Goal: Information Seeking & Learning: Learn about a topic

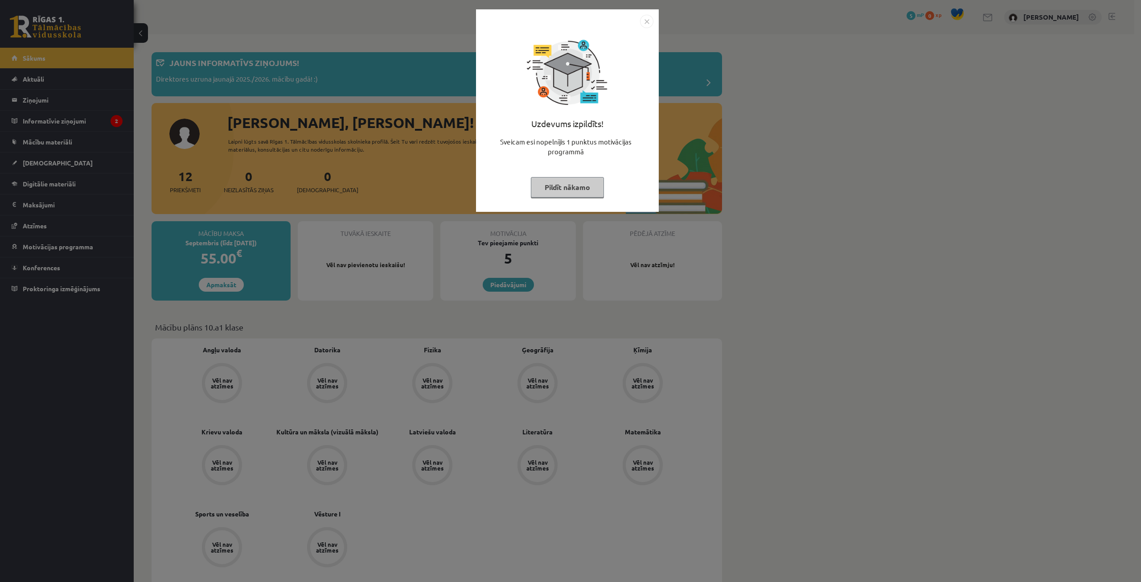
click at [591, 190] on button "Pildīt nākamo" at bounding box center [567, 187] width 73 height 21
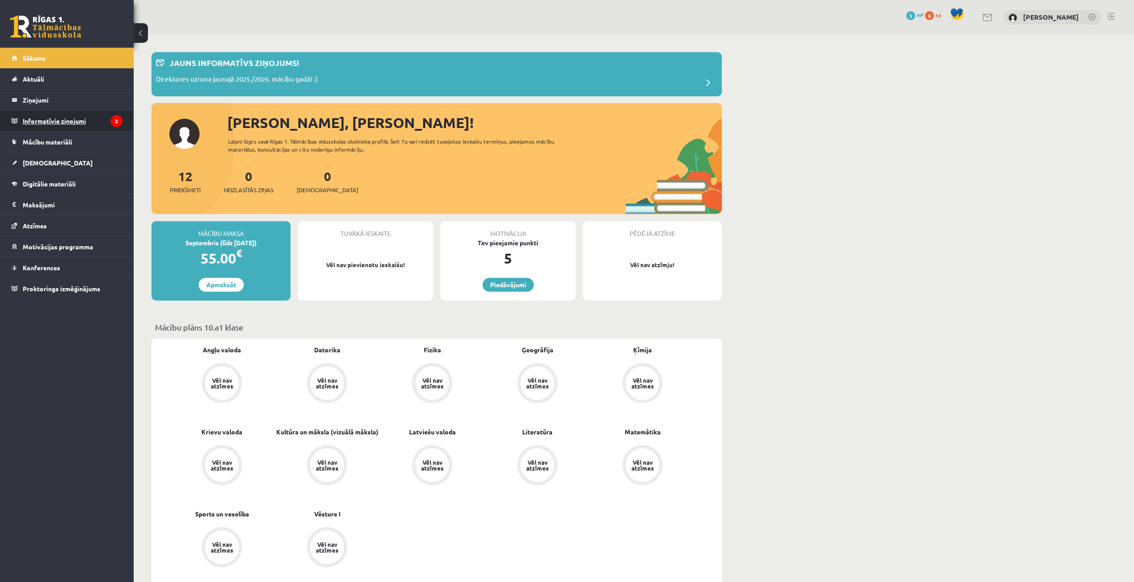
click at [62, 120] on legend "Informatīvie ziņojumi 2" at bounding box center [73, 121] width 100 height 21
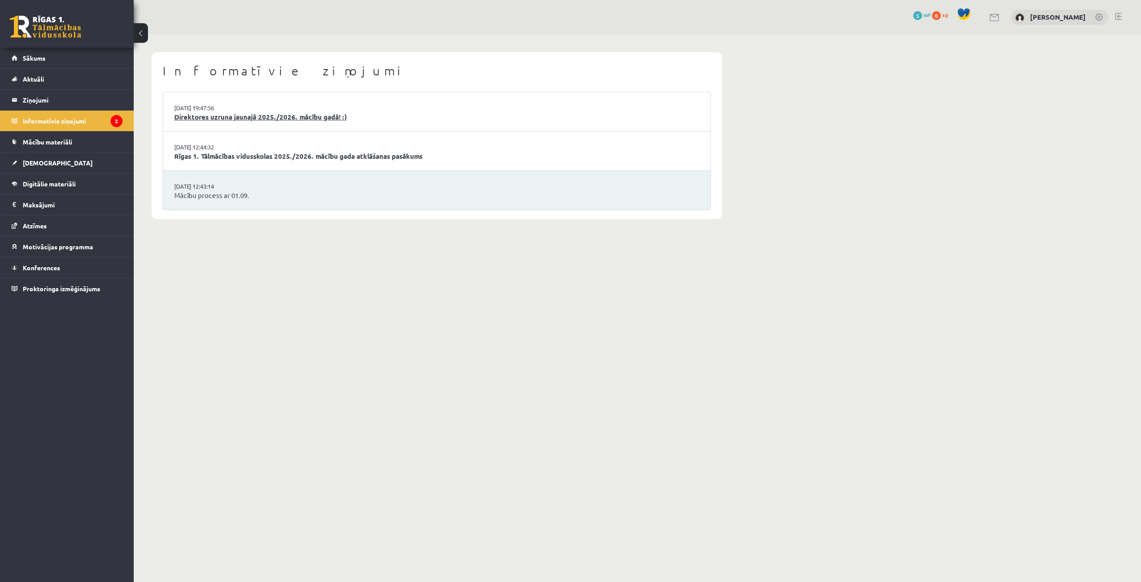
click at [232, 120] on link "Direktores uzruna jaunajā 2025./2026. mācību gadā! :)" at bounding box center [436, 117] width 525 height 10
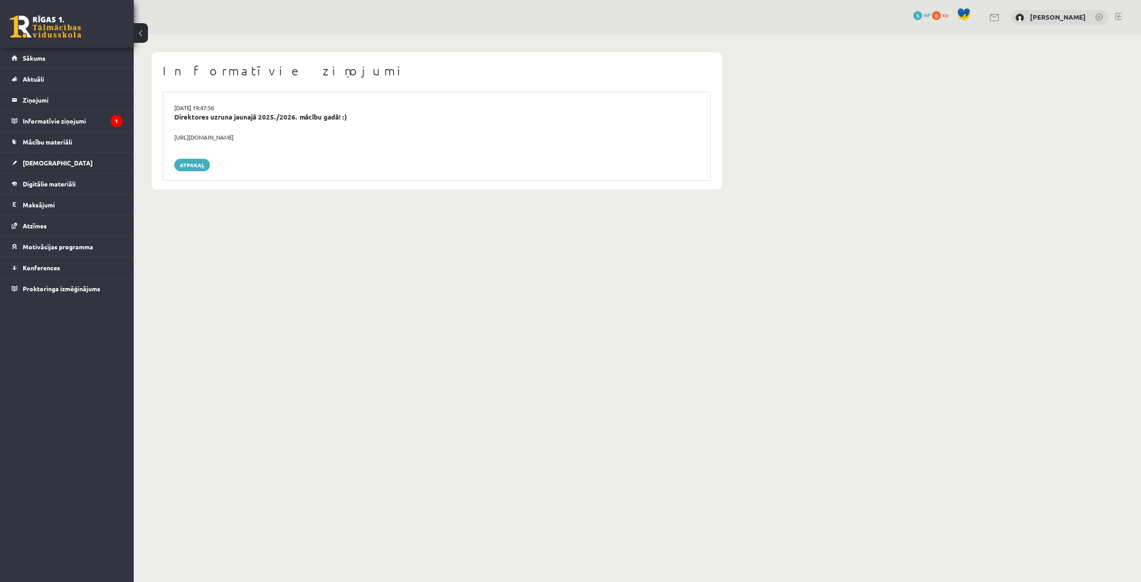
drag, startPoint x: 287, startPoint y: 137, endPoint x: 170, endPoint y: 139, distance: 117.2
click at [170, 139] on div "https://youtube.com/shorts/lM8RsWyzCn4" at bounding box center [437, 137] width 538 height 9
click at [191, 171] on link "Atpakaļ" at bounding box center [192, 165] width 36 height 12
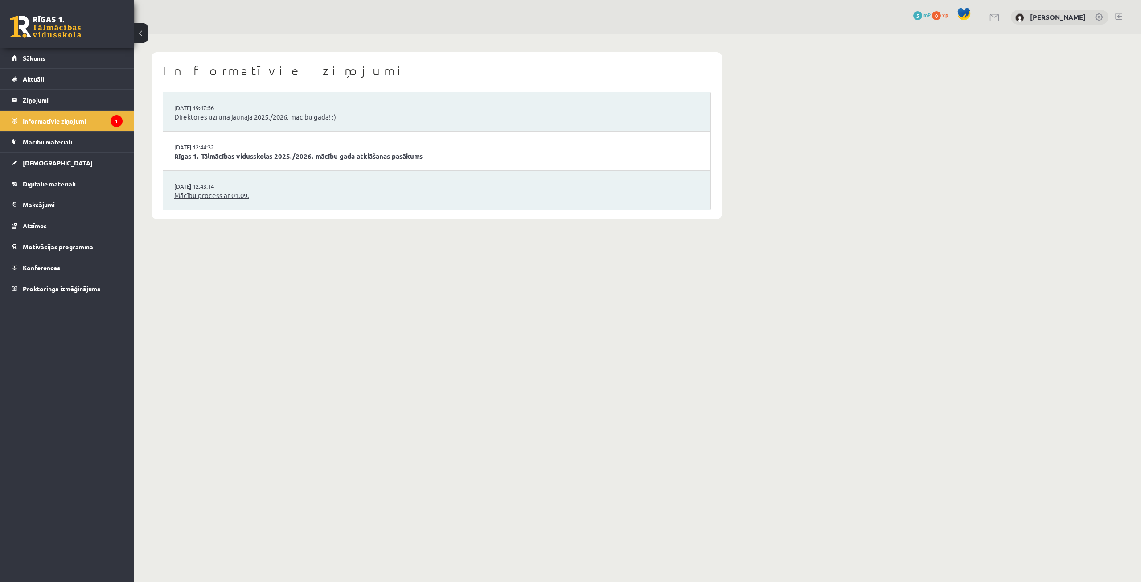
click at [244, 198] on link "Mācību process ar 01.09." at bounding box center [436, 195] width 525 height 10
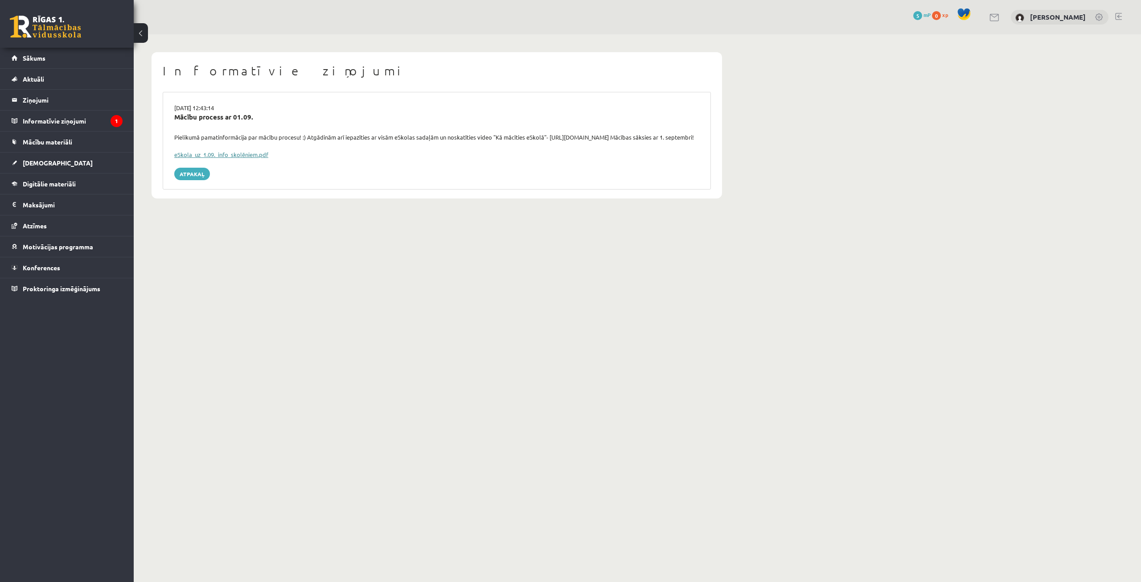
click at [255, 158] on link "eSkola_uz_1.09._info_skolēniem.pdf" at bounding box center [221, 155] width 94 height 8
click at [80, 139] on link "Mācību materiāli" at bounding box center [67, 141] width 111 height 21
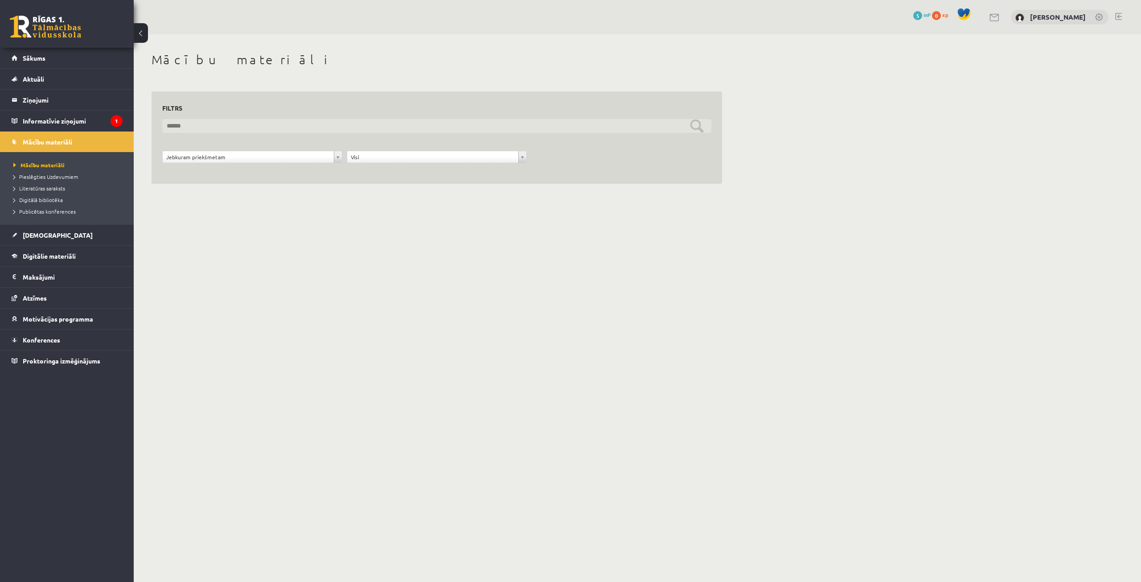
click at [255, 128] on input "text" at bounding box center [436, 126] width 549 height 14
drag, startPoint x: 378, startPoint y: 235, endPoint x: 390, endPoint y: 175, distance: 61.3
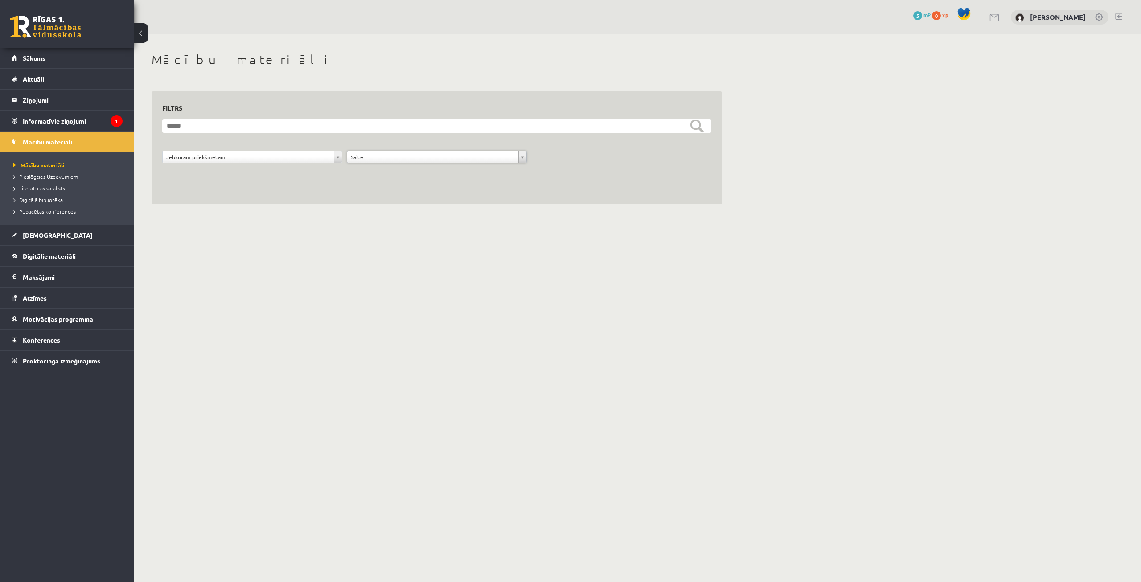
drag, startPoint x: 238, startPoint y: 107, endPoint x: 237, endPoint y: 112, distance: 4.9
click at [238, 107] on h3 "Filtrs" at bounding box center [431, 108] width 538 height 12
click at [240, 129] on input "text" at bounding box center [436, 126] width 549 height 14
type input "*"
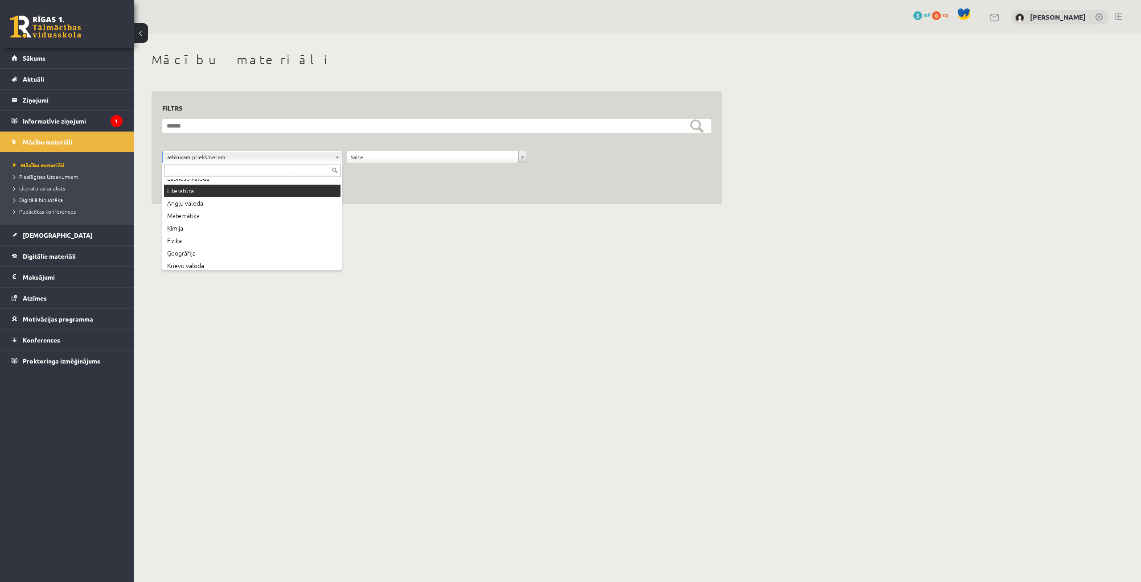
scroll to position [73, 0]
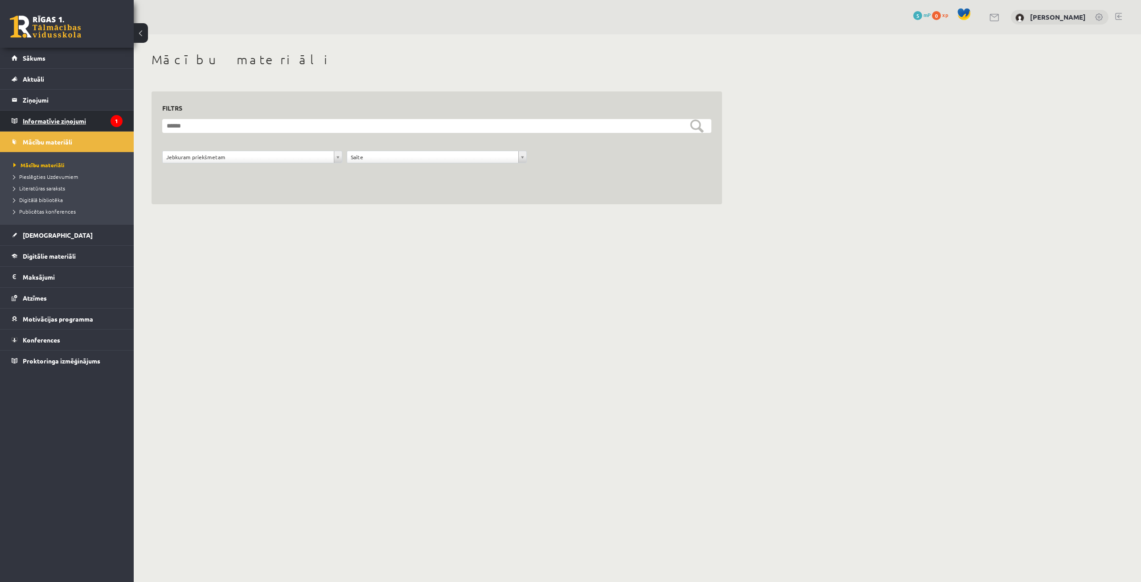
click at [32, 123] on legend "Informatīvie ziņojumi 1" at bounding box center [73, 121] width 100 height 21
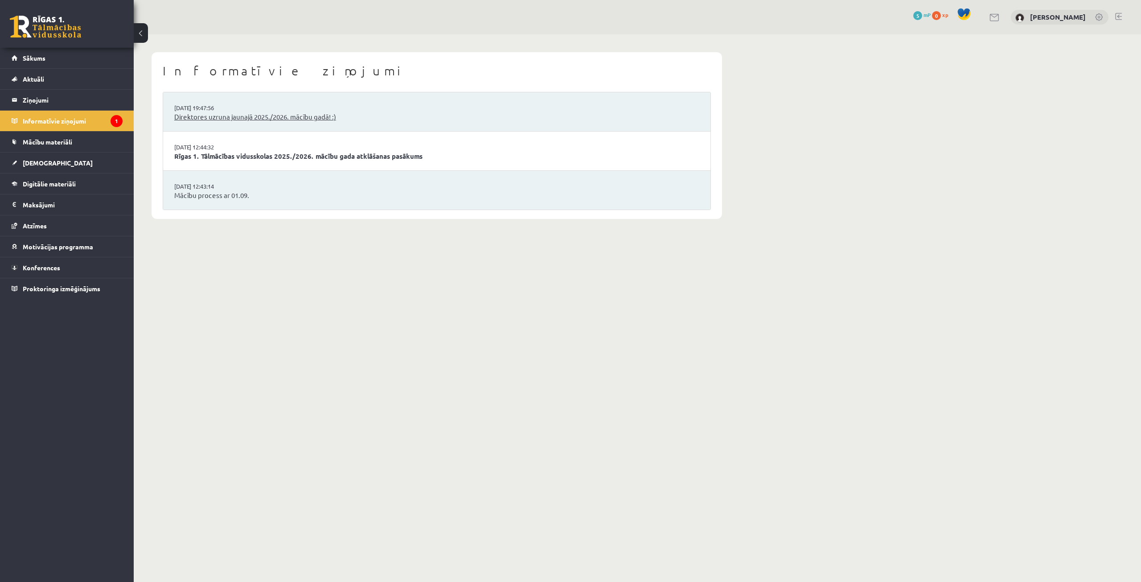
click at [230, 119] on link "Direktores uzruna jaunajā 2025./2026. mācību gadā! :)" at bounding box center [436, 117] width 525 height 10
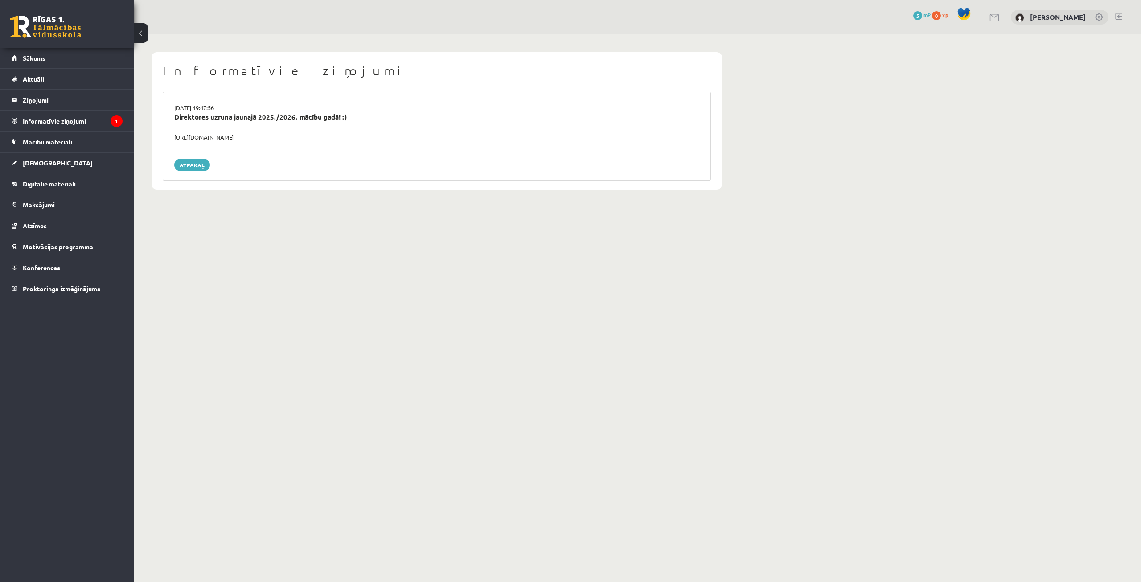
drag, startPoint x: 289, startPoint y: 135, endPoint x: 175, endPoint y: 140, distance: 114.2
click at [175, 140] on div "[URL][DOMAIN_NAME]" at bounding box center [437, 137] width 538 height 9
copy div "https://youtube.com/shorts/lM8RsWyzCn4"
click at [67, 122] on legend "Informatīvie ziņojumi 1" at bounding box center [73, 121] width 100 height 21
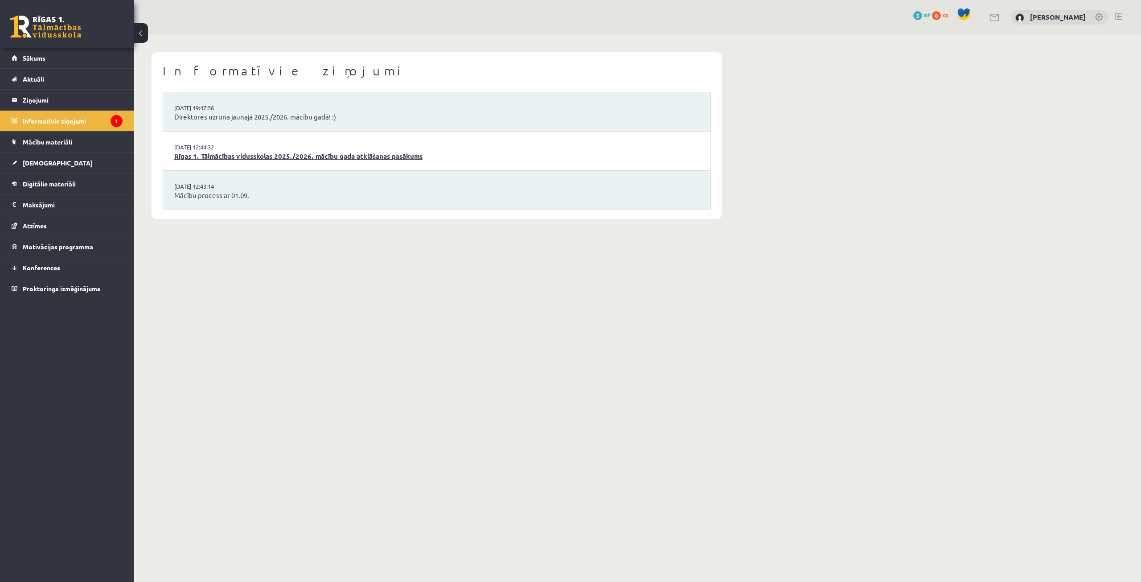
click at [238, 153] on link "Rīgas 1. Tālmācības vidusskolas 2025./2026. mācību gada atklāšanas pasākums" at bounding box center [436, 156] width 525 height 10
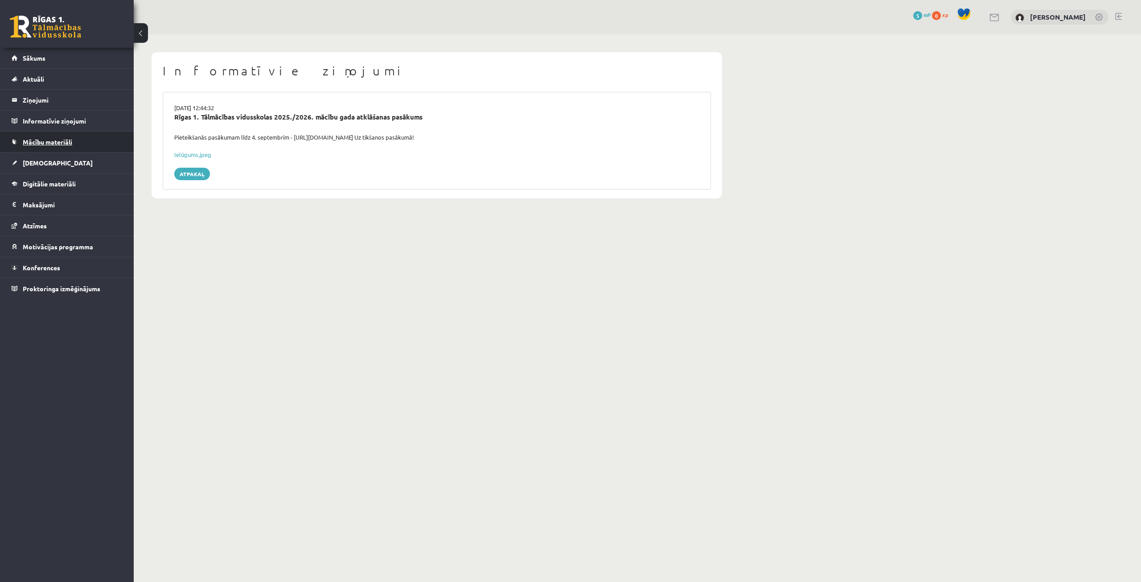
click at [49, 142] on span "Mācību materiāli" at bounding box center [47, 142] width 49 height 8
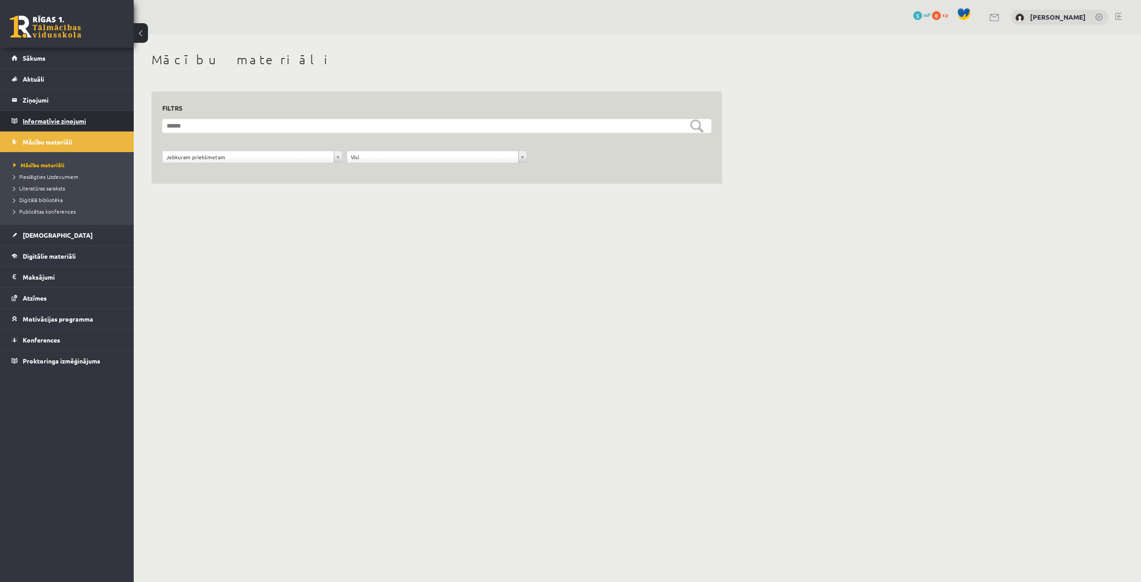
click at [43, 120] on legend "Informatīvie ziņojumi 0" at bounding box center [73, 121] width 100 height 21
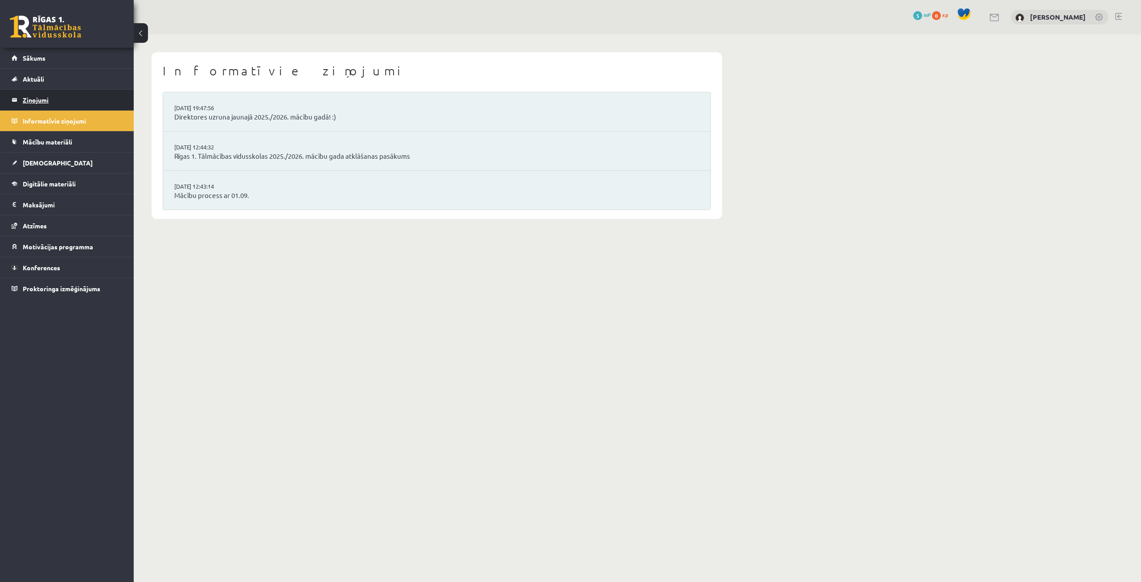
click at [39, 103] on legend "Ziņojumi 0" at bounding box center [73, 100] width 100 height 21
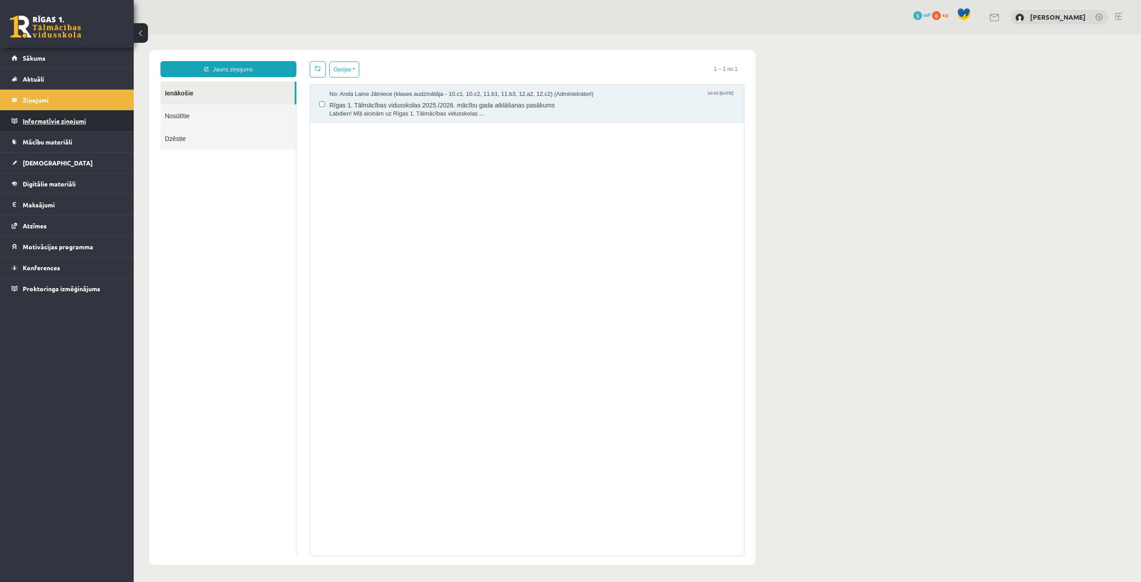
click at [51, 117] on legend "Informatīvie ziņojumi 0" at bounding box center [73, 121] width 100 height 21
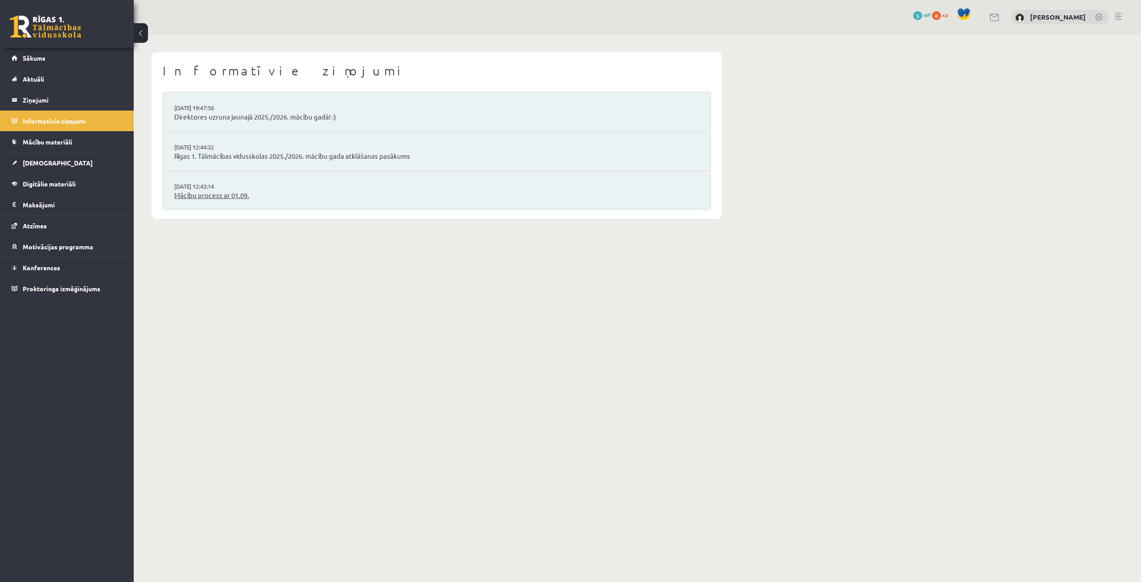
click at [198, 199] on link "Mācību process ar 01.09." at bounding box center [436, 195] width 525 height 10
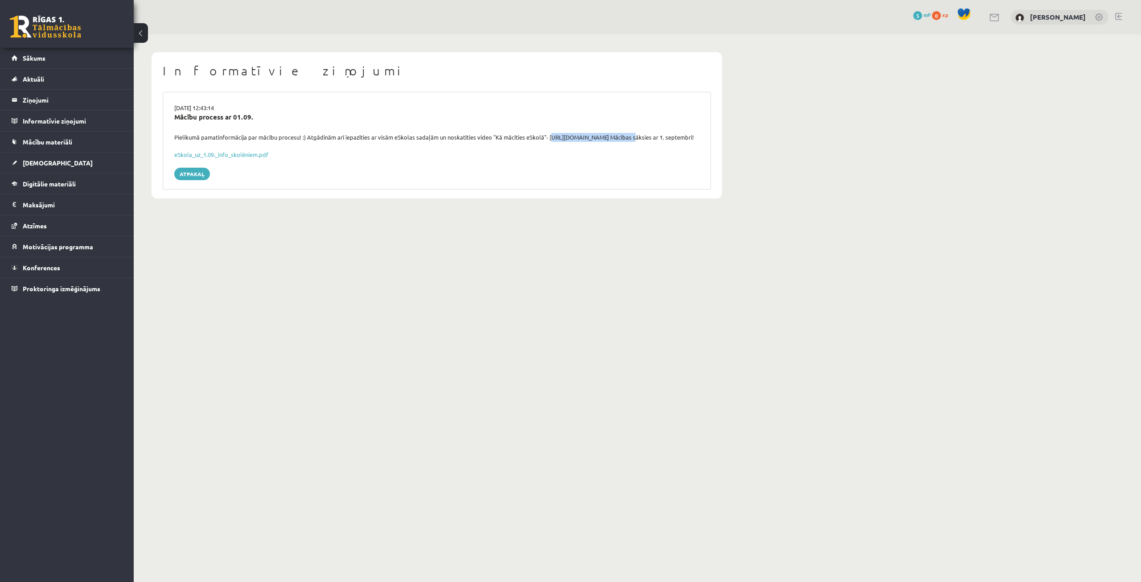
drag, startPoint x: 549, startPoint y: 135, endPoint x: 630, endPoint y: 138, distance: 81.6
click at [630, 138] on div "Pielikumā pamatinformācija par mācību procesu! :) Atgādinām arī iepazīties ar v…" at bounding box center [437, 137] width 538 height 9
copy div "https://youtu.be/T7bkQjP0Kq0"
click at [34, 79] on span "Aktuāli" at bounding box center [33, 79] width 21 height 8
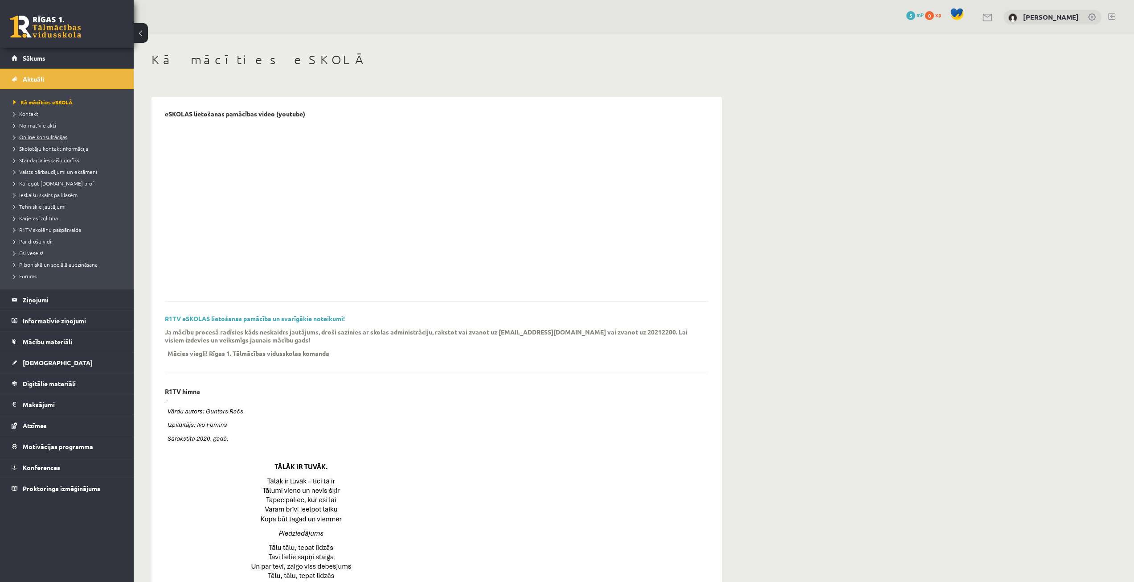
click at [41, 140] on link "Online konsultācijas" at bounding box center [68, 137] width 111 height 8
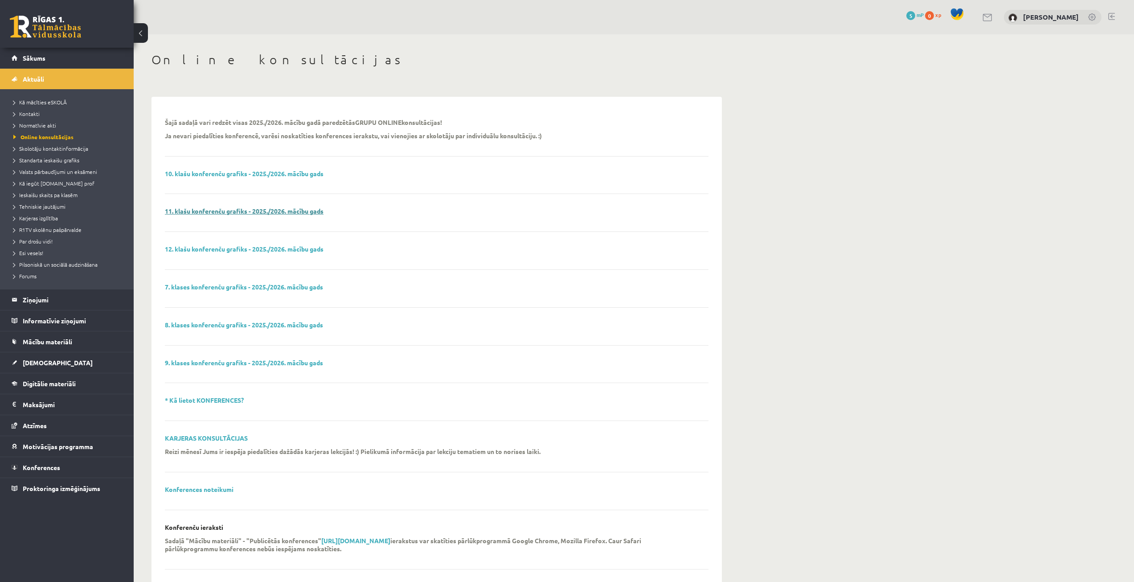
click at [230, 213] on link "11. klašu konferenču grafiks - 2025./2026. mācību gads" at bounding box center [244, 211] width 159 height 8
click at [183, 170] on link "10. klašu konferenču grafiks - 2025./2026. mācību gads" at bounding box center [244, 173] width 159 height 8
click at [59, 181] on span "Kā iegūt [DOMAIN_NAME] prof" at bounding box center [53, 183] width 81 height 7
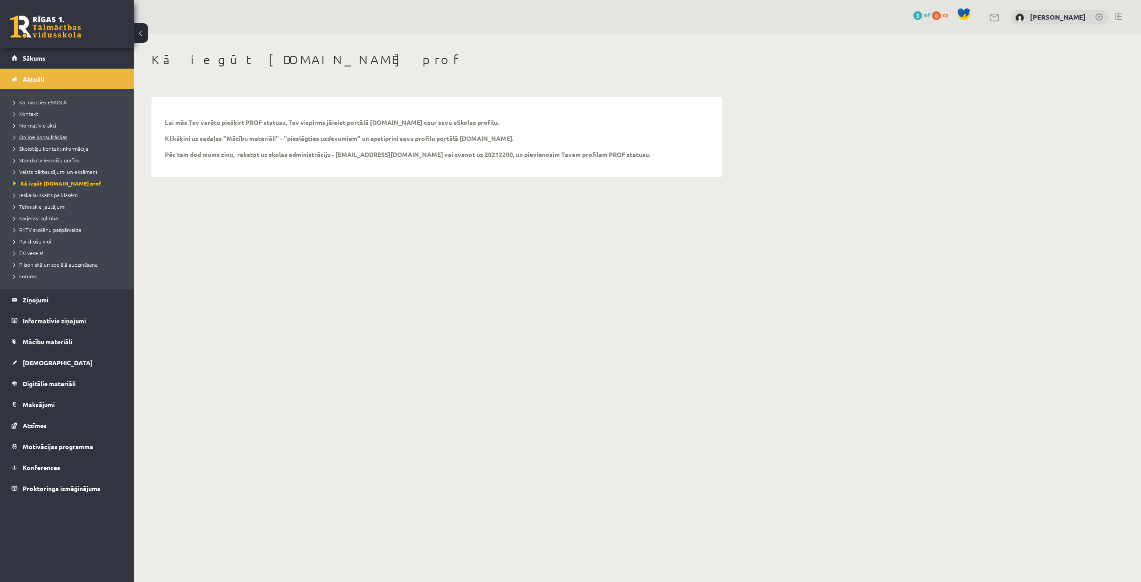
click at [51, 140] on link "Online konsultācijas" at bounding box center [68, 137] width 111 height 8
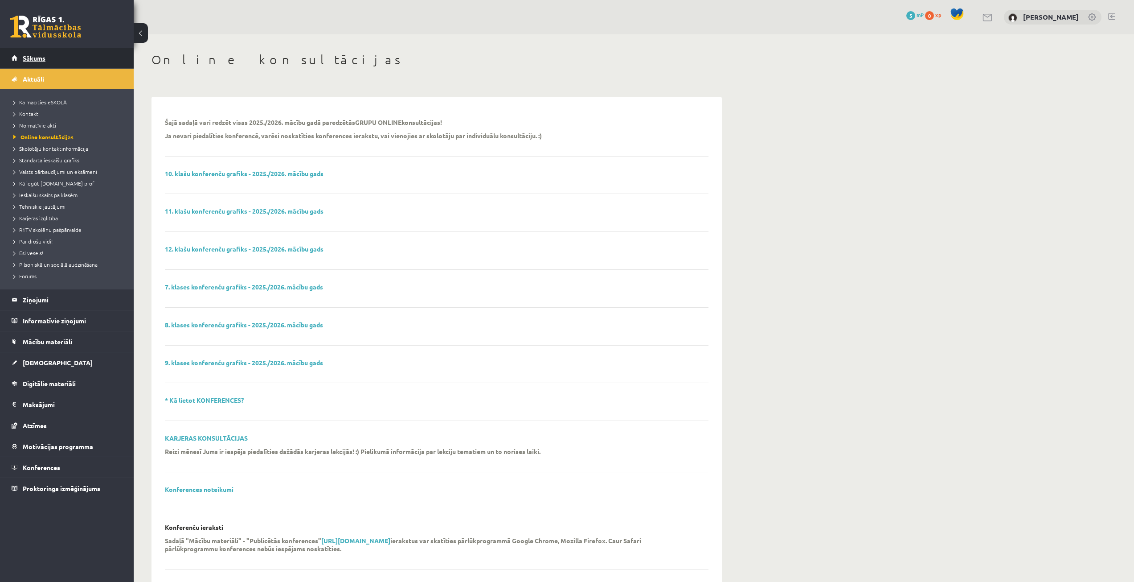
click at [73, 54] on link "Sākums" at bounding box center [67, 58] width 111 height 21
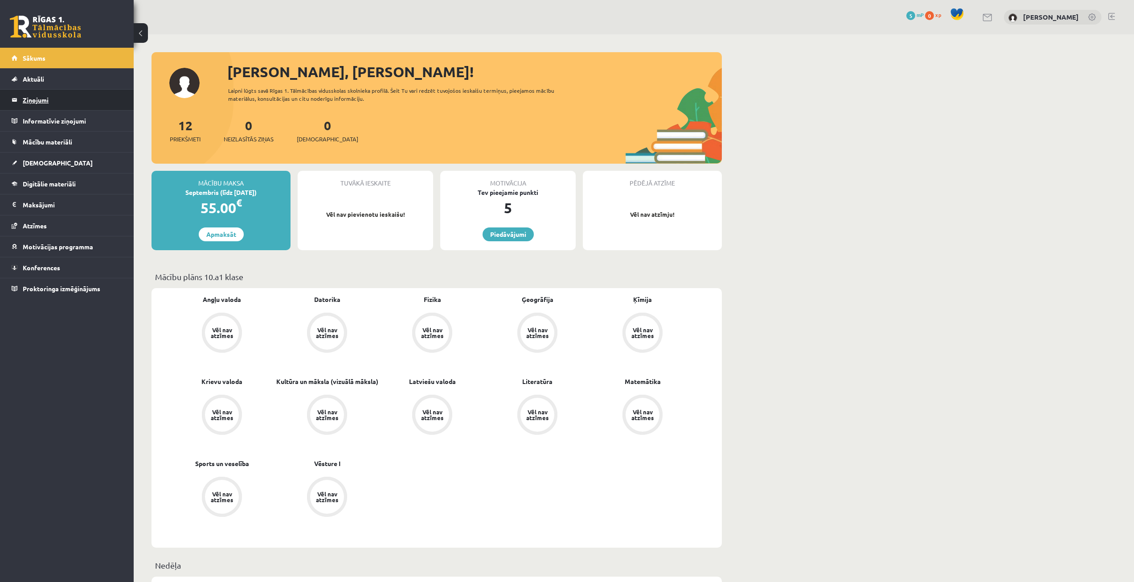
click at [42, 98] on legend "Ziņojumi 0" at bounding box center [73, 100] width 100 height 21
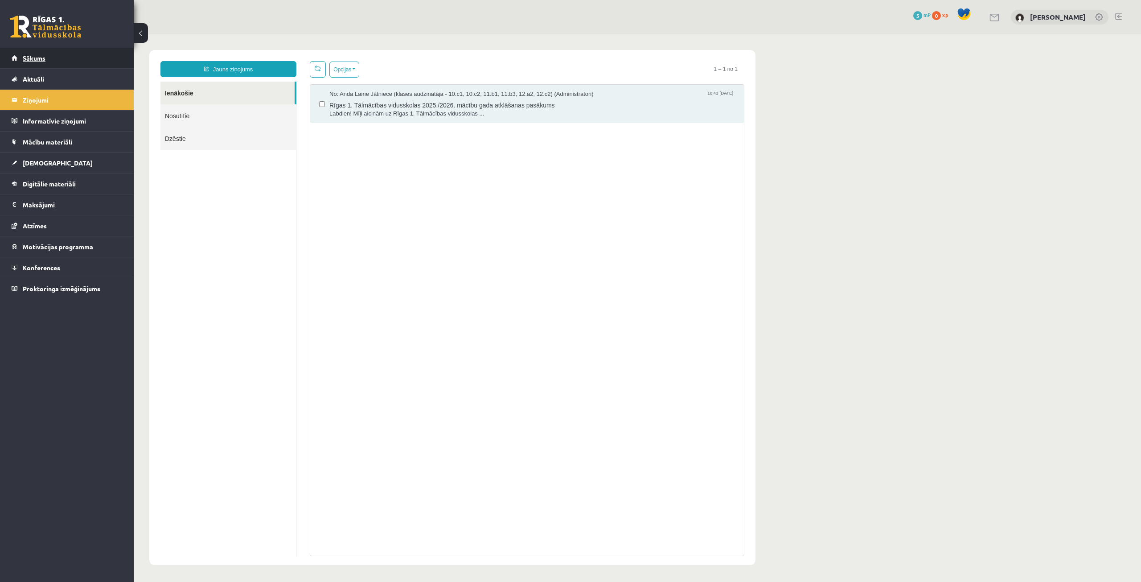
click at [34, 57] on span "Sākums" at bounding box center [34, 58] width 23 height 8
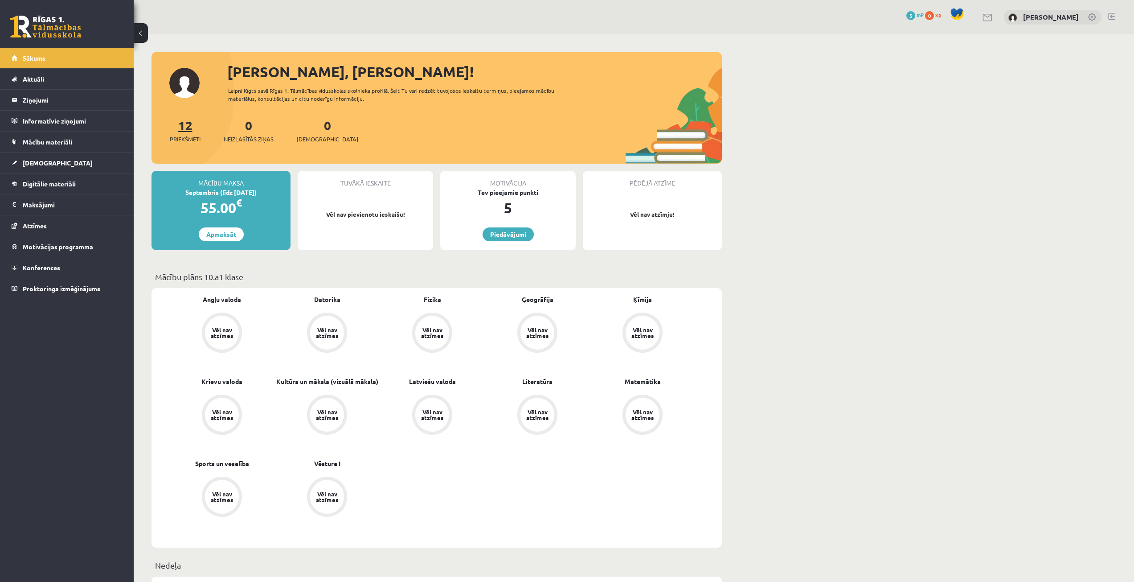
click at [189, 124] on link "12 Priekšmeti" at bounding box center [185, 130] width 31 height 26
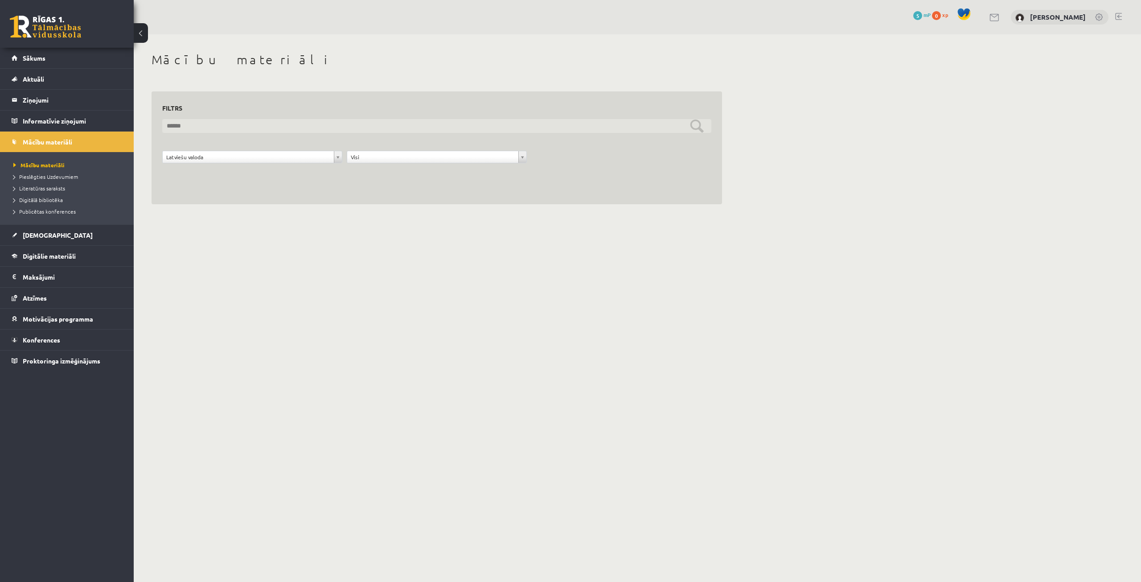
click at [352, 119] on input "text" at bounding box center [436, 126] width 549 height 14
click at [696, 128] on input "text" at bounding box center [436, 126] width 549 height 14
click at [703, 125] on input "text" at bounding box center [436, 126] width 549 height 14
click at [698, 126] on input "text" at bounding box center [436, 126] width 549 height 14
click at [39, 232] on span "[DEMOGRAPHIC_DATA]" at bounding box center [58, 235] width 70 height 8
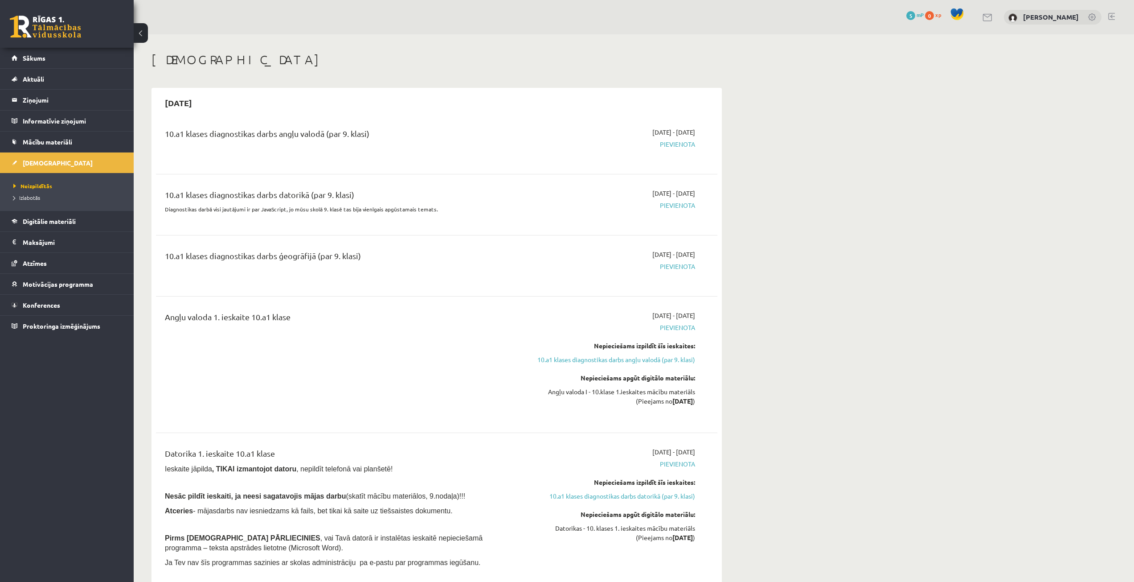
click at [661, 147] on span "Pievienota" at bounding box center [611, 144] width 168 height 9
click at [670, 141] on span "Pievienota" at bounding box center [611, 144] width 168 height 9
click at [672, 141] on span "Pievienota" at bounding box center [611, 144] width 168 height 9
click at [372, 160] on div "10.a1 klases diagnostikas darbs angļu valodā (par 9. klasi) 2025-09-01 - 2025-0…" at bounding box center [437, 144] width 562 height 50
click at [92, 218] on link "Digitālie materiāli" at bounding box center [67, 221] width 111 height 21
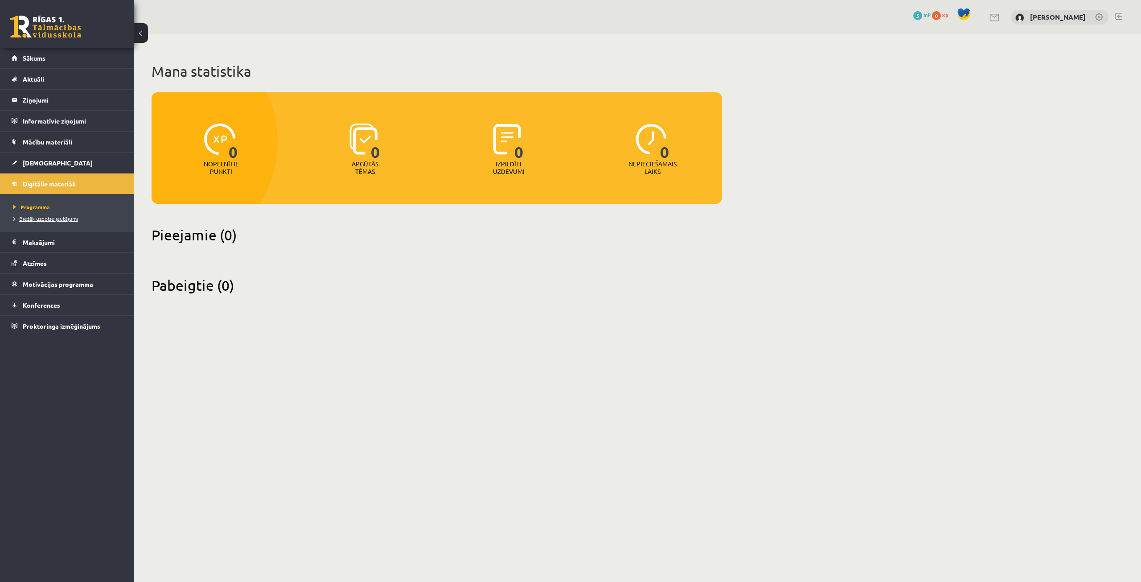
click at [70, 222] on link "Biežāk uzdotie jautājumi" at bounding box center [68, 218] width 111 height 8
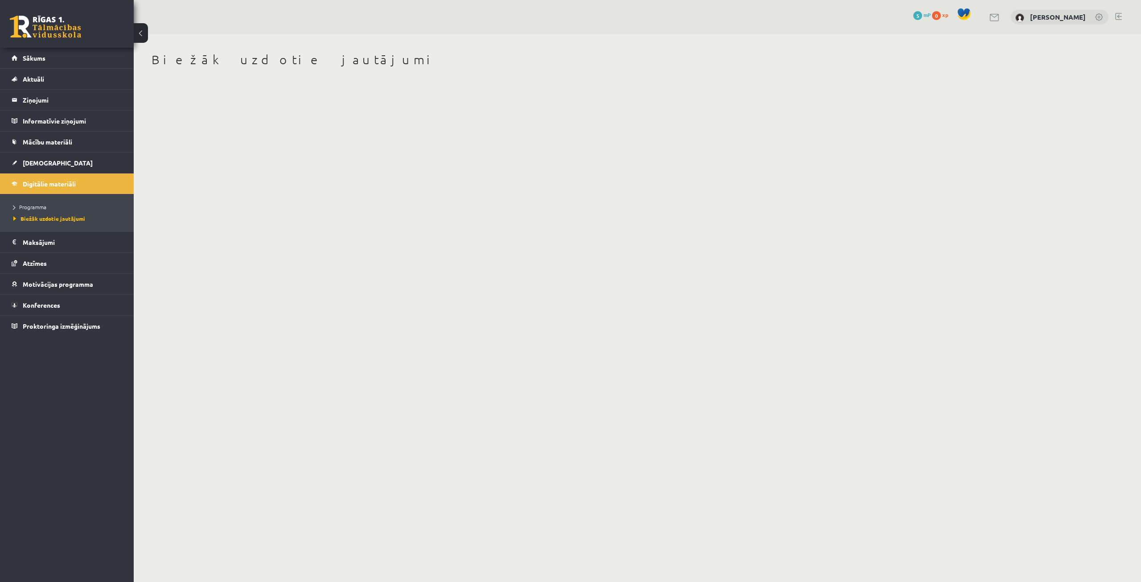
click at [29, 201] on li "Programma" at bounding box center [68, 207] width 111 height 12
click at [29, 205] on span "Programma" at bounding box center [31, 206] width 37 height 7
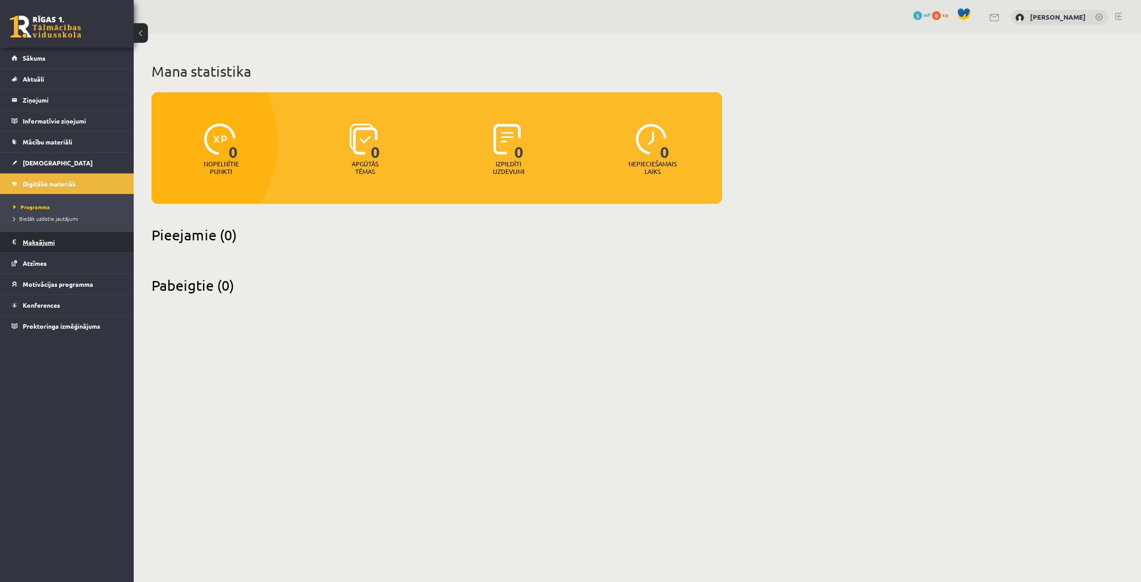
click at [44, 243] on legend "Maksājumi 0" at bounding box center [73, 242] width 100 height 21
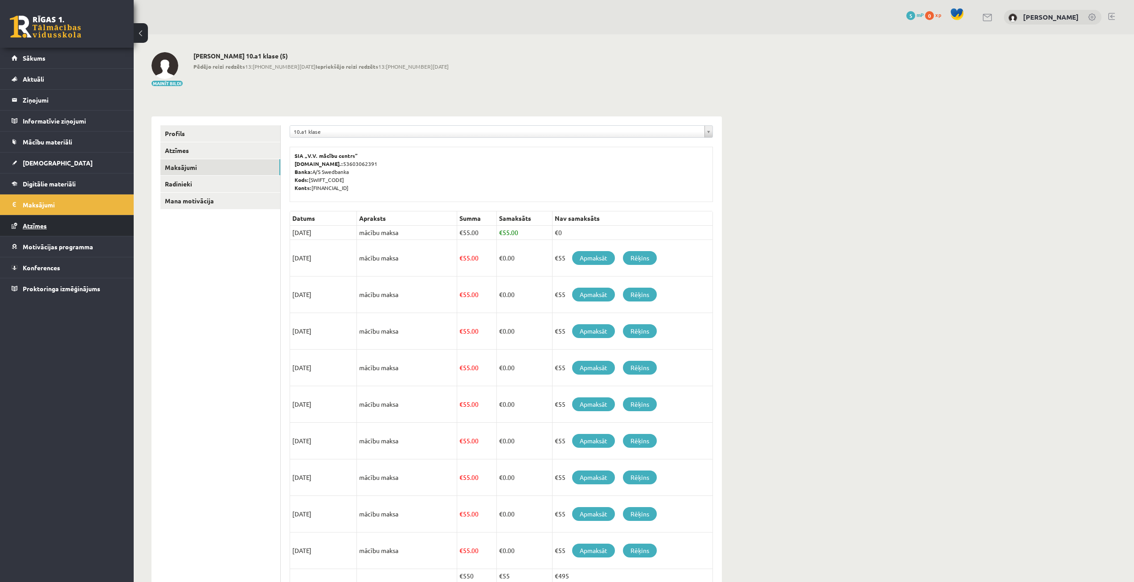
click at [46, 230] on link "Atzīmes" at bounding box center [67, 225] width 111 height 21
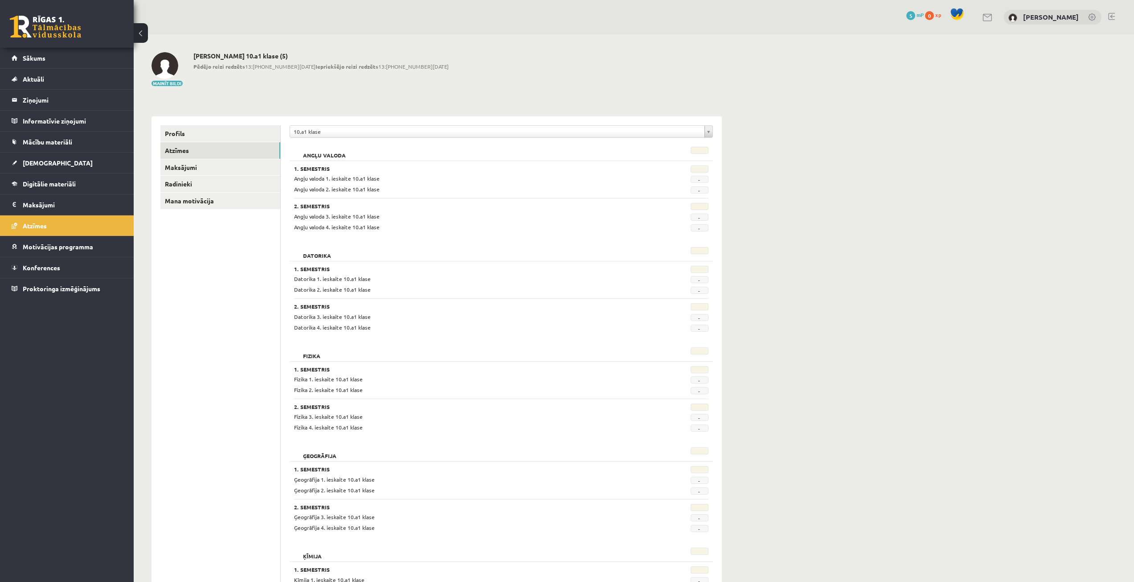
click at [305, 186] on span "Angļu valoda 2. ieskaite 10.a1 klase" at bounding box center [337, 188] width 86 height 7
click at [64, 248] on span "Motivācijas programma" at bounding box center [58, 246] width 70 height 8
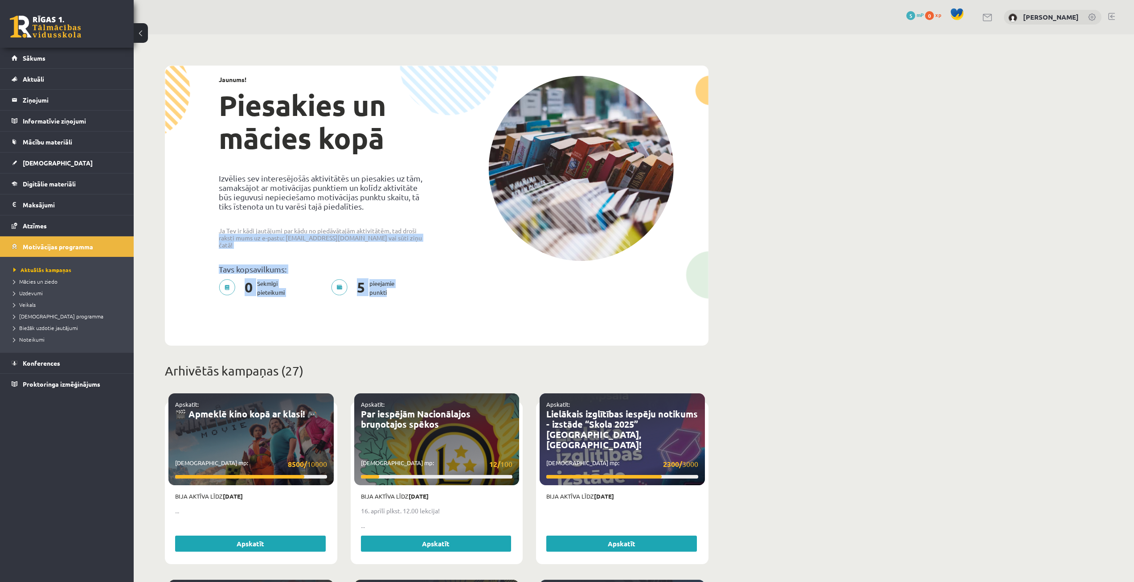
drag, startPoint x: 438, startPoint y: 223, endPoint x: 349, endPoint y: 205, distance: 91.0
click at [376, 213] on div "Jaunums! Piesakies un mācies kopā Izvēlies sev interesējošās aktivitātēs un pie…" at bounding box center [436, 189] width 539 height 242
click at [29, 291] on span "Uzdevumi" at bounding box center [27, 292] width 29 height 7
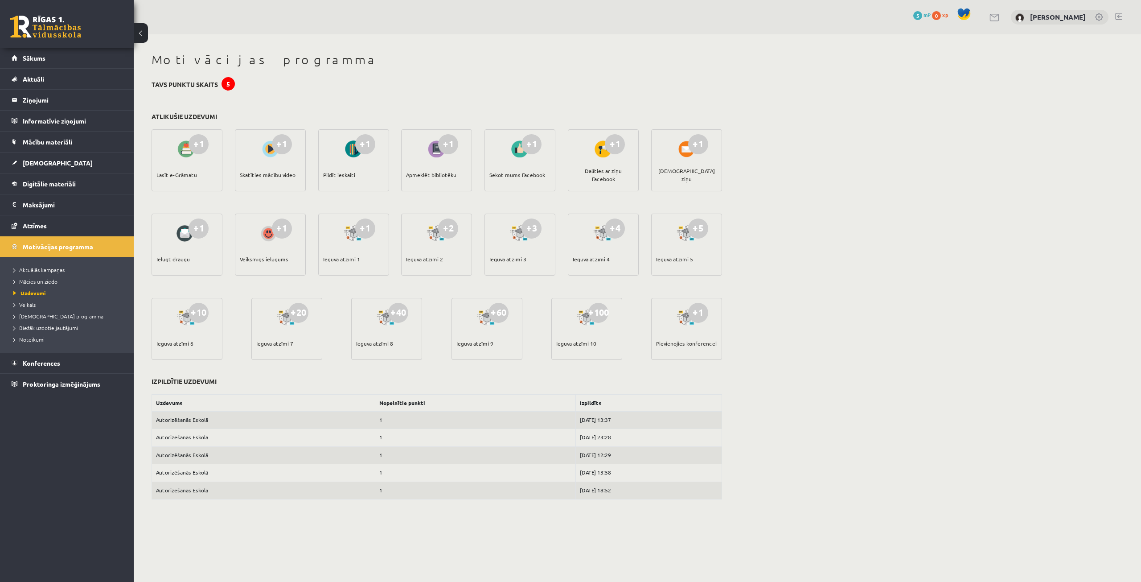
click at [189, 159] on div at bounding box center [186, 149] width 25 height 21
click at [182, 176] on div "Lasīt e-Grāmatu" at bounding box center [176, 174] width 41 height 31
click at [263, 177] on div "Skatīties mācību video" at bounding box center [268, 174] width 56 height 31
click at [25, 305] on span "Veikals" at bounding box center [24, 304] width 22 height 7
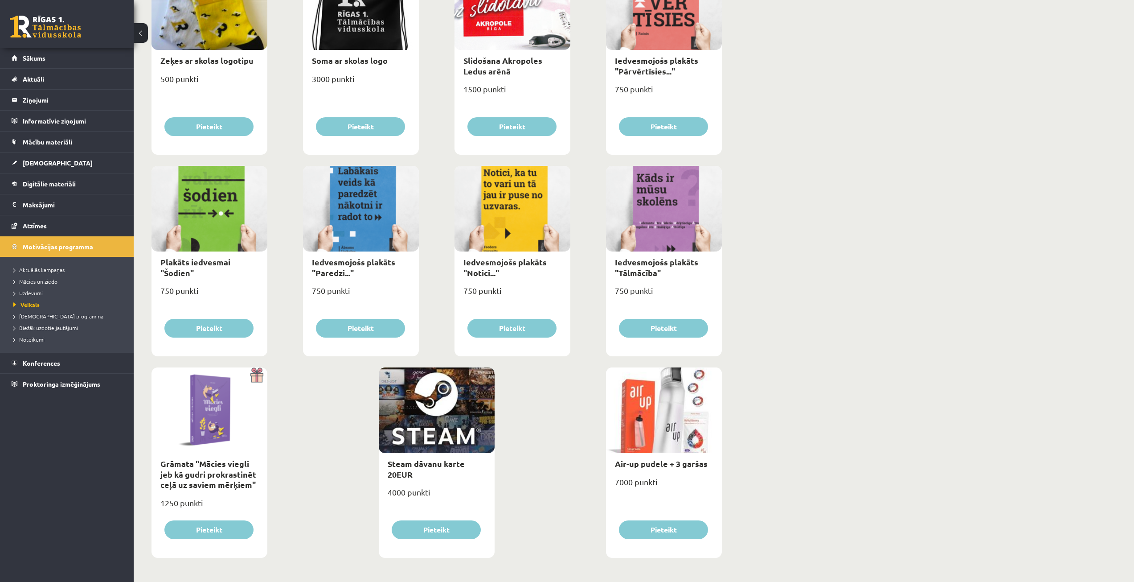
scroll to position [788, 0]
click at [656, 464] on link "Air-up pudele + 3 garšas" at bounding box center [661, 463] width 93 height 10
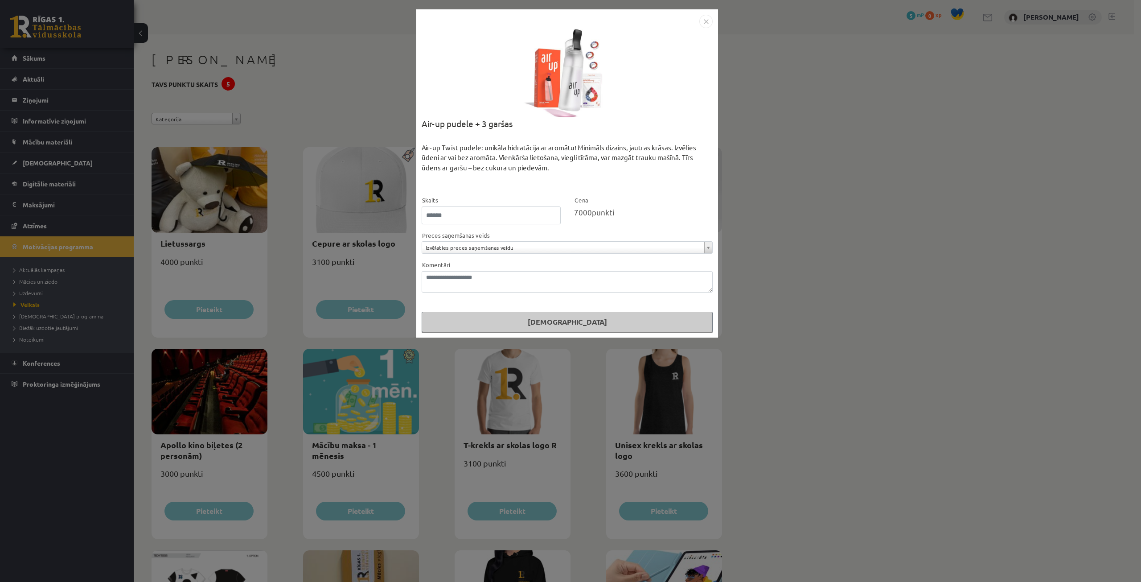
click at [703, 25] on img "Close" at bounding box center [705, 21] width 13 height 13
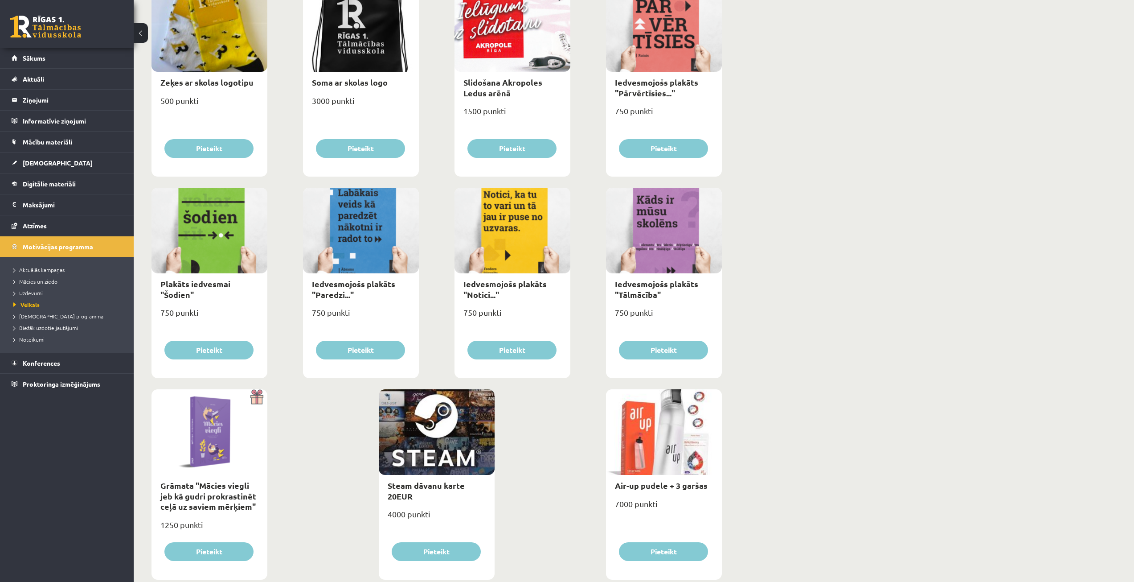
scroll to position [788, 0]
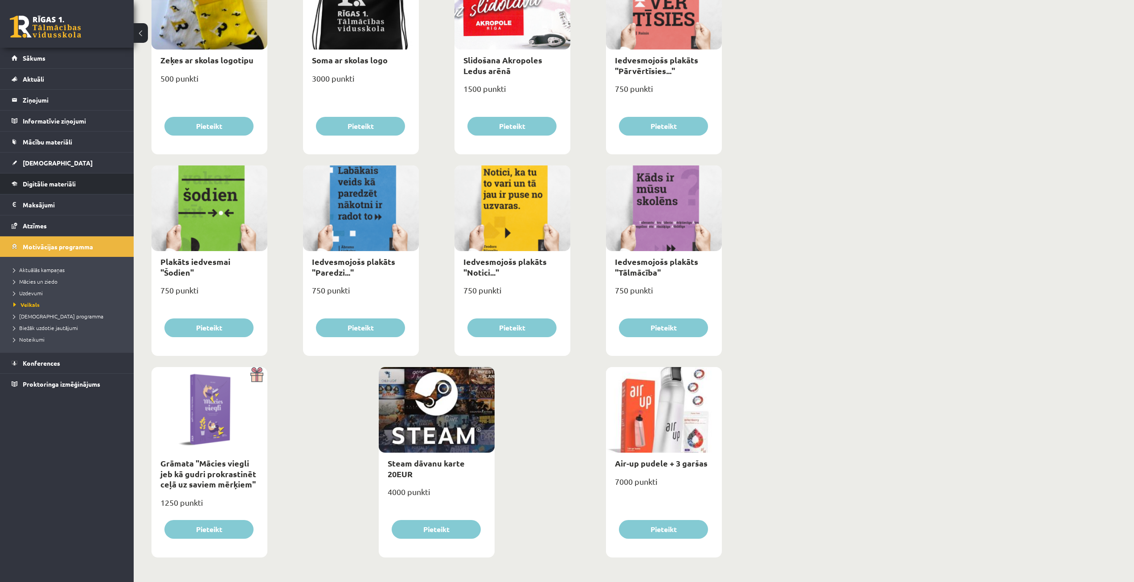
click at [6, 185] on li "Digitālie materiāli Programma Biežāk uzdotie jautājumi" at bounding box center [67, 183] width 134 height 21
click at [35, 182] on span "Digitālie materiāli" at bounding box center [49, 184] width 53 height 8
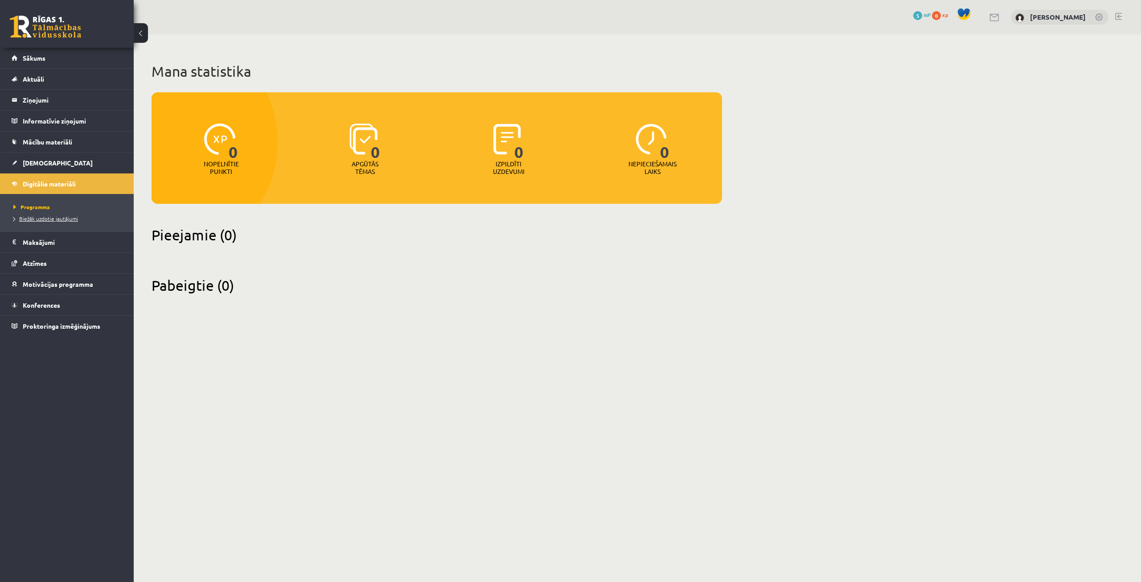
click at [43, 218] on span "Biežāk uzdotie jautājumi" at bounding box center [45, 218] width 65 height 7
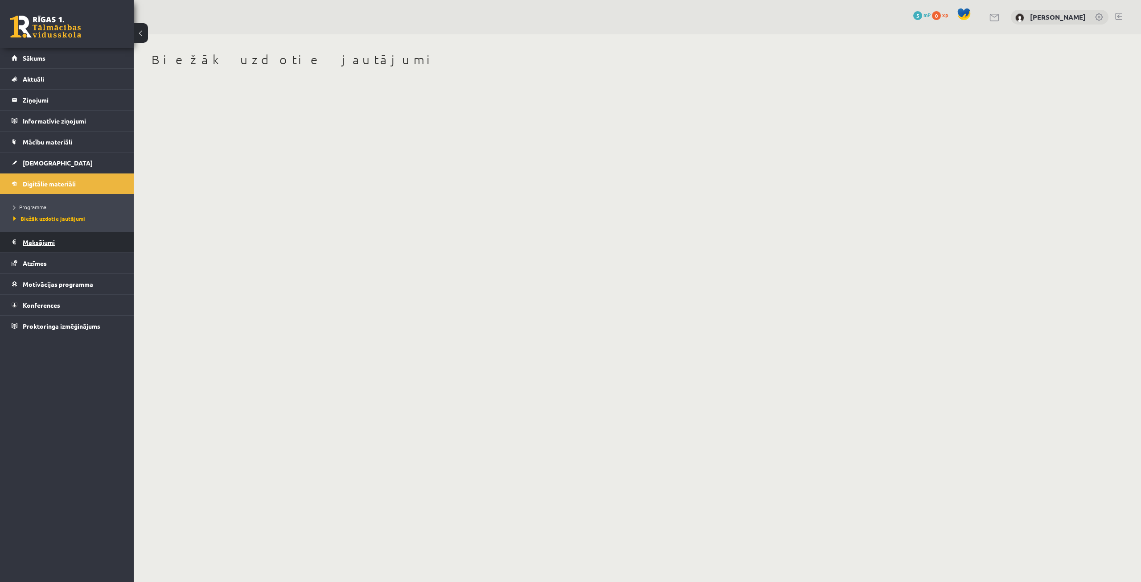
click at [39, 239] on legend "Maksājumi 0" at bounding box center [73, 242] width 100 height 21
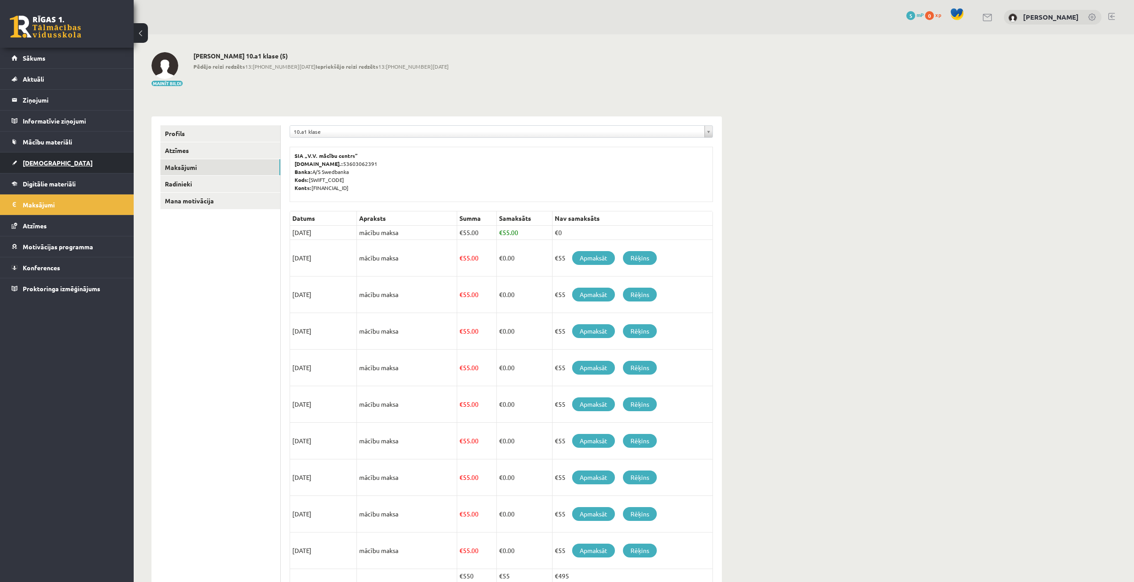
click at [29, 168] on link "[DEMOGRAPHIC_DATA]" at bounding box center [67, 162] width 111 height 21
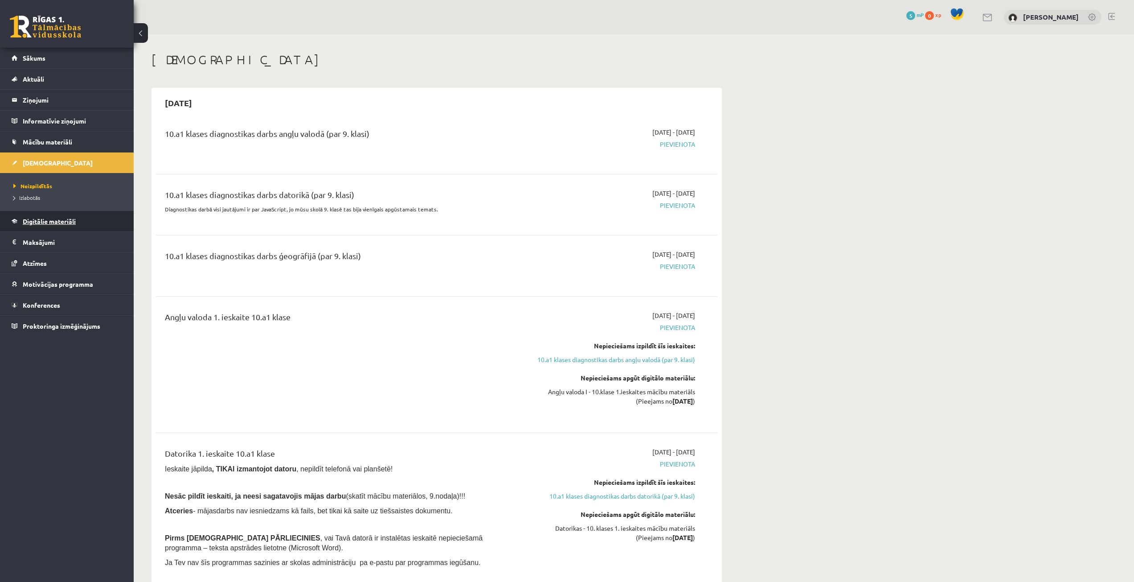
click at [32, 218] on span "Digitālie materiāli" at bounding box center [49, 221] width 53 height 8
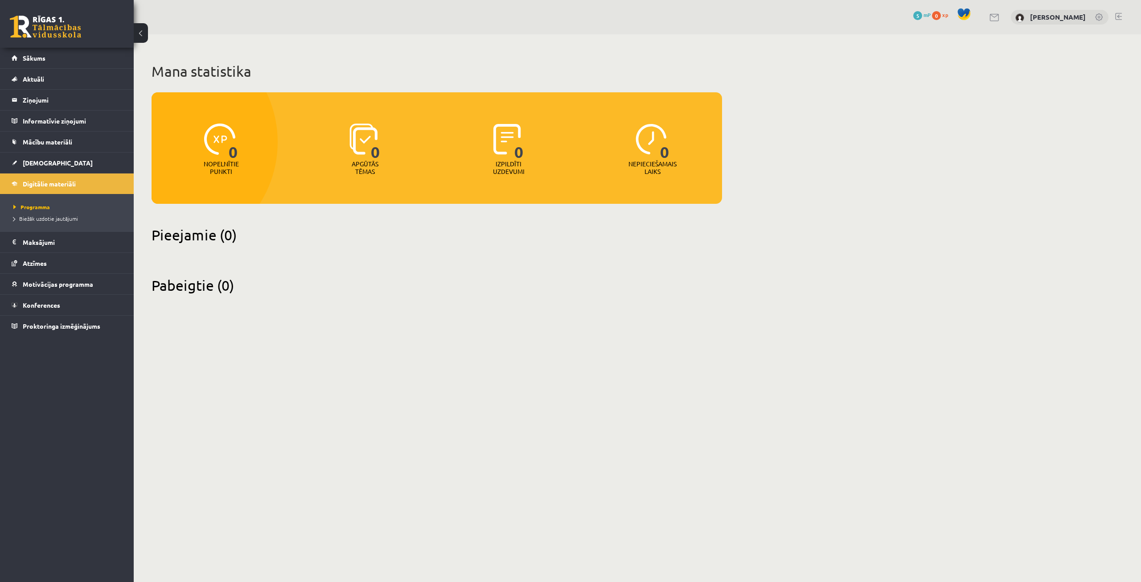
click at [40, 213] on li "Biežāk uzdotie jautājumi" at bounding box center [68, 219] width 111 height 12
click at [40, 209] on span "Programma" at bounding box center [29, 206] width 33 height 7
click at [45, 158] on link "[DEMOGRAPHIC_DATA]" at bounding box center [67, 162] width 111 height 21
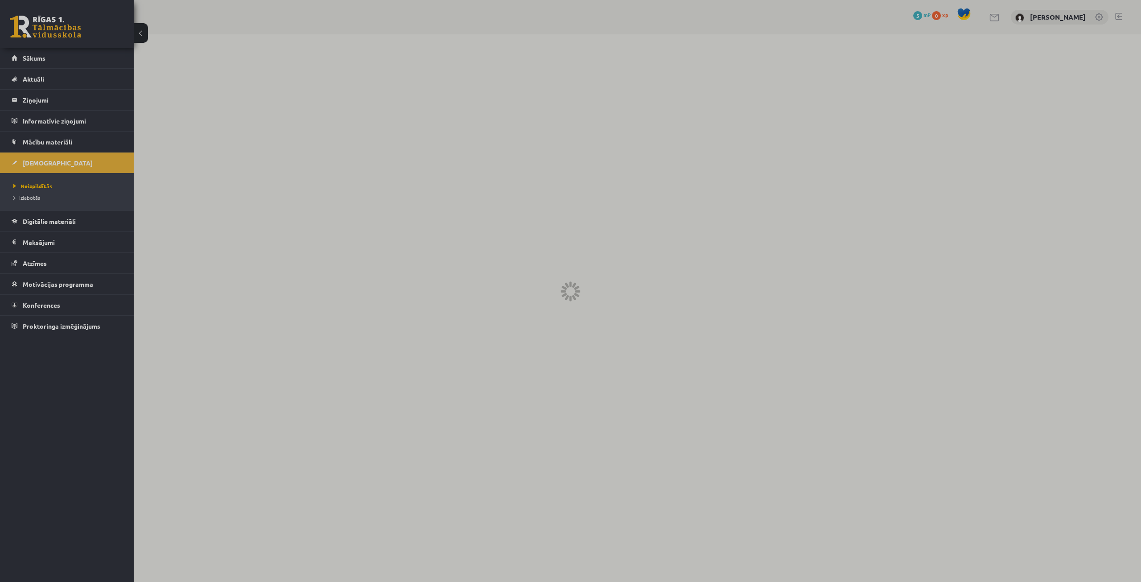
click at [44, 236] on div at bounding box center [570, 291] width 1141 height 582
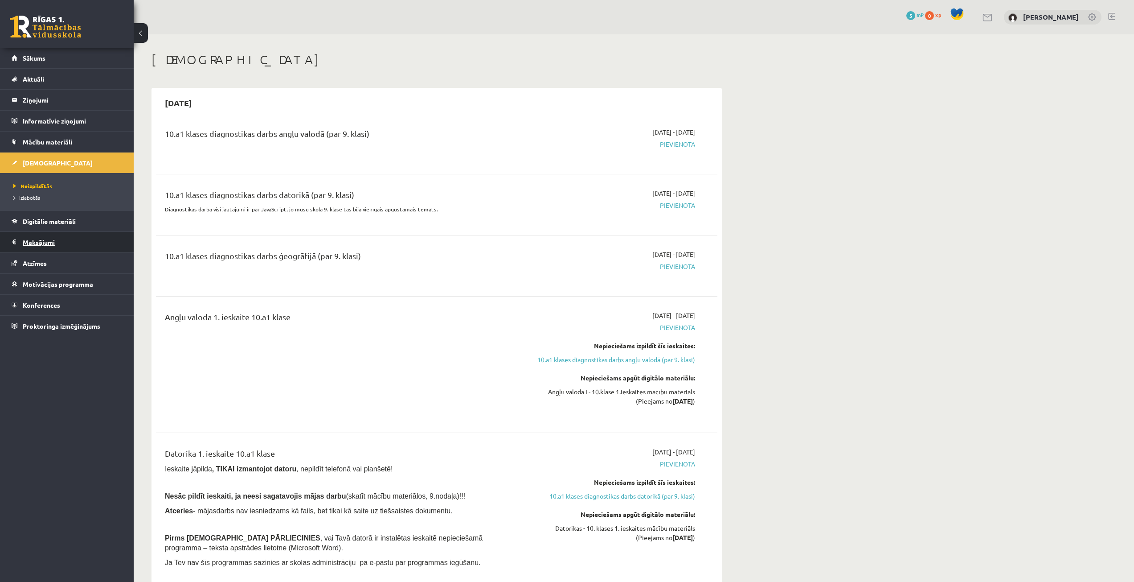
click at [36, 243] on legend "Maksājumi 0" at bounding box center [73, 242] width 100 height 21
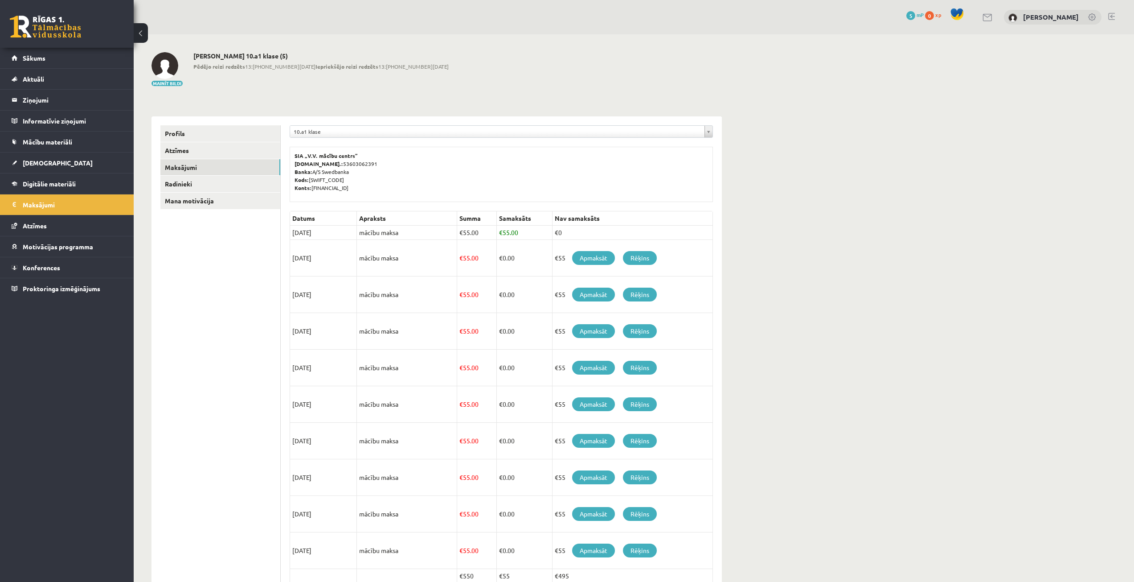
click at [601, 169] on p "SIA „V.V. mācību centrs” Reģ.nr.: 53603062391 Banka: A/S Swedbanka Kods: HABALV…" at bounding box center [502, 172] width 414 height 40
click at [979, 206] on div "**********" at bounding box center [634, 333] width 1001 height 598
click at [934, 14] on span "0" at bounding box center [929, 15] width 9 height 9
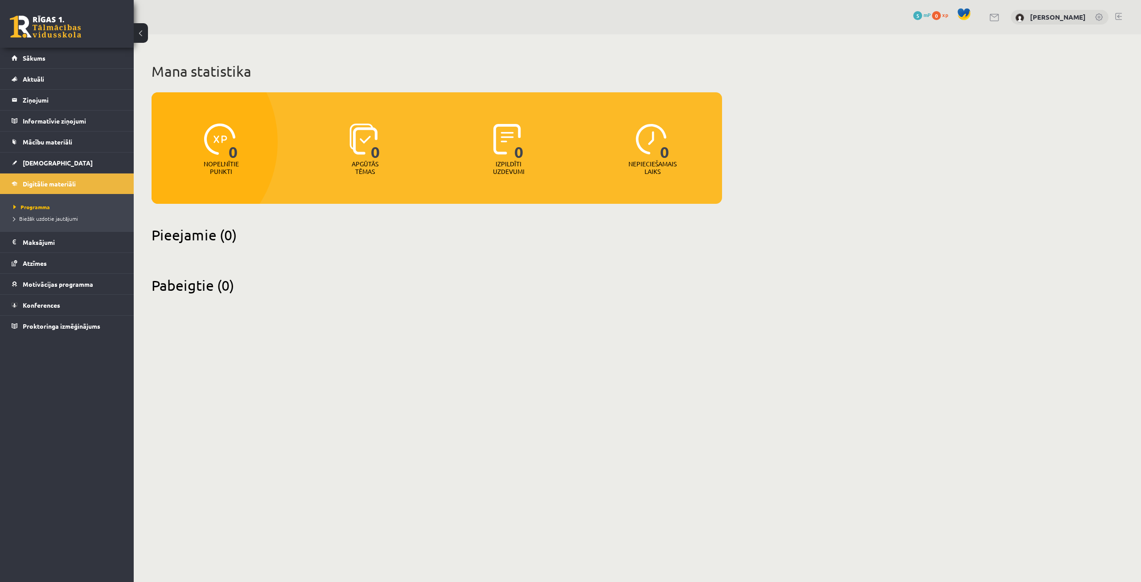
click at [922, 19] on span "5" at bounding box center [917, 15] width 9 height 9
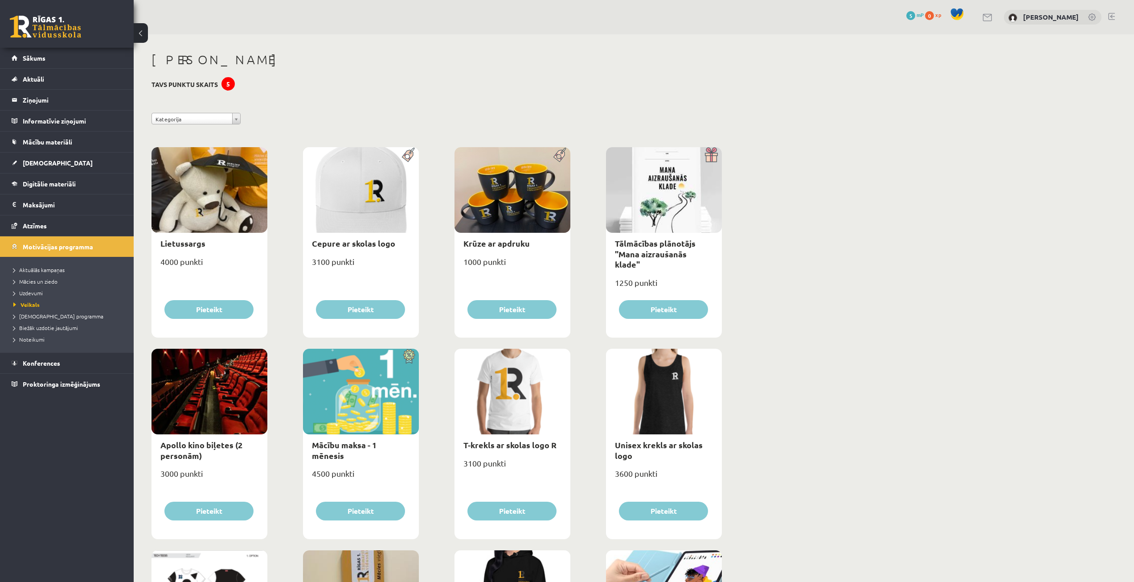
click at [1094, 16] on link at bounding box center [1092, 17] width 9 height 9
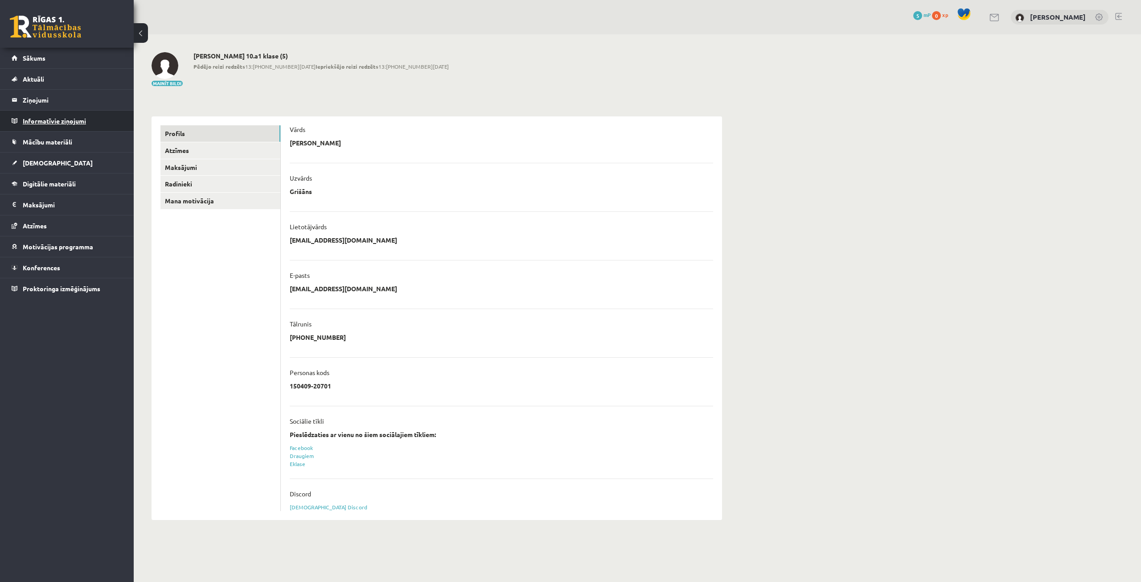
click at [45, 121] on legend "Informatīvie ziņojumi 0" at bounding box center [73, 121] width 100 height 21
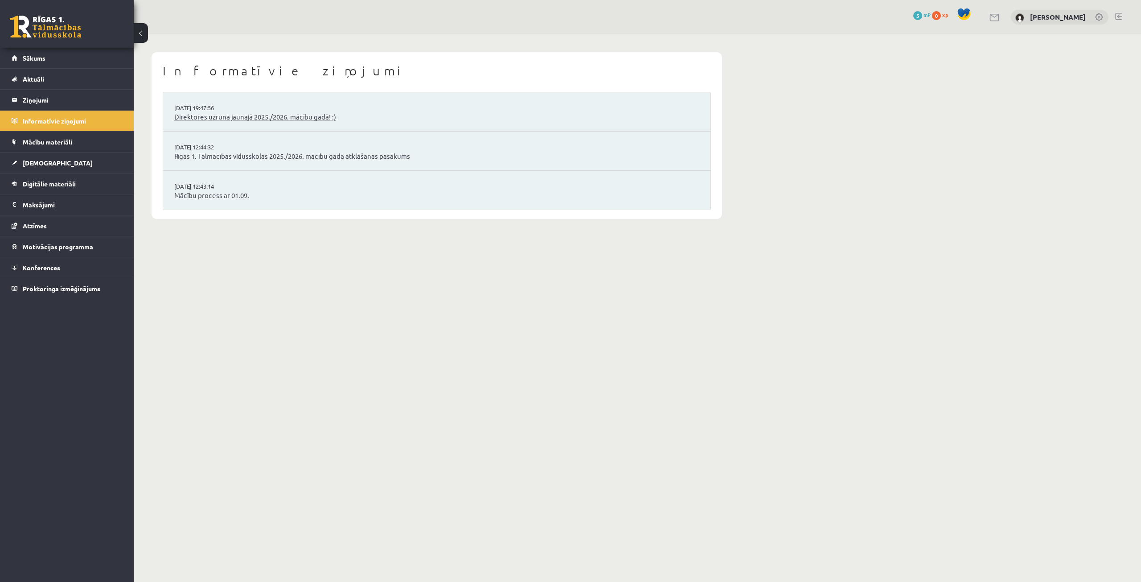
click at [232, 121] on link "Direktores uzruna jaunajā 2025./2026. mācību gadā! :)" at bounding box center [436, 117] width 525 height 10
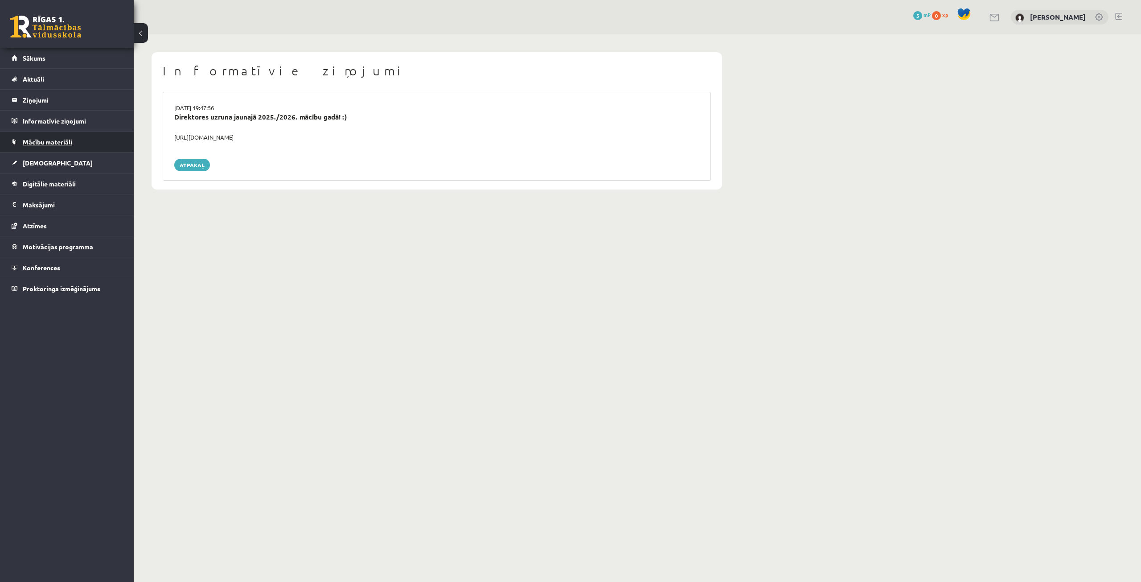
click at [86, 144] on link "Mācību materiāli" at bounding box center [67, 141] width 111 height 21
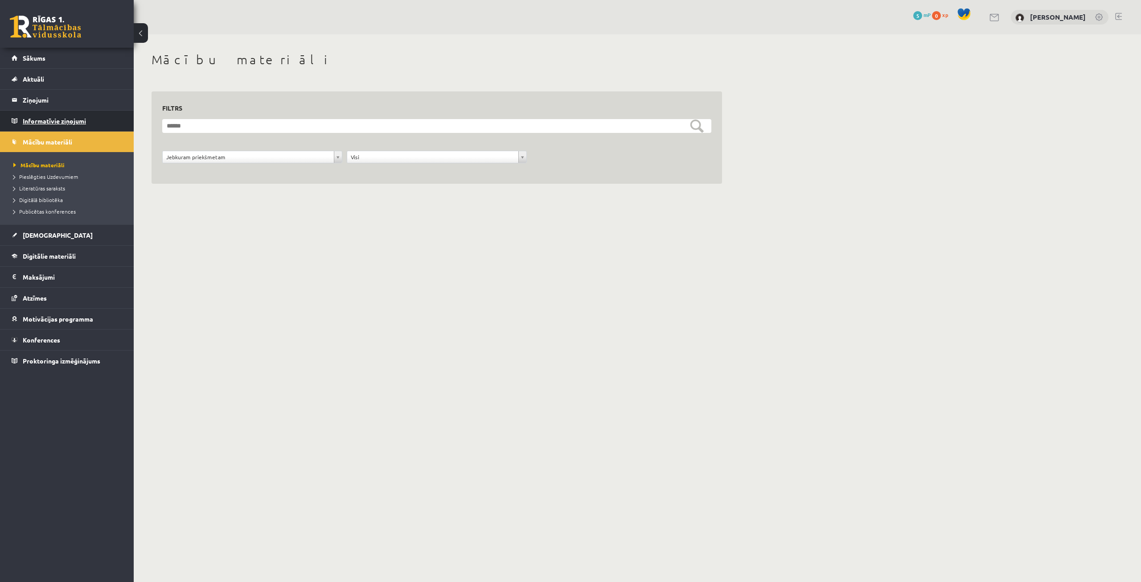
click at [68, 115] on legend "Informatīvie ziņojumi 0" at bounding box center [73, 121] width 100 height 21
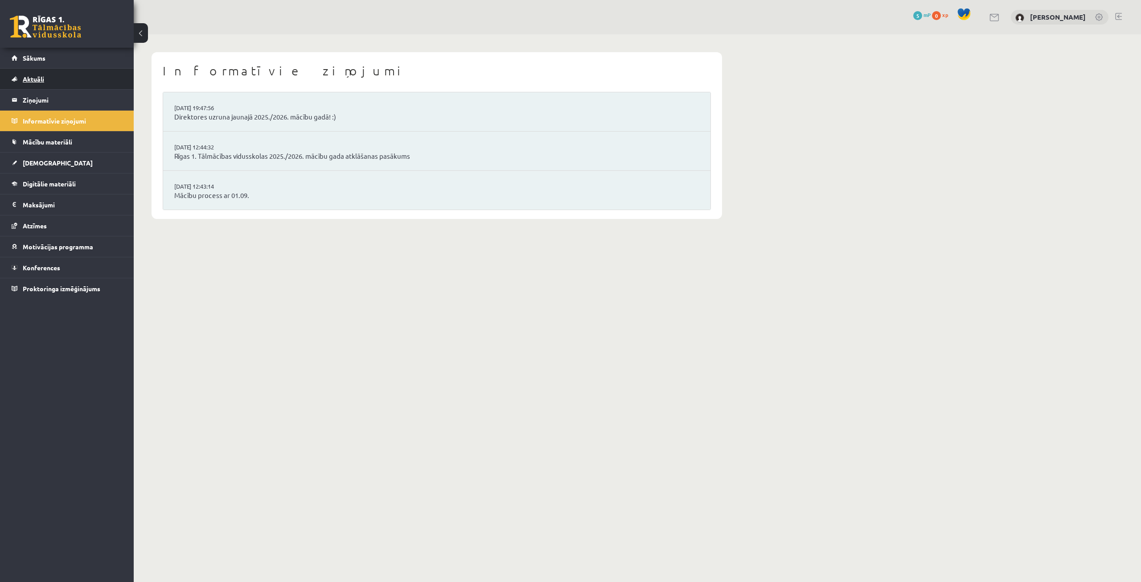
click at [58, 79] on link "Aktuāli" at bounding box center [67, 79] width 111 height 21
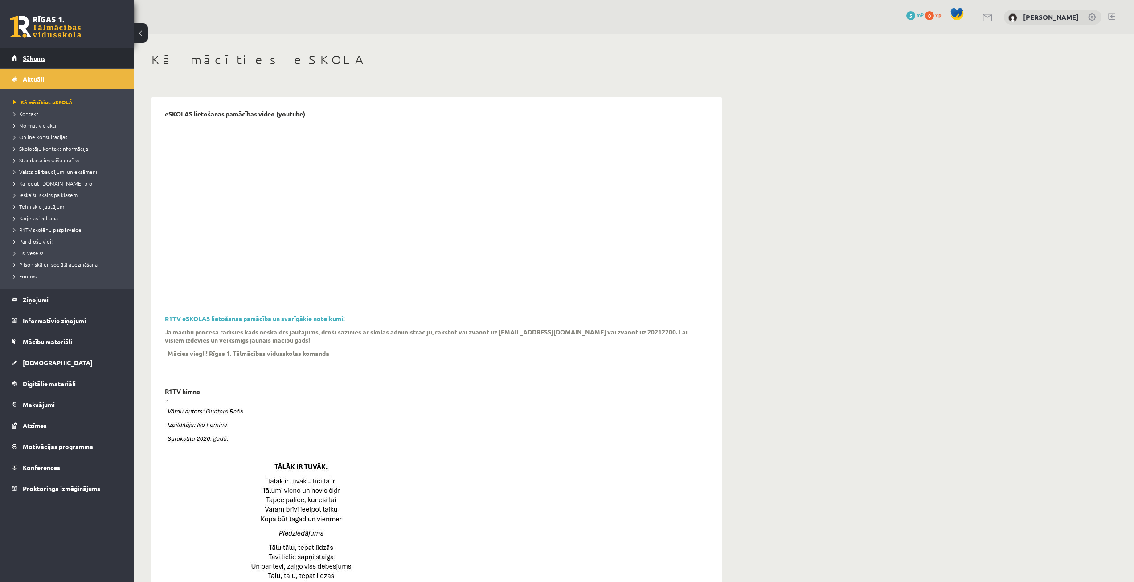
click at [57, 55] on link "Sākums" at bounding box center [67, 58] width 111 height 21
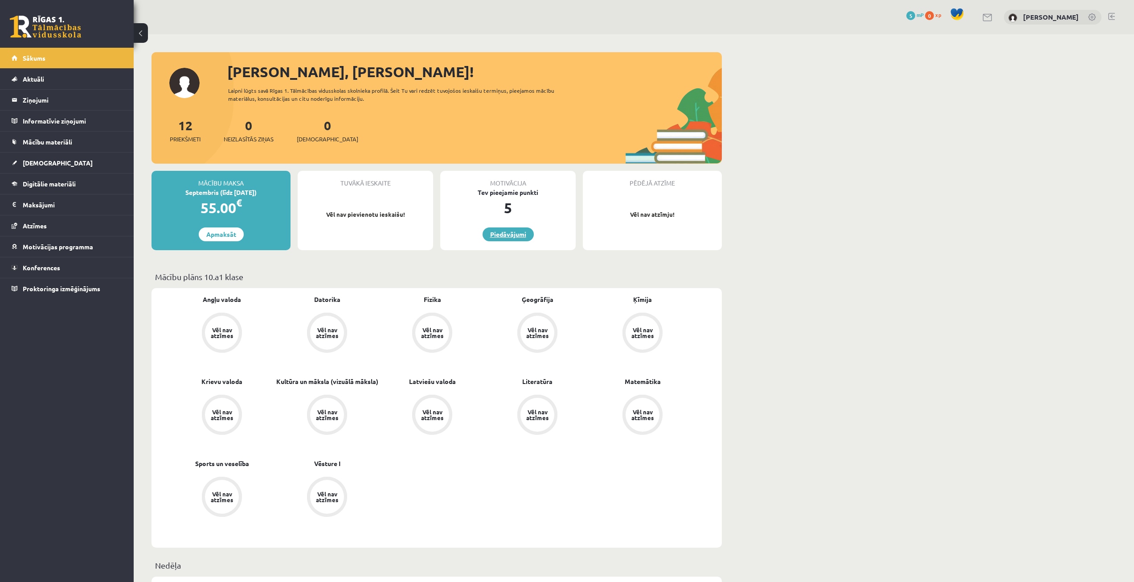
click at [496, 237] on link "Piedāvājumi" at bounding box center [508, 234] width 51 height 14
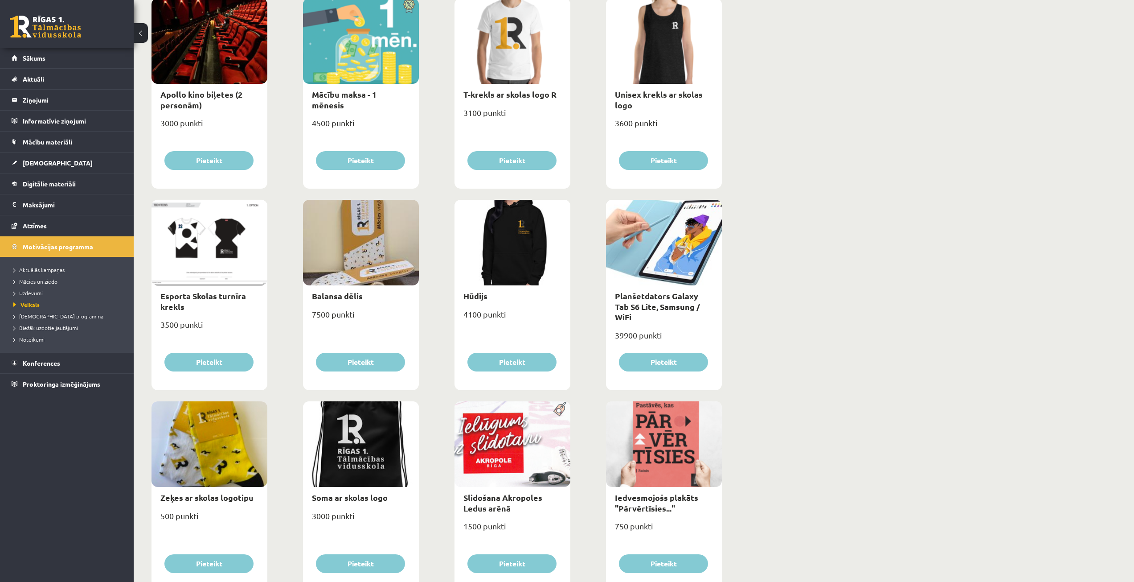
scroll to position [342, 0]
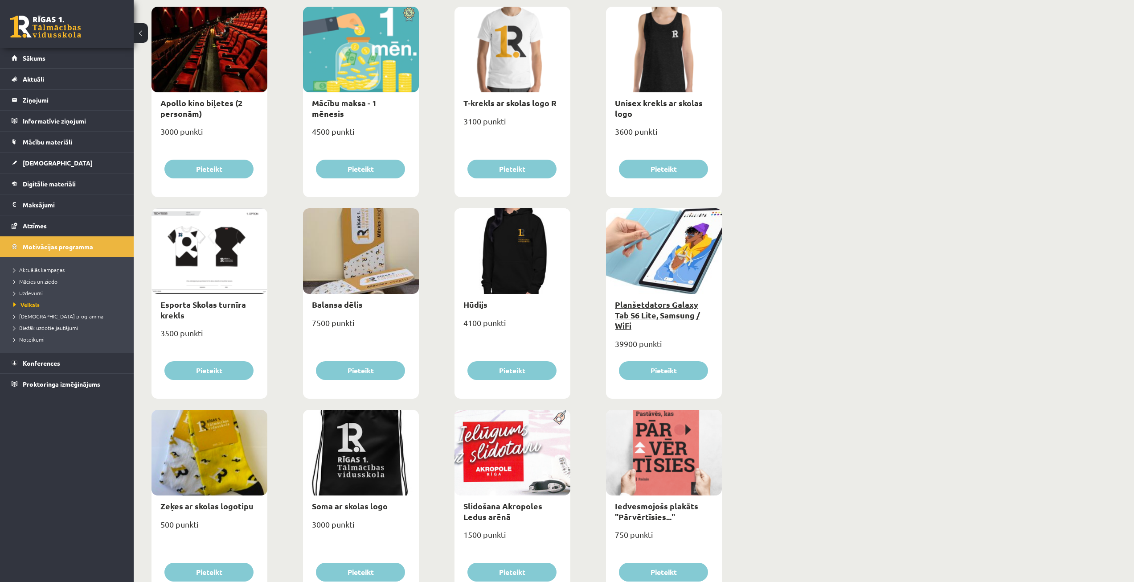
click at [630, 306] on link "Planšetdators Galaxy Tab S6 Lite, Samsung / WiFi" at bounding box center [657, 314] width 85 height 31
type input "*"
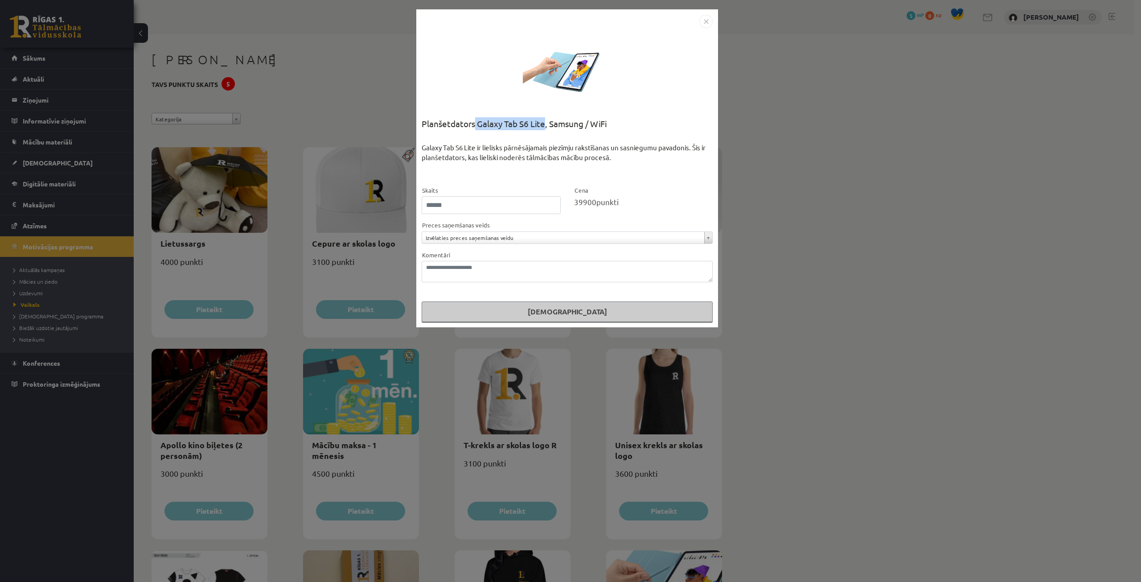
drag, startPoint x: 545, startPoint y: 123, endPoint x: 474, endPoint y: 126, distance: 70.9
click at [474, 126] on div "Planšetdators Galaxy Tab S6 Lite, Samsung / WiFi" at bounding box center [567, 129] width 291 height 25
copy div "Galaxy Tab S6 Lite"
click at [702, 26] on img "Close" at bounding box center [705, 21] width 13 height 13
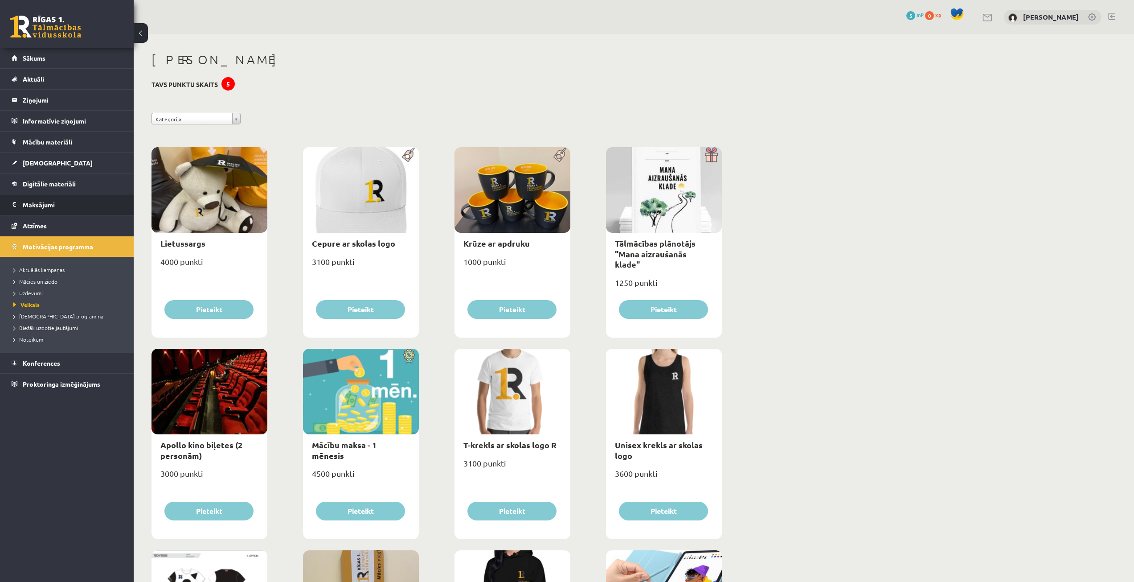
click at [53, 211] on legend "Maksājumi 0" at bounding box center [73, 204] width 100 height 21
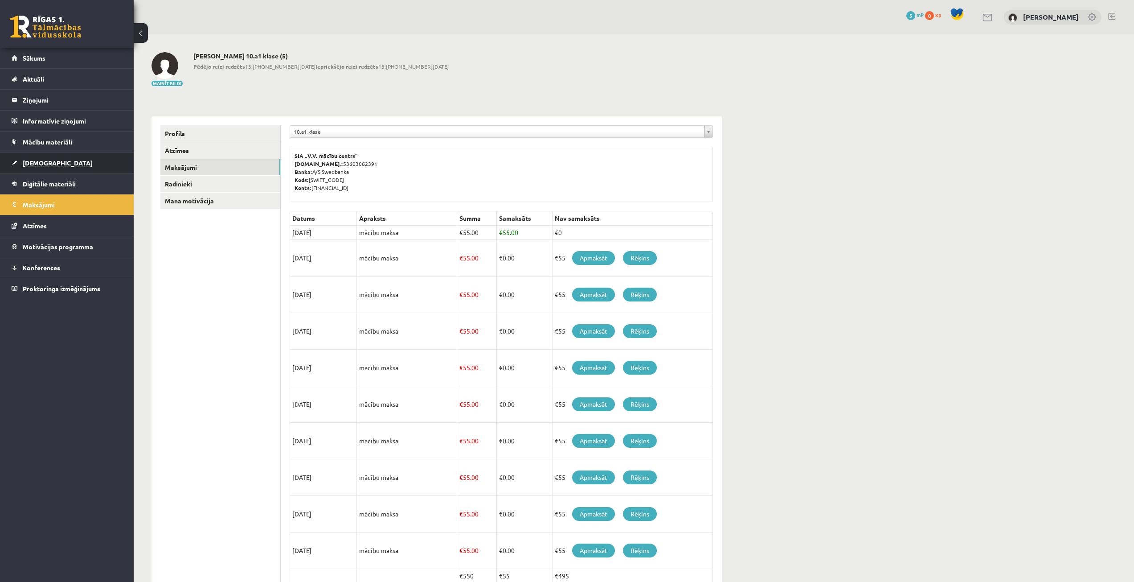
click at [37, 158] on link "[DEMOGRAPHIC_DATA]" at bounding box center [67, 162] width 111 height 21
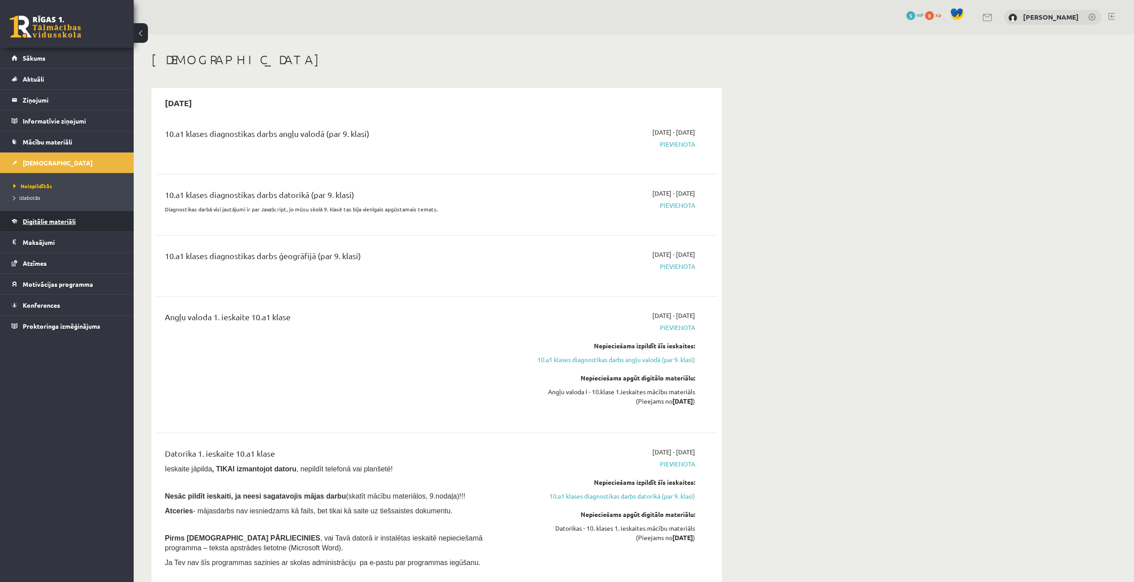
click at [30, 222] on span "Digitālie materiāli" at bounding box center [49, 221] width 53 height 8
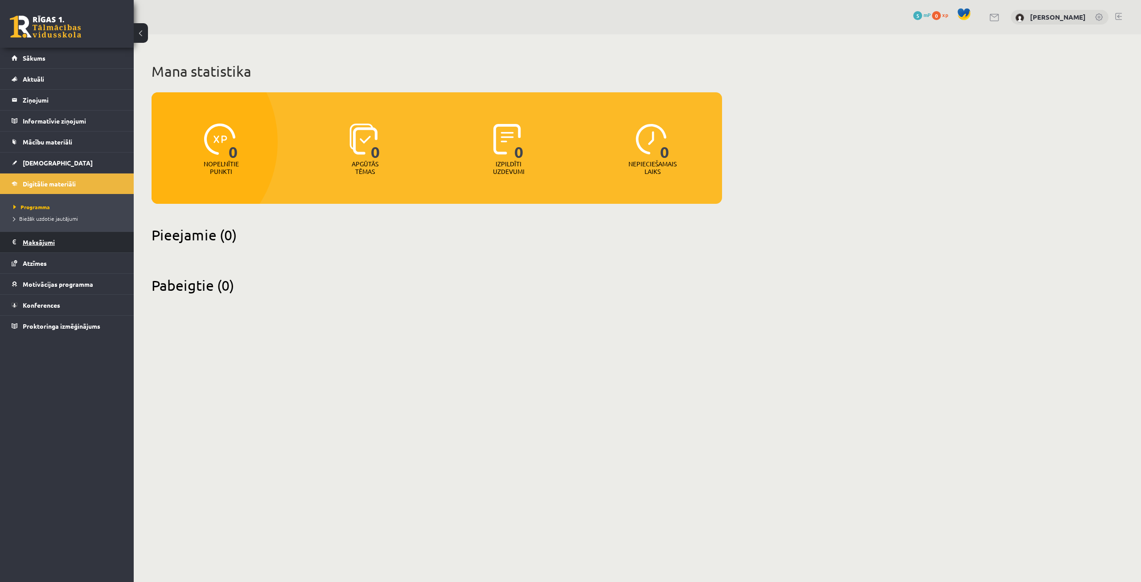
click at [33, 240] on legend "Maksājumi 0" at bounding box center [73, 242] width 100 height 21
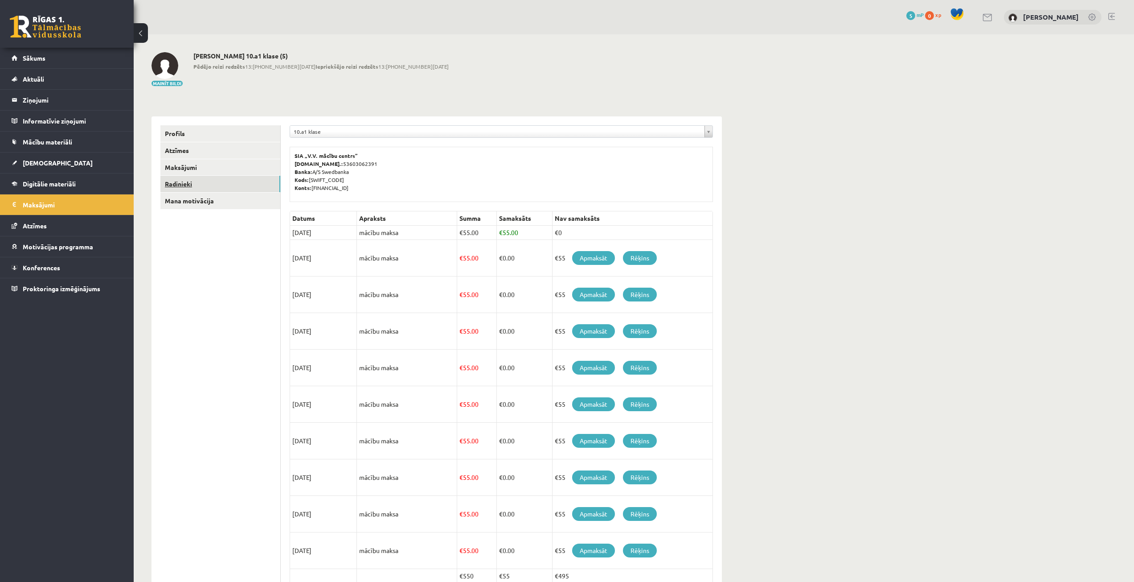
click at [190, 185] on link "Radinieki" at bounding box center [220, 184] width 120 height 16
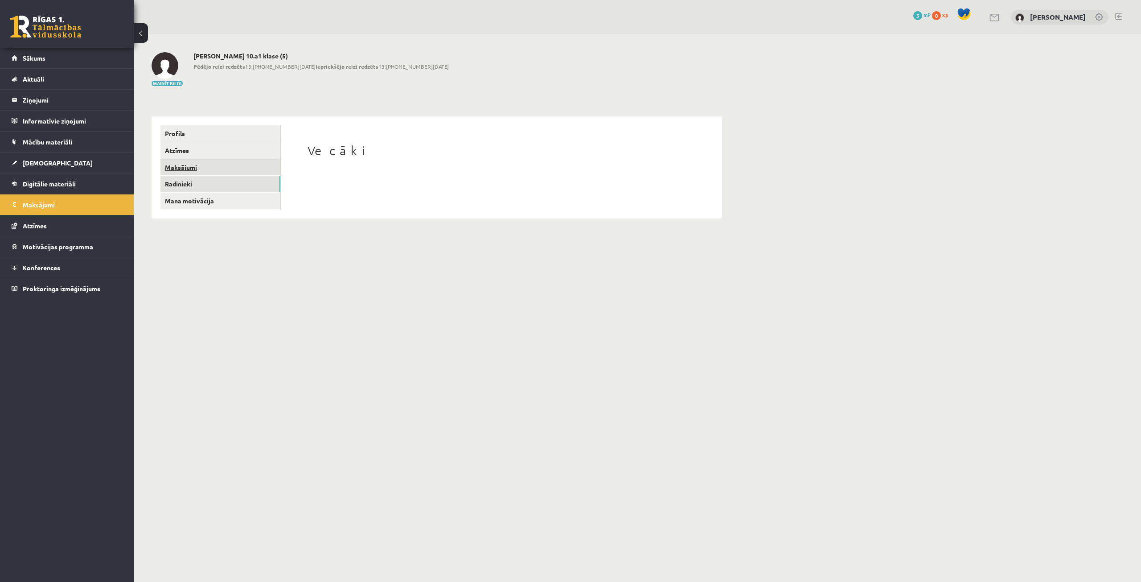
click at [188, 165] on link "Maksājumi" at bounding box center [220, 167] width 120 height 16
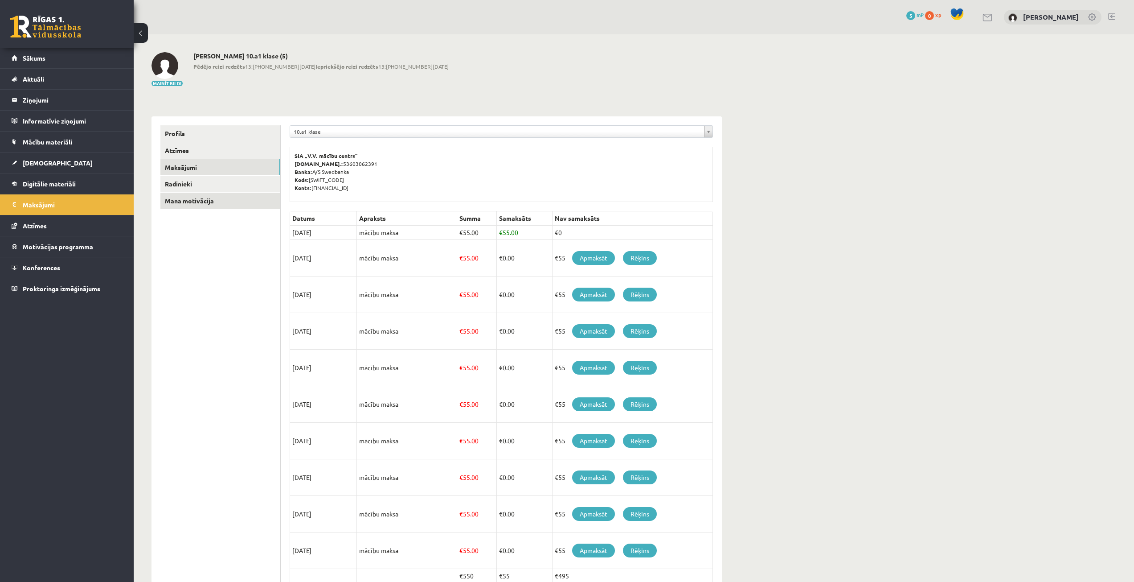
click at [182, 196] on link "Mana motivācija" at bounding box center [220, 201] width 120 height 16
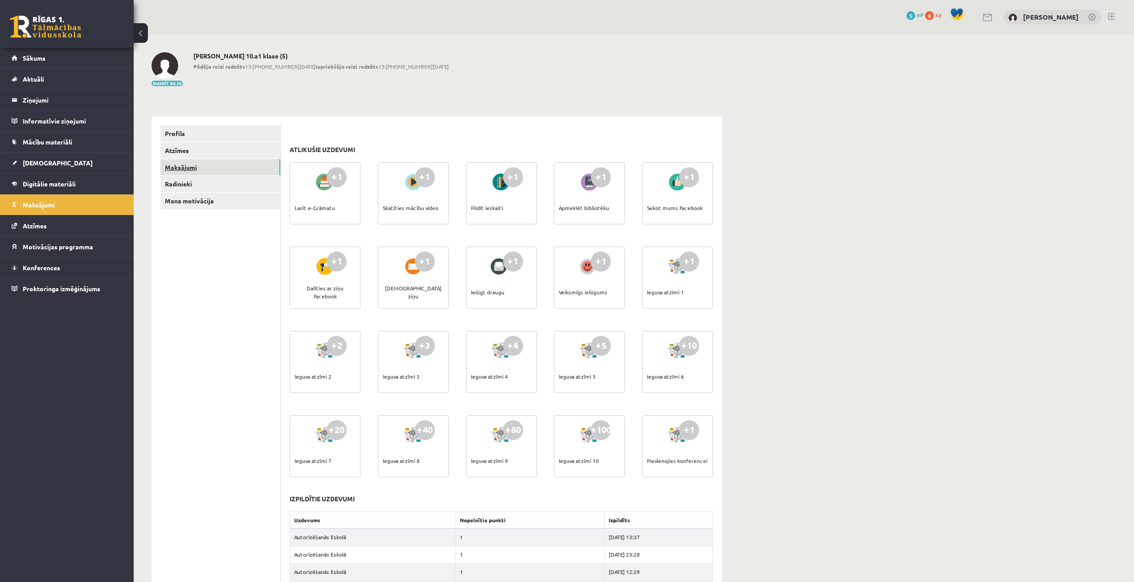
click at [179, 168] on link "Maksājumi" at bounding box center [220, 167] width 120 height 16
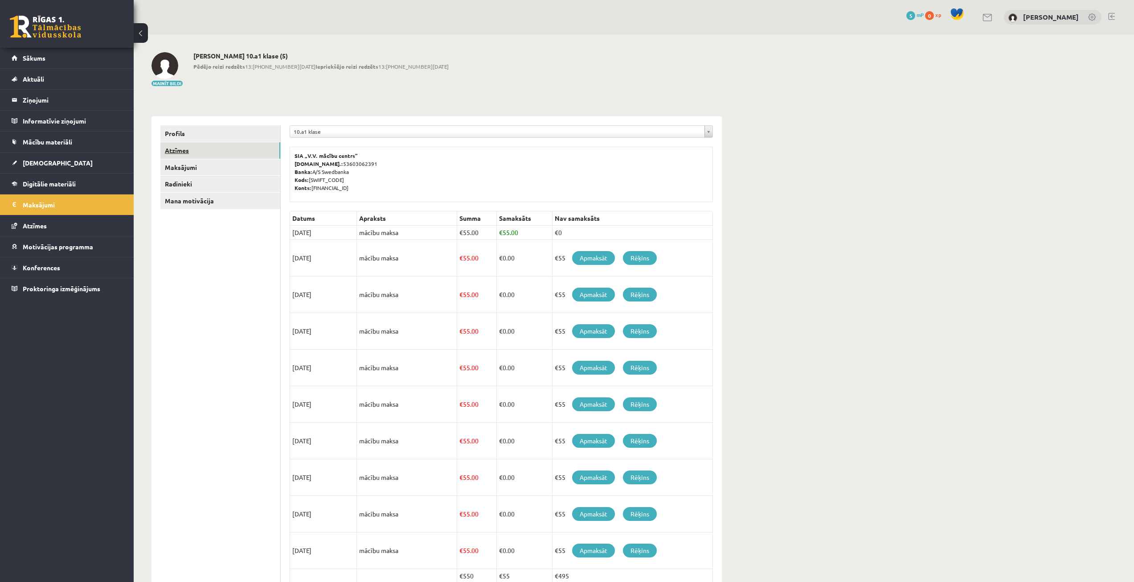
click at [177, 149] on link "Atzīmes" at bounding box center [220, 150] width 120 height 16
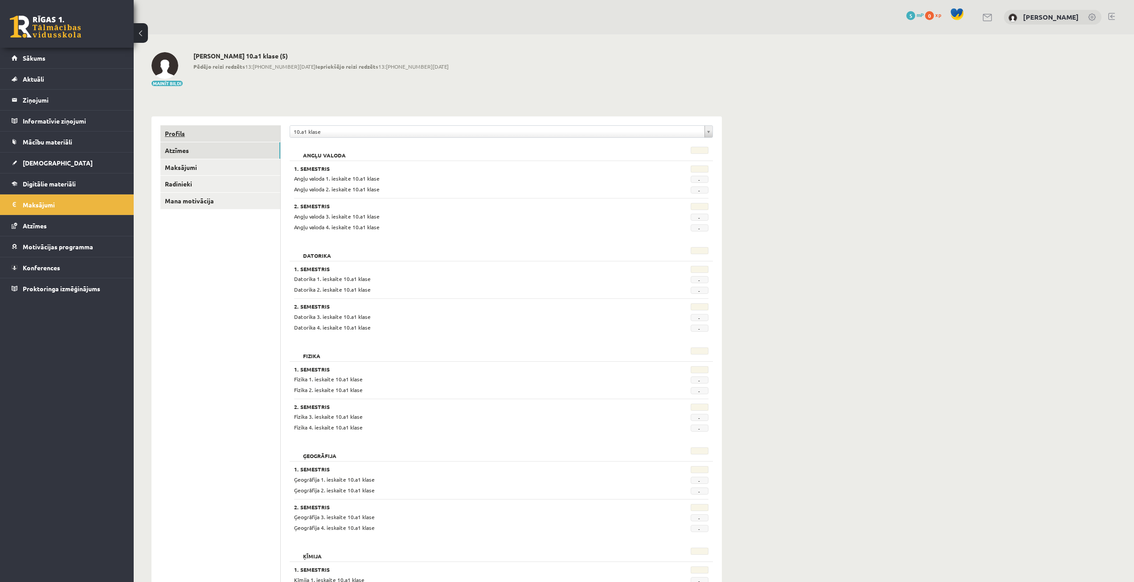
click at [175, 133] on link "Profils" at bounding box center [220, 133] width 120 height 16
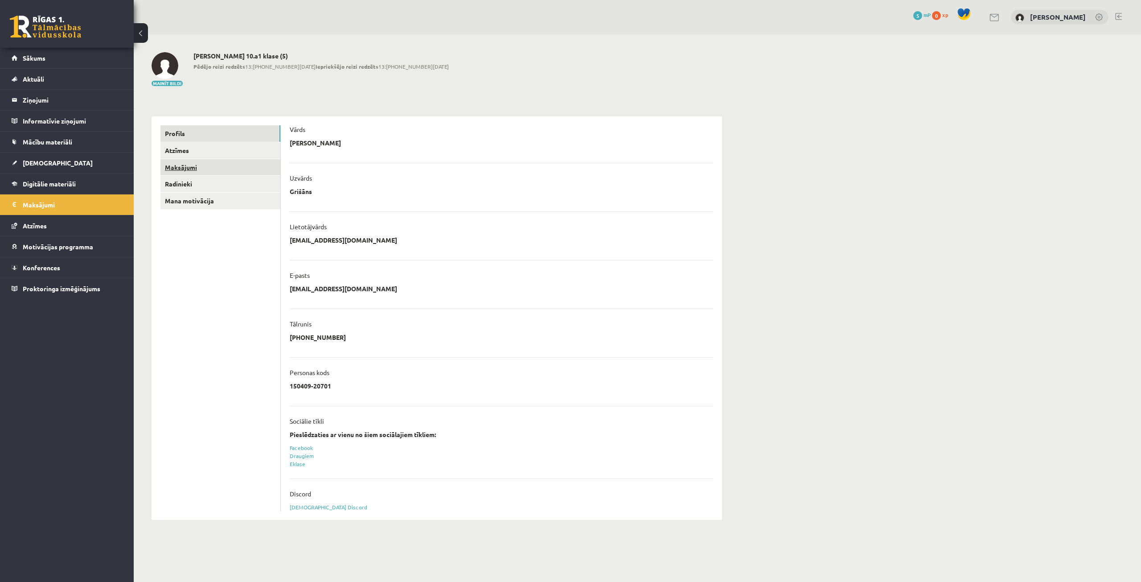
click at [183, 164] on link "Maksājumi" at bounding box center [220, 167] width 120 height 16
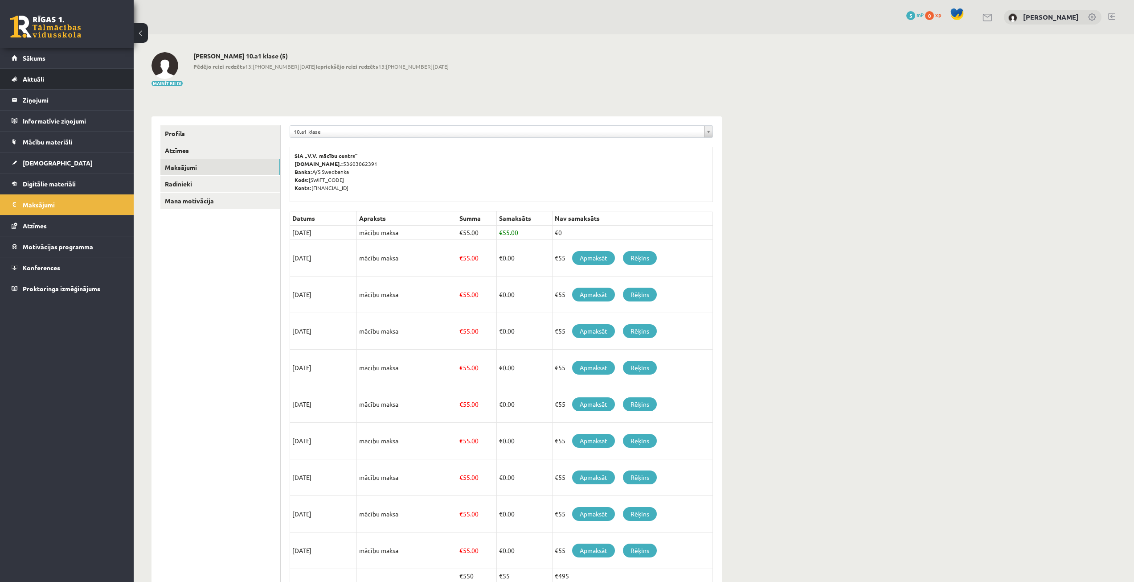
click at [32, 68] on li "Aktuāli Kā mācīties eSKOLĀ Kontakti Normatīvie akti Online konsultācijas Skolot…" at bounding box center [67, 78] width 134 height 21
click at [33, 97] on legend "Ziņojumi 0" at bounding box center [73, 100] width 100 height 21
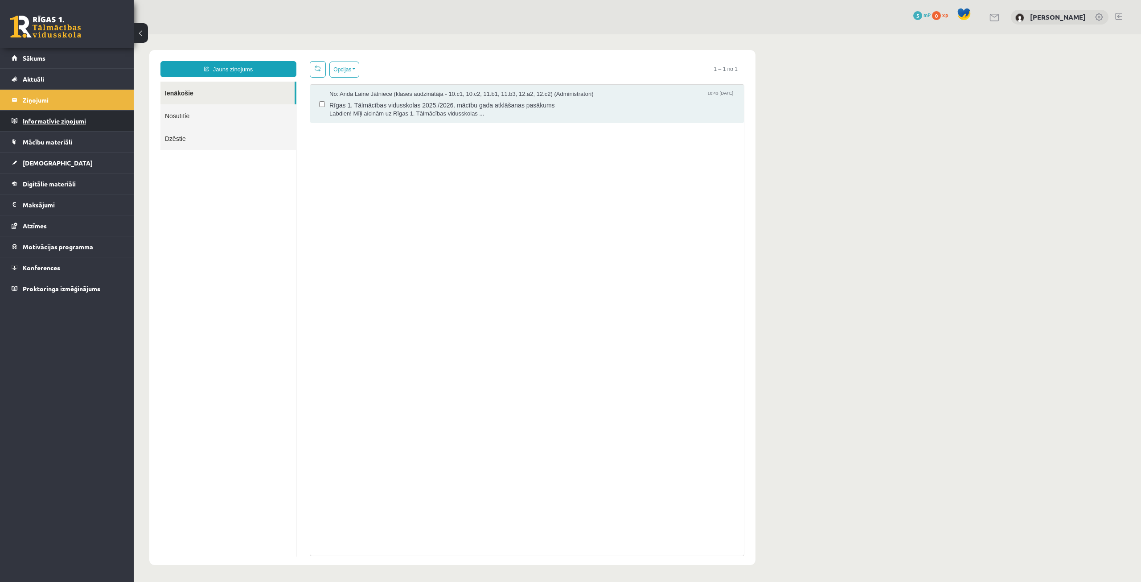
click at [37, 119] on legend "Informatīvie ziņojumi 0" at bounding box center [73, 121] width 100 height 21
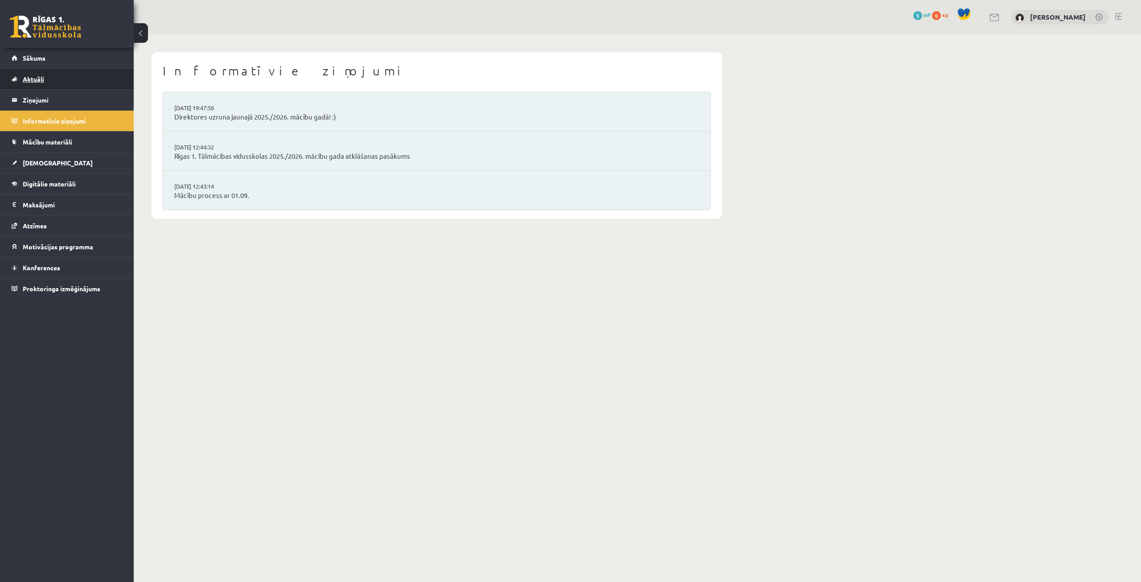
click at [30, 80] on span "Aktuāli" at bounding box center [33, 79] width 21 height 8
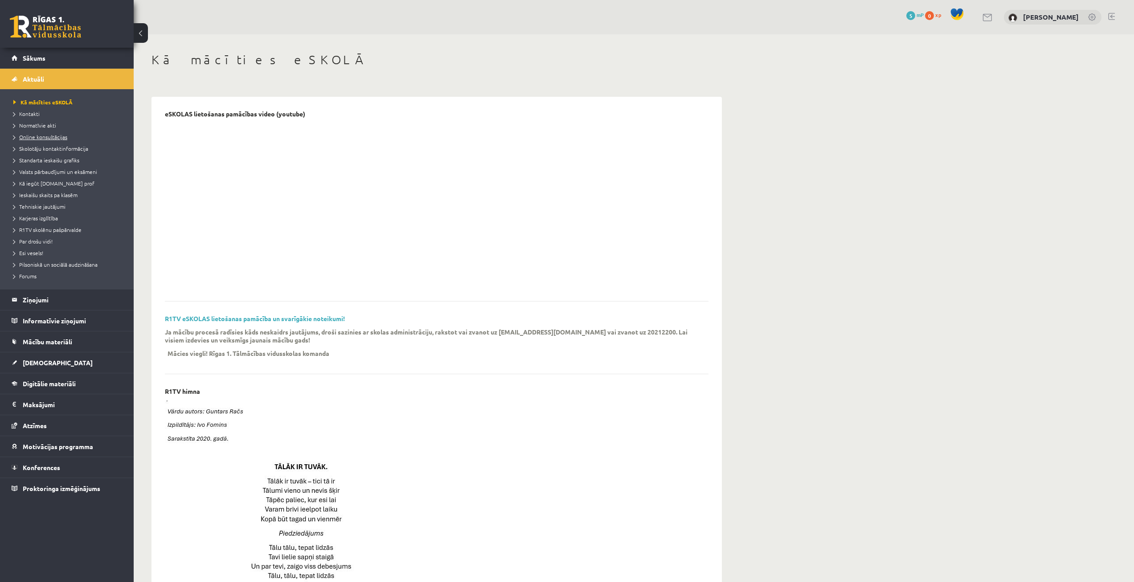
click at [51, 136] on span "Online konsultācijas" at bounding box center [40, 136] width 54 height 7
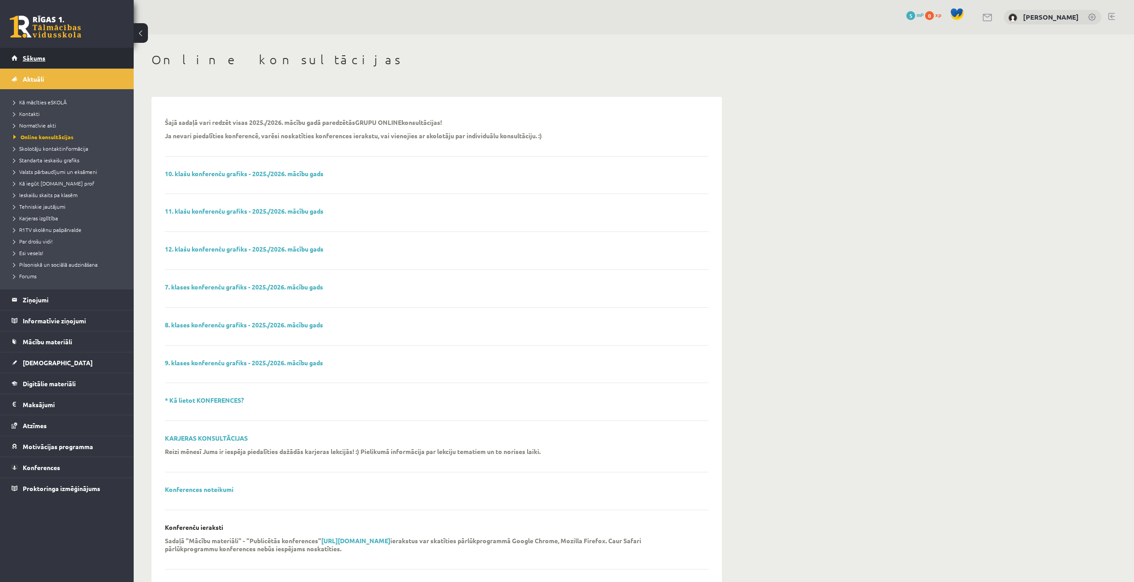
click at [21, 64] on link "Sākums" at bounding box center [67, 58] width 111 height 21
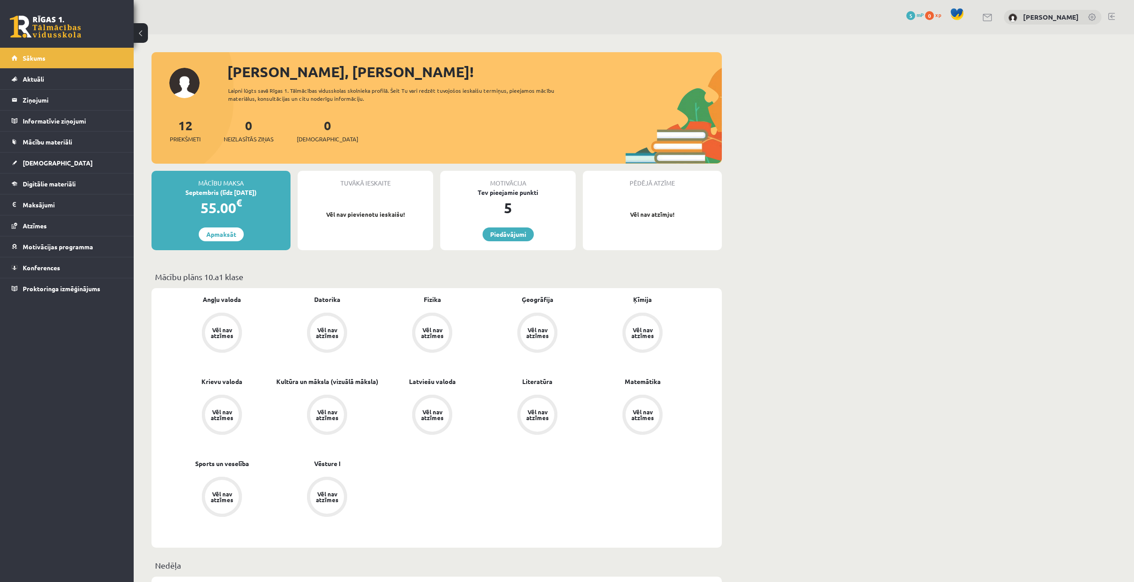
click at [379, 227] on div "Tuvākā ieskaite Vēl nav pievienotu ieskaišu!" at bounding box center [365, 210] width 135 height 79
click at [372, 211] on p "Vēl nav pievienotu ieskaišu!" at bounding box center [365, 214] width 127 height 9
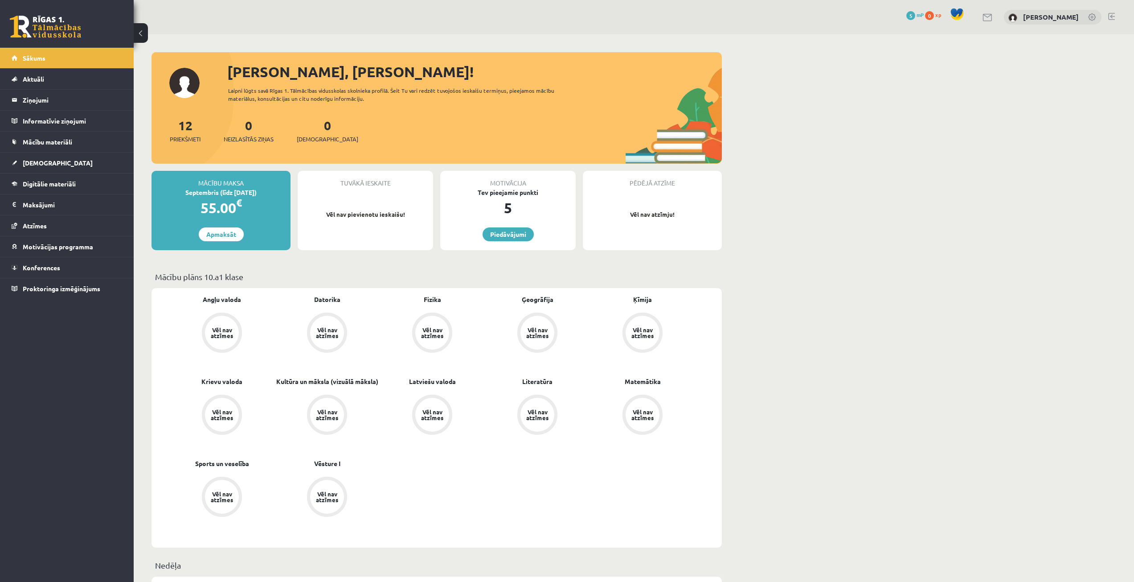
click at [644, 213] on p "Vēl nav atzīmju!" at bounding box center [652, 214] width 130 height 9
click at [644, 212] on p "Vēl nav atzīmju!" at bounding box center [652, 214] width 130 height 9
click at [644, 211] on p "Vēl nav atzīmju!" at bounding box center [652, 214] width 130 height 9
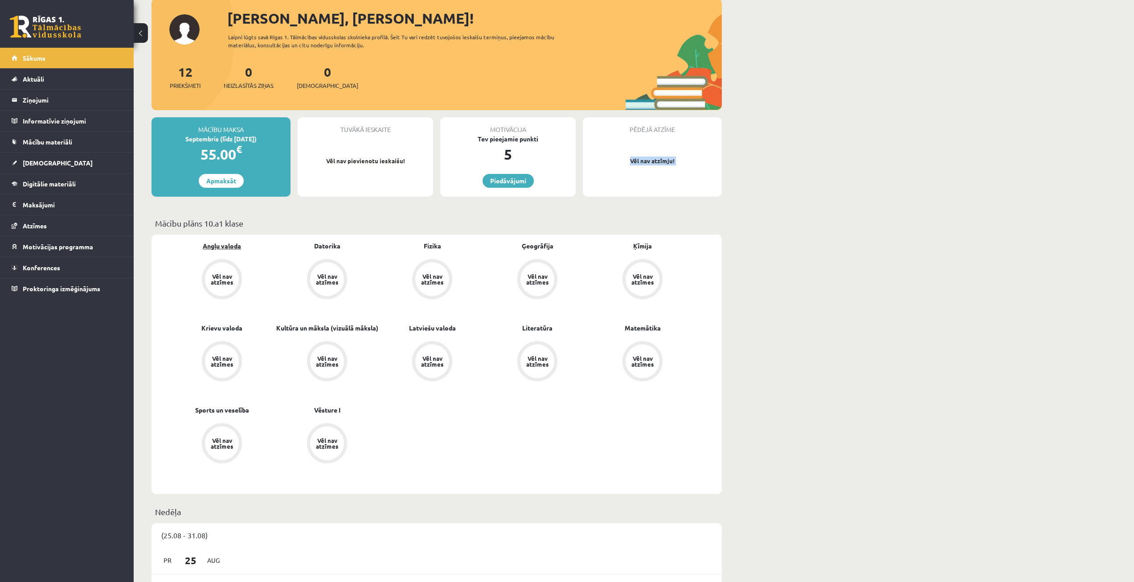
scroll to position [33, 0]
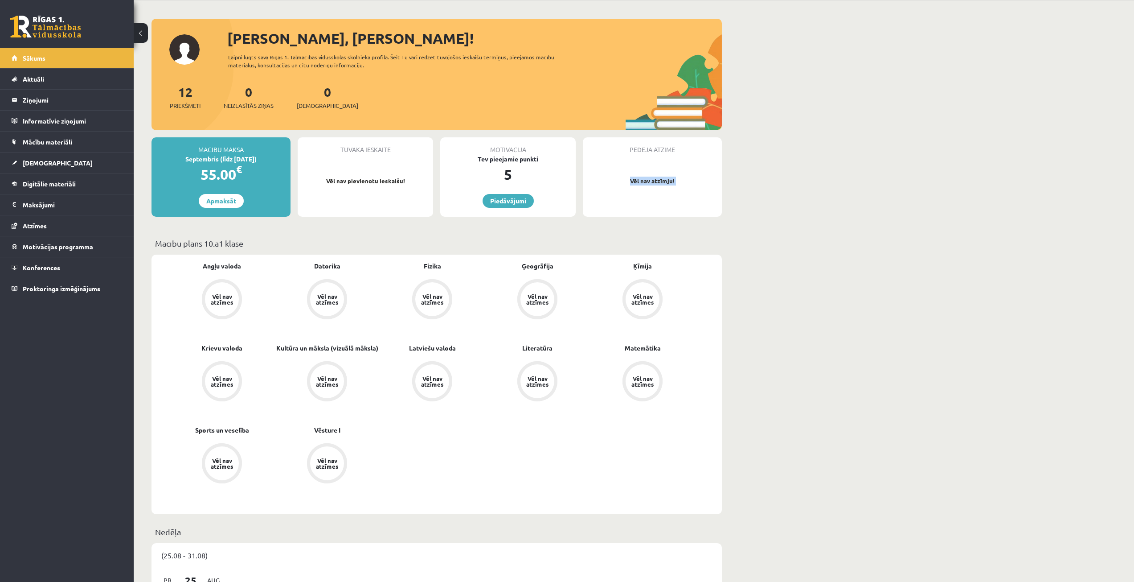
click at [137, 34] on button at bounding box center [141, 33] width 14 height 20
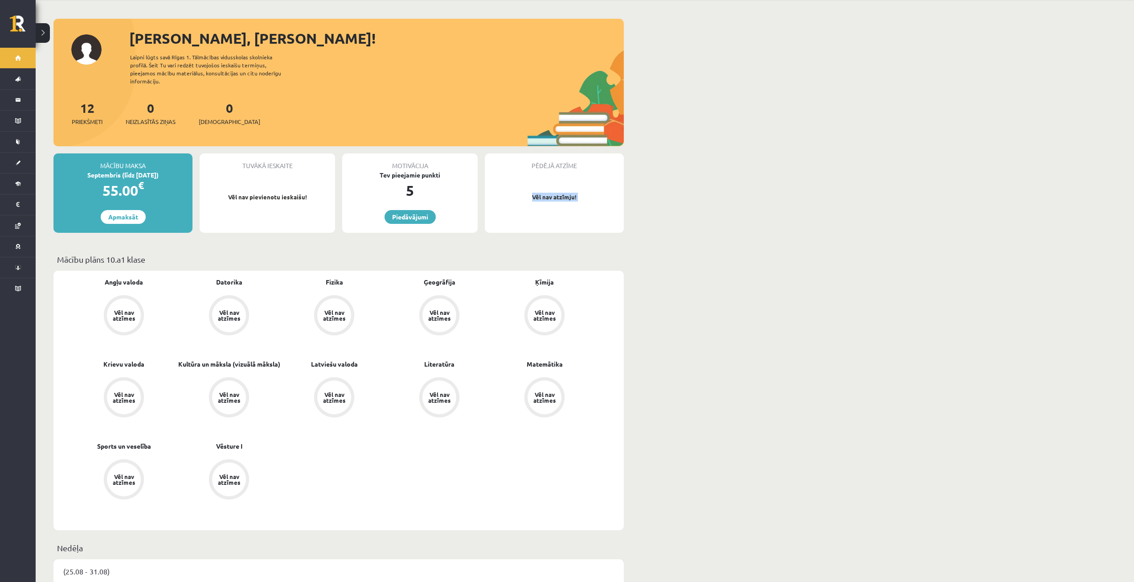
click at [42, 30] on button at bounding box center [43, 33] width 14 height 20
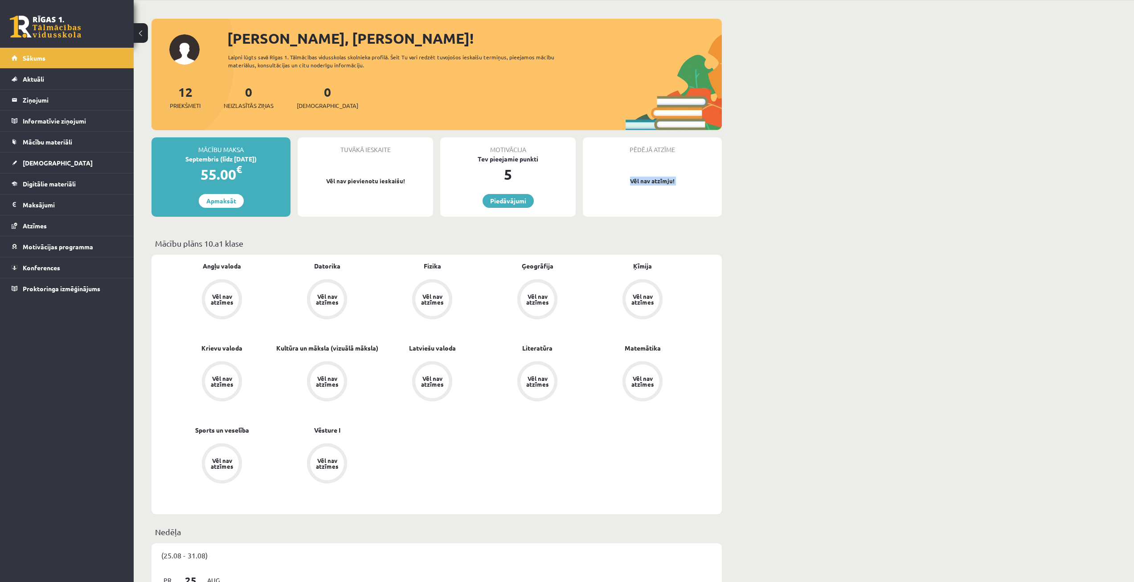
click at [686, 178] on p "Vēl nav atzīmju!" at bounding box center [652, 181] width 130 height 9
click at [25, 164] on span "[DEMOGRAPHIC_DATA]" at bounding box center [58, 163] width 70 height 8
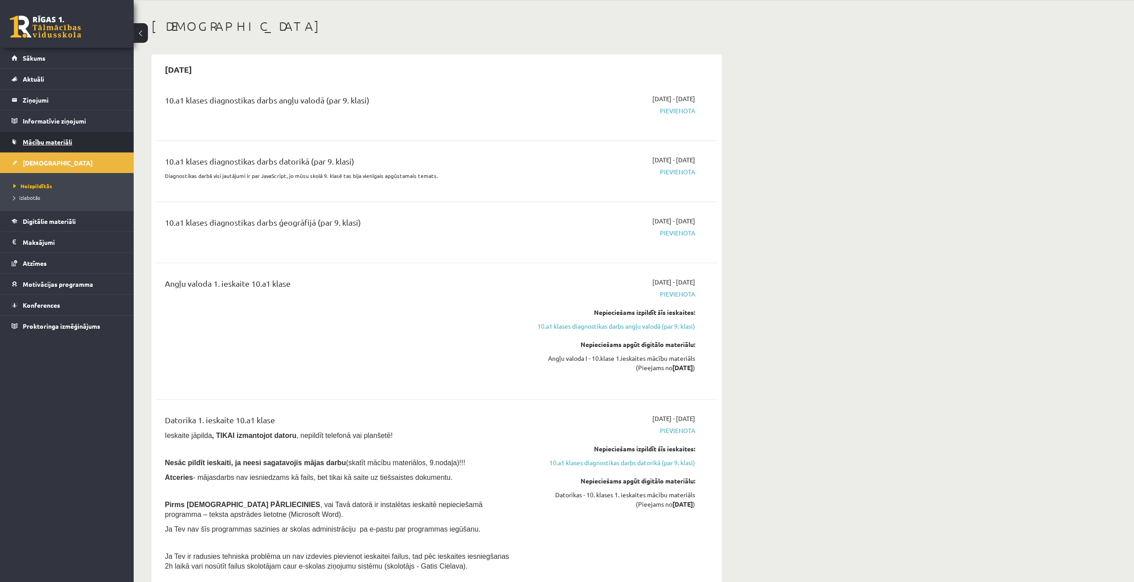
click at [25, 141] on span "Mācību materiāli" at bounding box center [47, 142] width 49 height 8
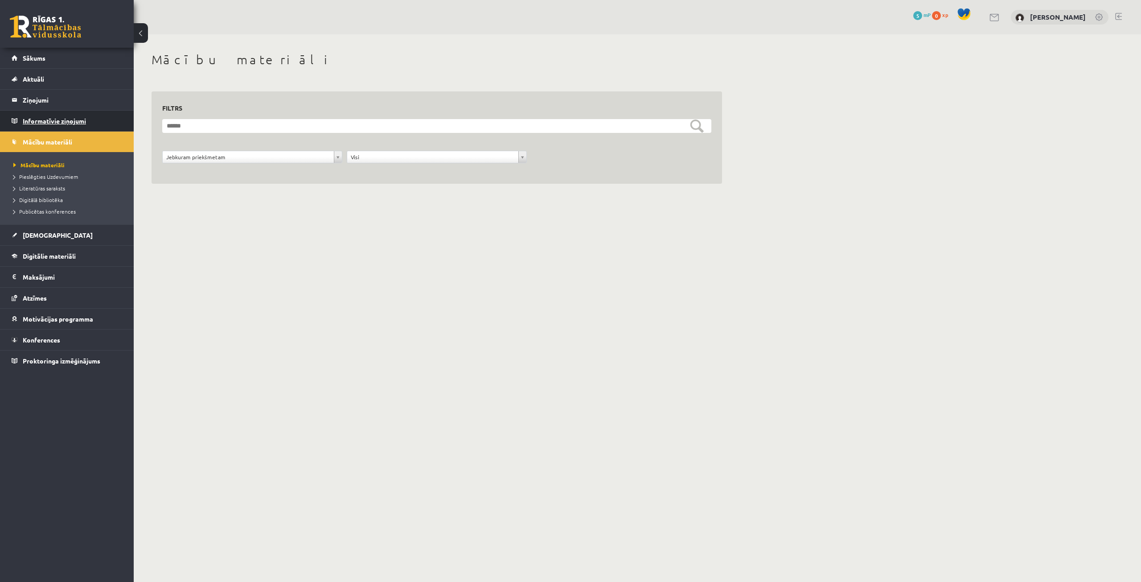
click at [31, 124] on legend "Informatīvie ziņojumi 0" at bounding box center [73, 121] width 100 height 21
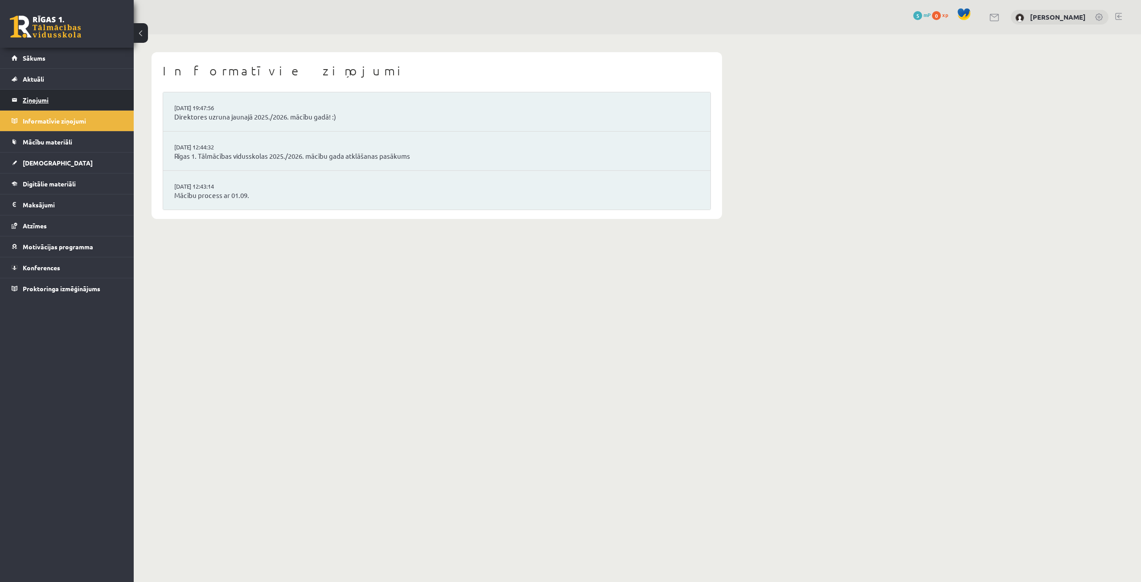
click at [31, 94] on legend "Ziņojumi 0" at bounding box center [73, 100] width 100 height 21
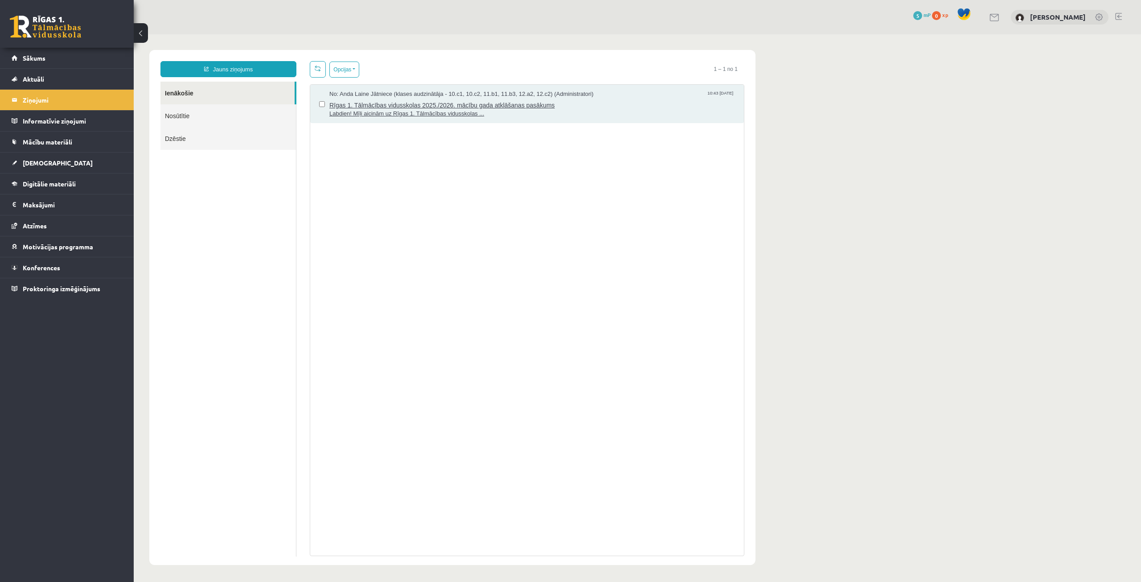
click at [386, 112] on span "Labdien! Mīļi aicinām uz Rīgas 1. Tālmācības vidusskolas ..." at bounding box center [532, 114] width 406 height 8
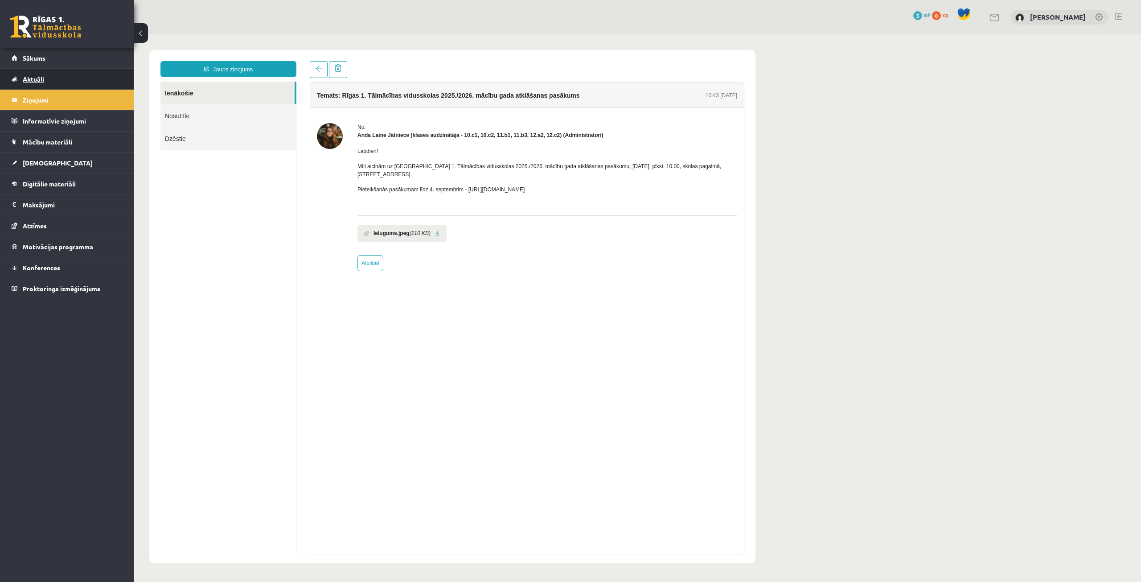
click at [60, 74] on link "Aktuāli" at bounding box center [67, 79] width 111 height 21
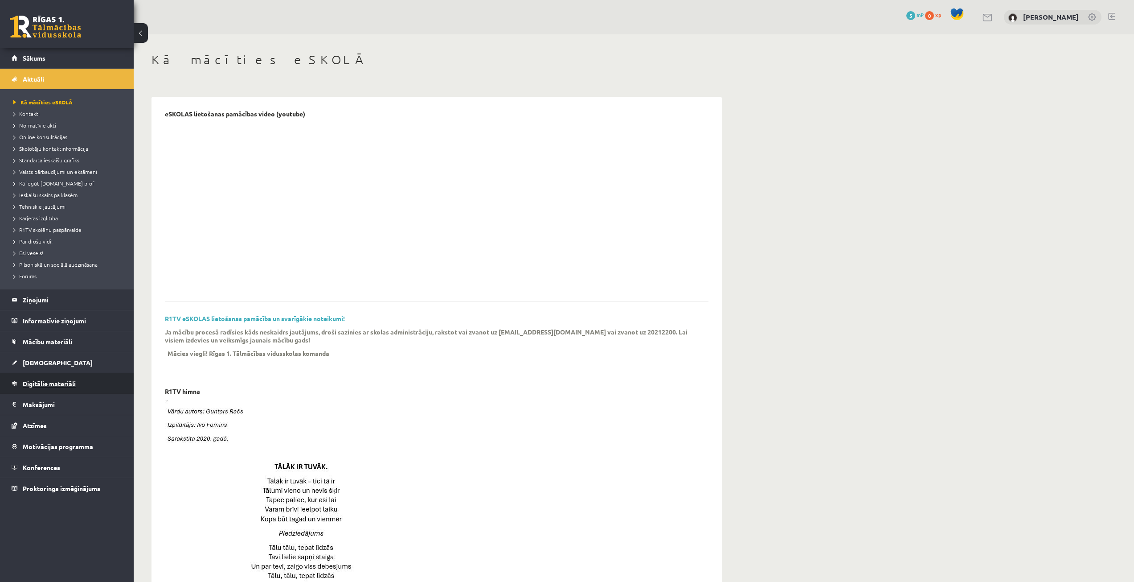
click at [43, 379] on link "Digitālie materiāli" at bounding box center [67, 383] width 111 height 21
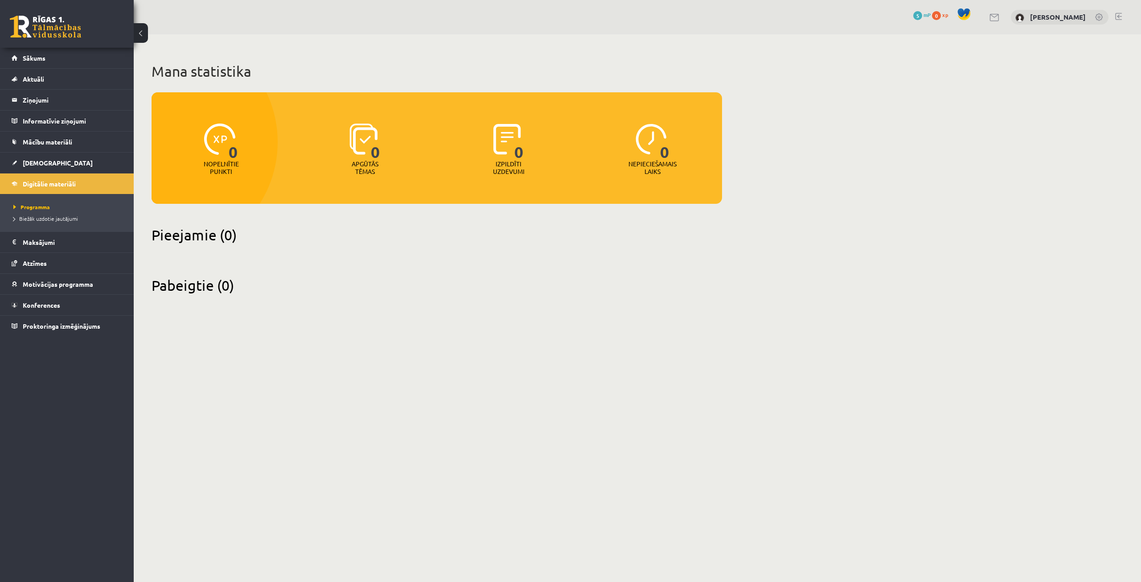
click at [28, 422] on div "0 Dāvanas 5 mP 0 xp Pāvels Grišāns Sākums Aktuāli Kā mācīties eSKOLĀ Kontakti N…" at bounding box center [67, 291] width 134 height 582
drag, startPoint x: 28, startPoint y: 422, endPoint x: 17, endPoint y: 382, distance: 41.2
click at [17, 382] on div "0 Dāvanas 5 mP 0 xp Pāvels Grišāns Sākums Aktuāli Kā mācīties eSKOLĀ Kontakti N…" at bounding box center [67, 291] width 134 height 582
click at [20, 303] on link "Konferences" at bounding box center [67, 305] width 111 height 21
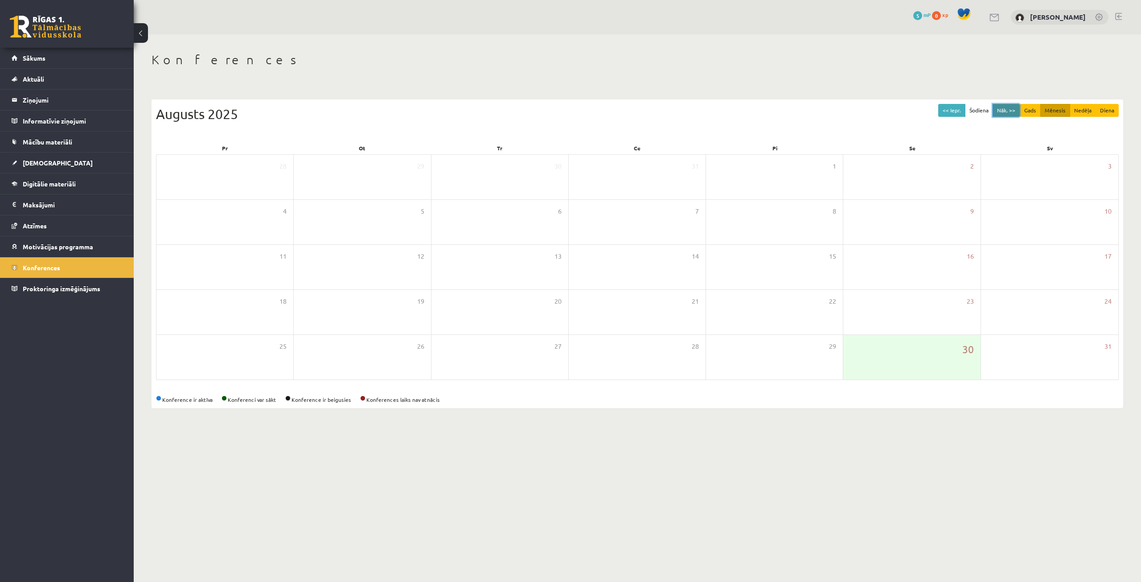
click at [1006, 109] on button "Nāk. >>" at bounding box center [1006, 110] width 27 height 13
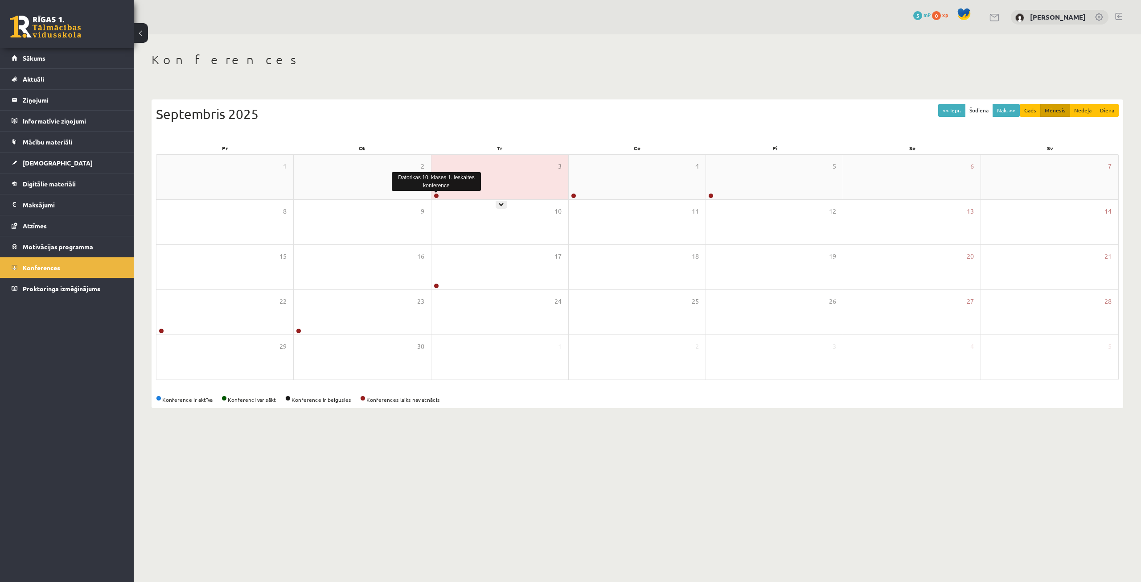
click at [437, 197] on link at bounding box center [436, 195] width 5 height 5
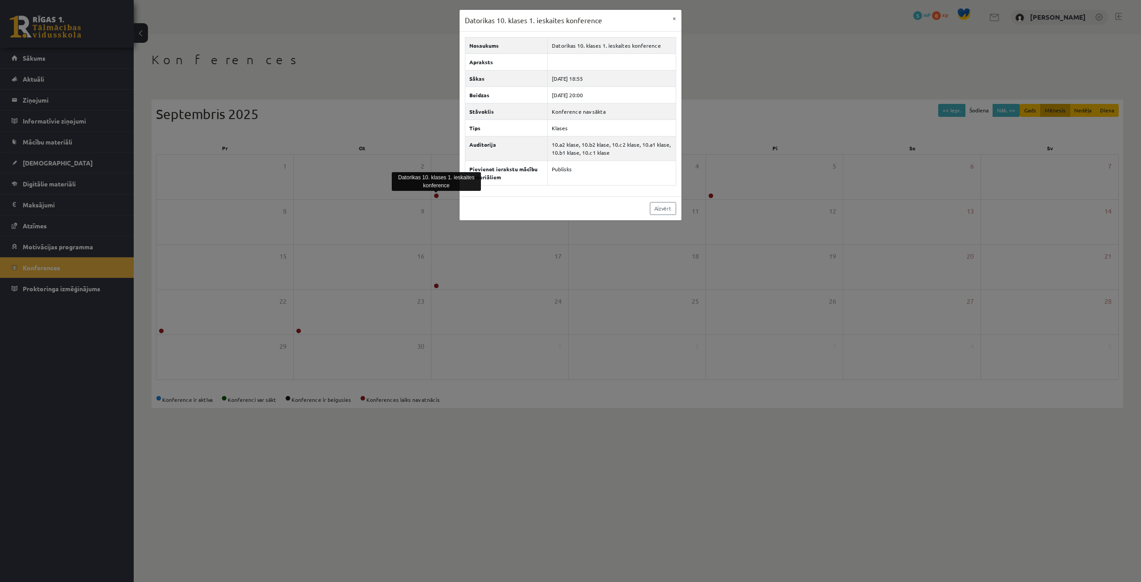
click at [509, 197] on div "Aizvērt" at bounding box center [571, 208] width 222 height 24
click at [651, 208] on link "Aizvērt" at bounding box center [663, 208] width 26 height 13
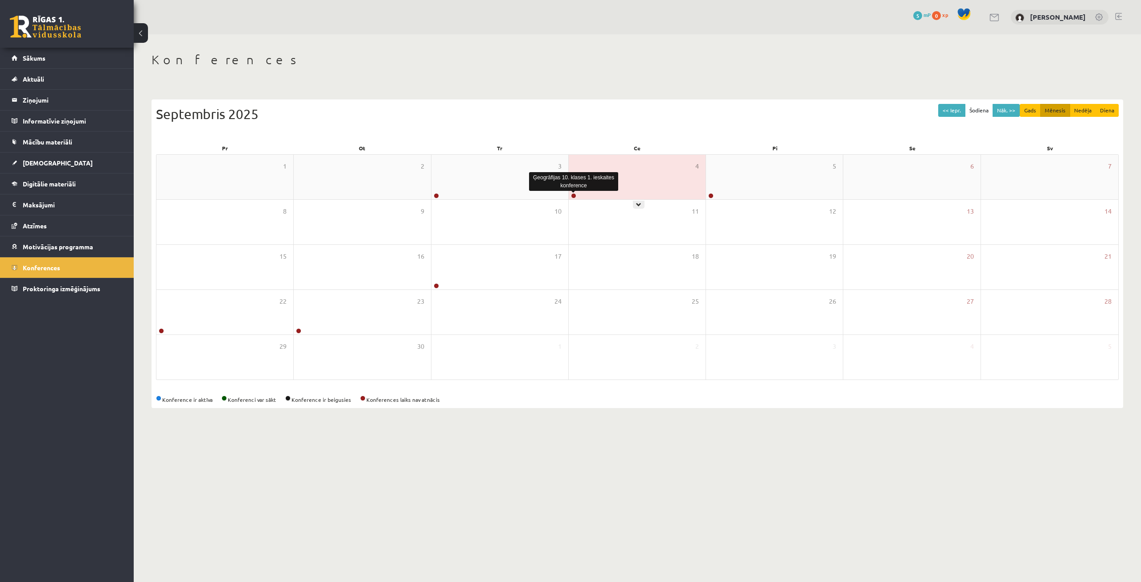
click at [573, 198] on link at bounding box center [573, 195] width 5 height 5
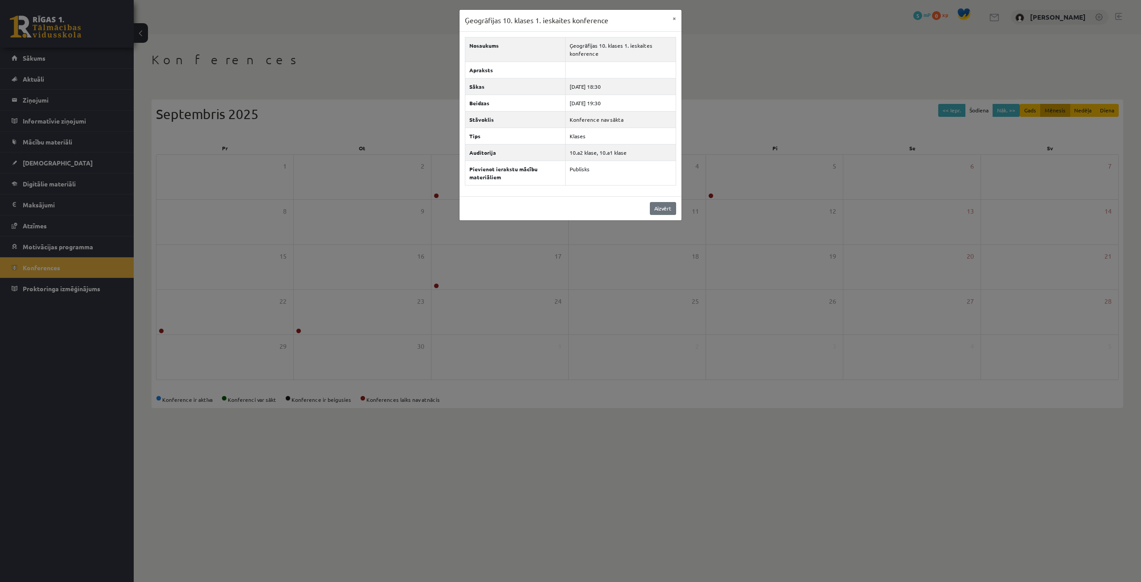
click at [650, 209] on div "Aizvērt" at bounding box center [571, 208] width 222 height 24
click at [652, 209] on link "Aizvērt" at bounding box center [663, 208] width 26 height 13
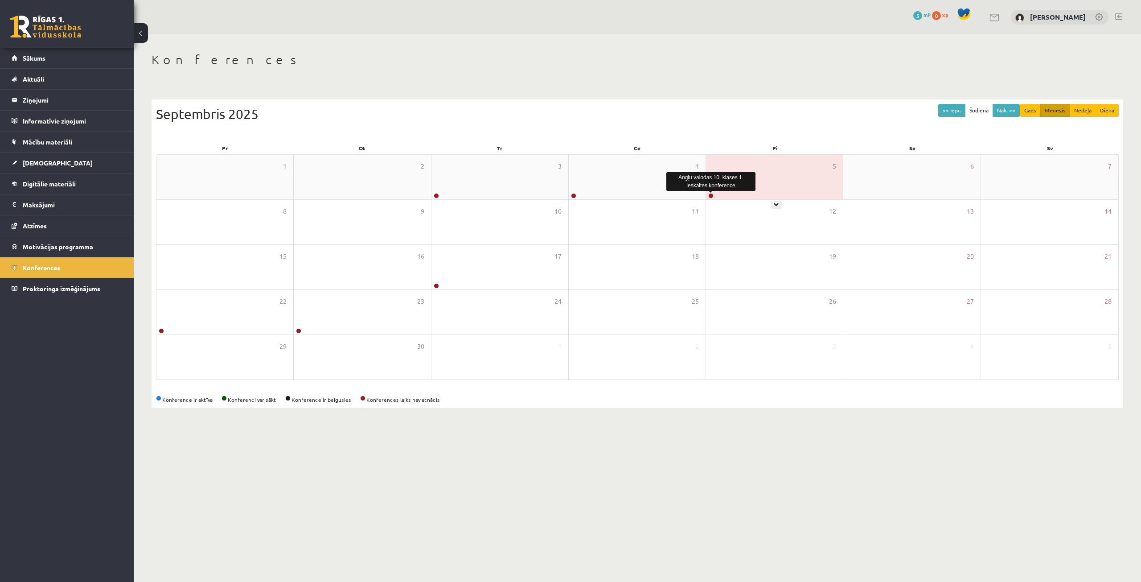
click at [714, 195] on div at bounding box center [710, 196] width 8 height 6
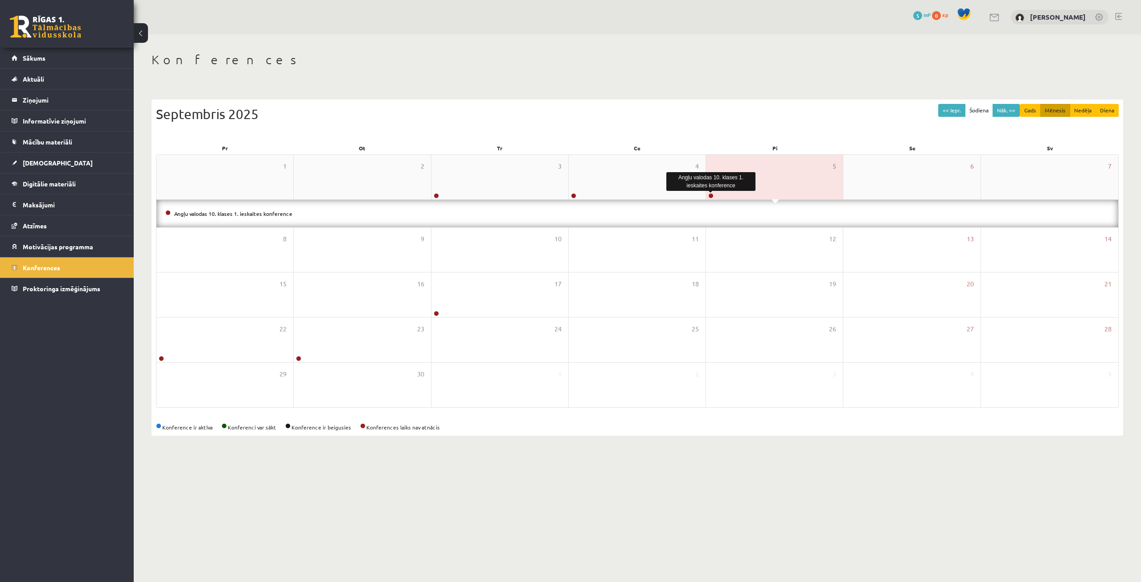
click at [711, 196] on link at bounding box center [710, 195] width 5 height 5
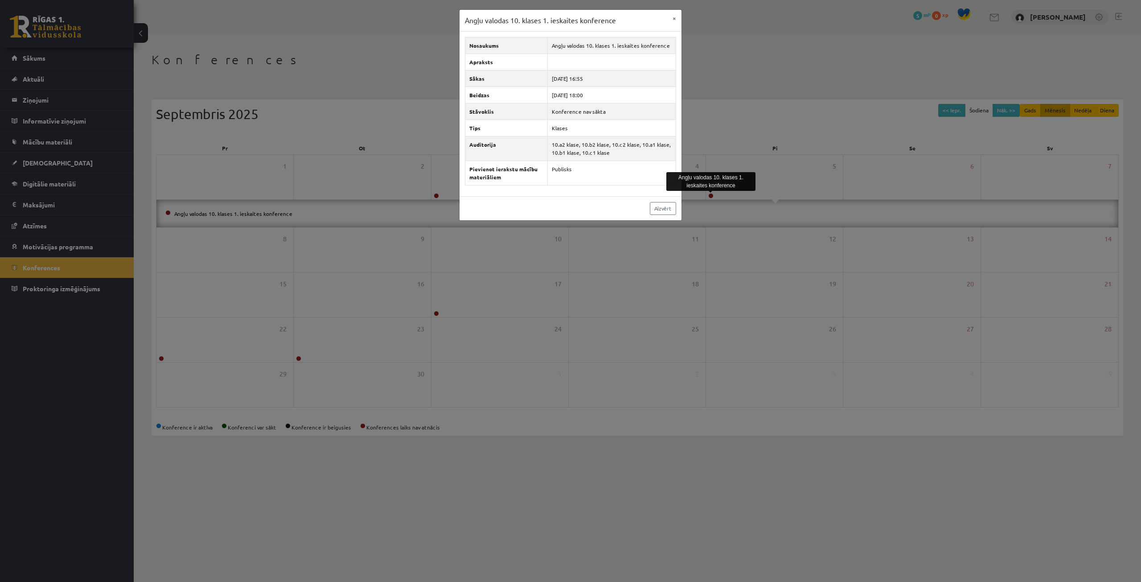
click at [727, 194] on div "Angļu valodas 10. klases 1. ieskaites konference × Nosaukums Angļu valodas 10. …" at bounding box center [570, 291] width 1141 height 582
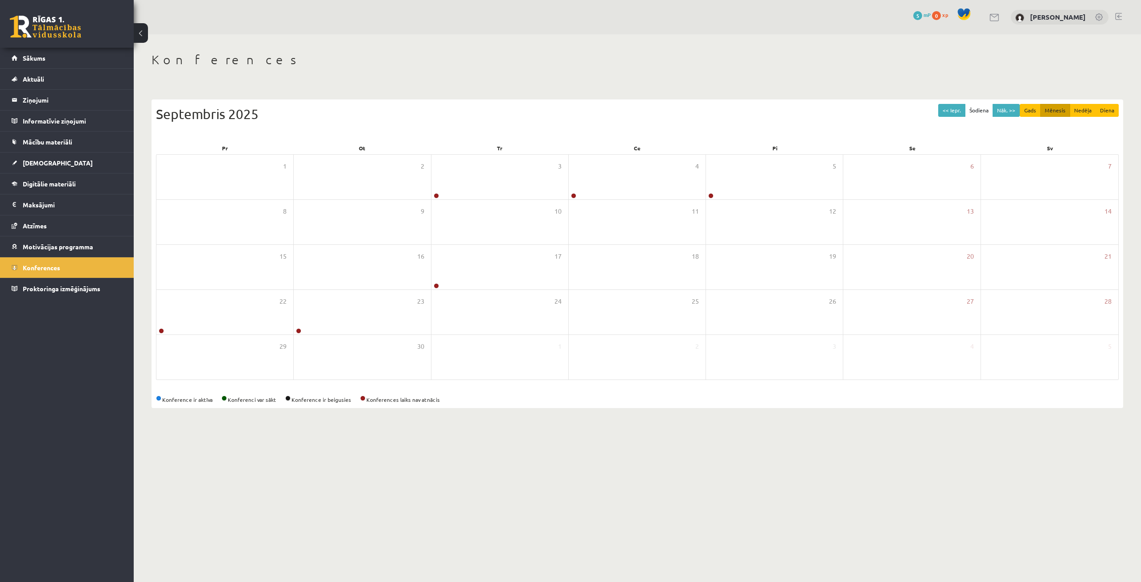
click at [557, 493] on body "0 Dāvanas 5 mP 0 xp Pāvels Grišāns Sākums Aktuāli Kā mācīties eSKOLĀ Kontakti N…" at bounding box center [570, 291] width 1141 height 582
click at [296, 331] on div at bounding box center [298, 331] width 8 height 6
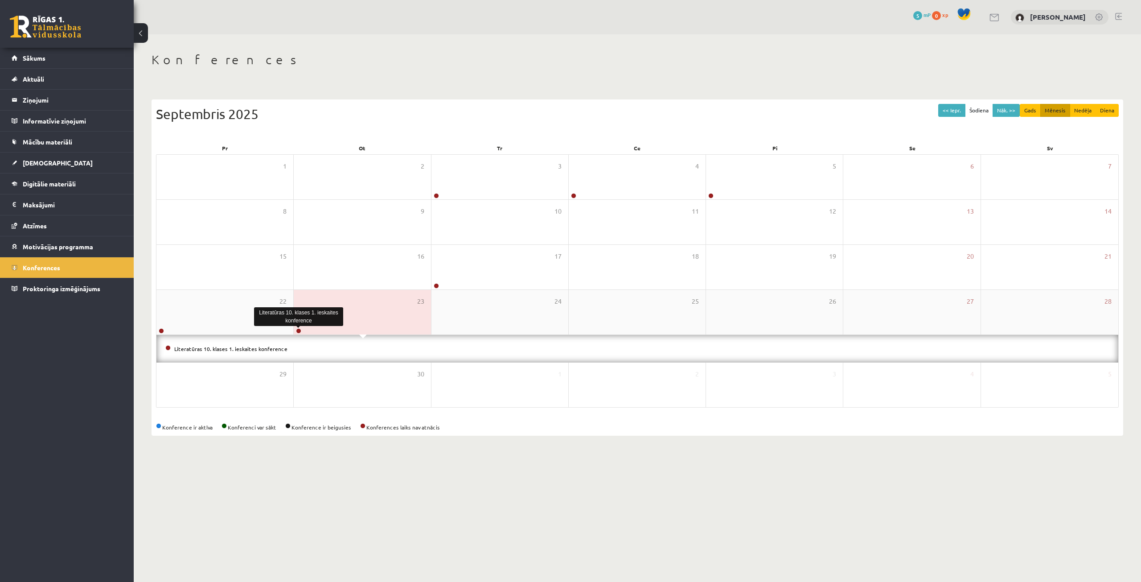
click at [297, 330] on link at bounding box center [298, 330] width 5 height 5
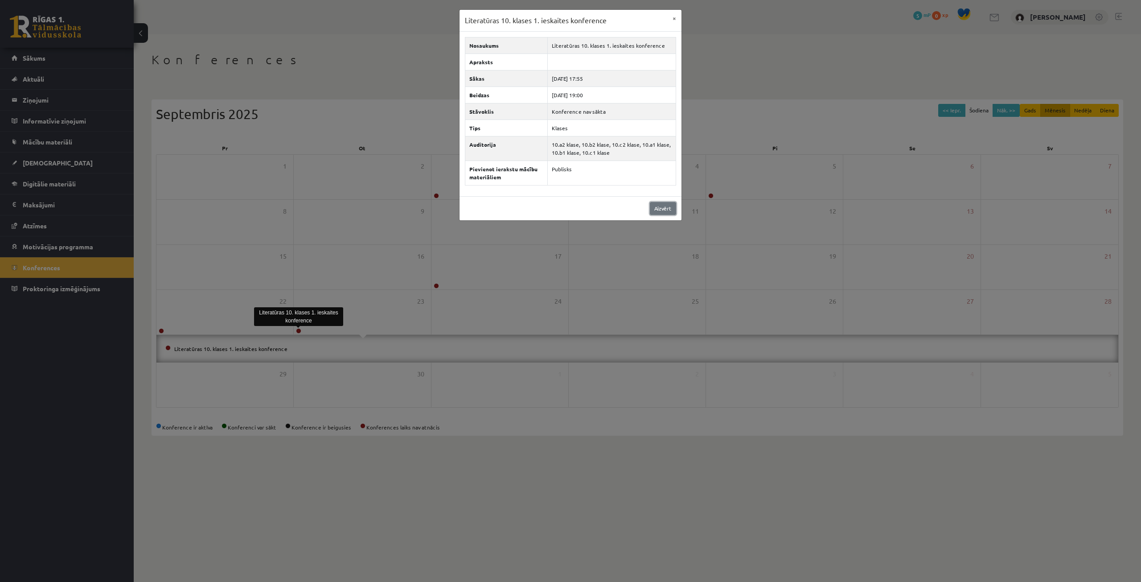
click at [660, 210] on link "Aizvērt" at bounding box center [663, 208] width 26 height 13
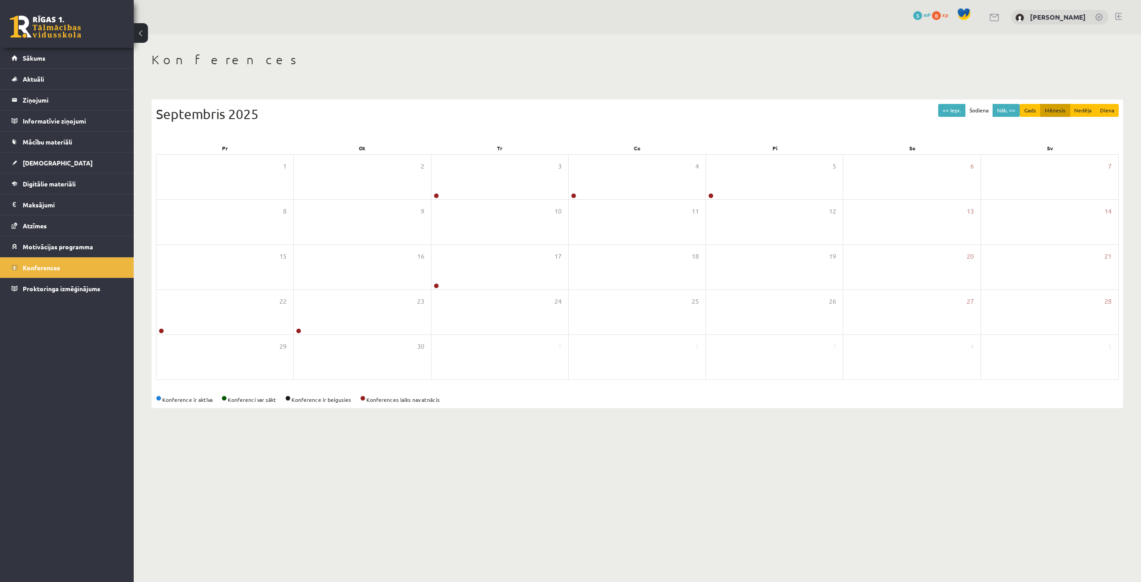
drag, startPoint x: 701, startPoint y: 513, endPoint x: 757, endPoint y: 512, distance: 56.2
click at [719, 511] on body "0 Dāvanas 5 mP 0 xp [PERSON_NAME] Sākums Aktuāli Kā mācīties eSKOLĀ Kontakti No…" at bounding box center [570, 291] width 1141 height 582
click at [34, 162] on span "[DEMOGRAPHIC_DATA]" at bounding box center [58, 163] width 70 height 8
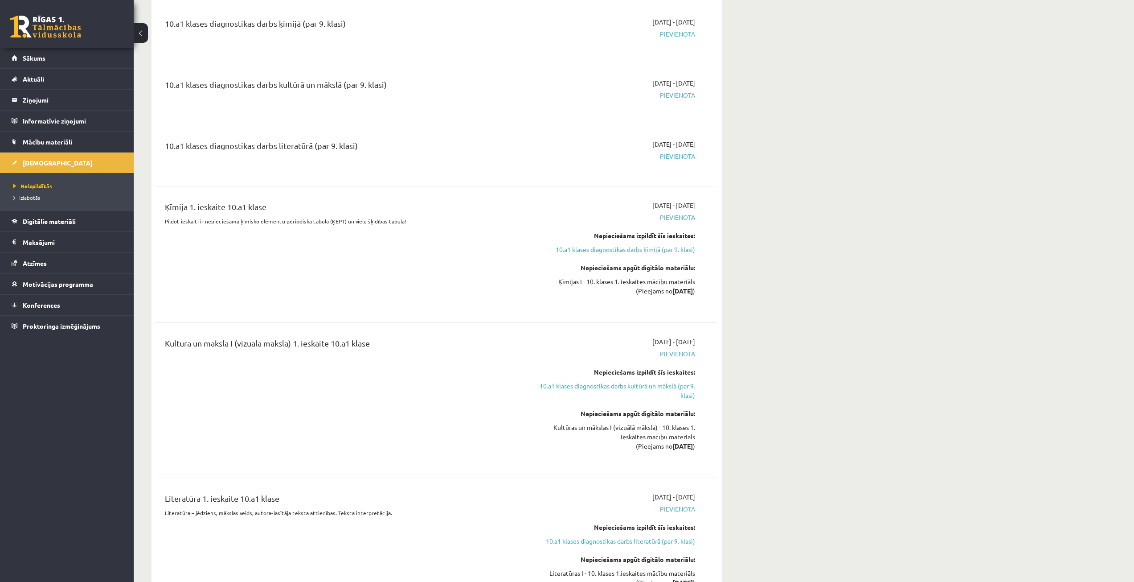
scroll to position [802, 0]
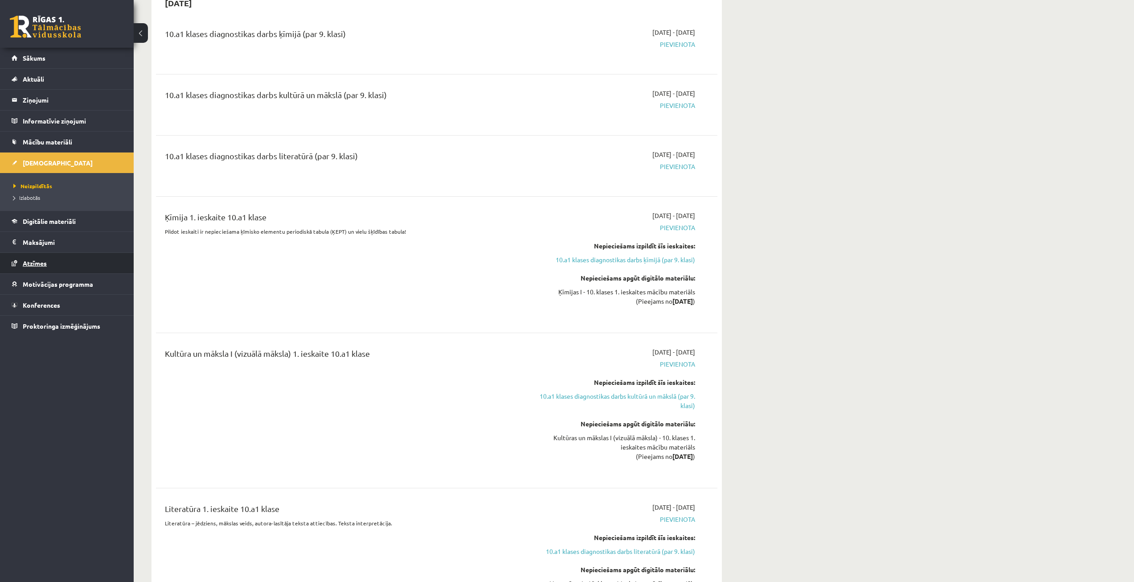
click at [30, 264] on span "Atzīmes" at bounding box center [35, 263] width 24 height 8
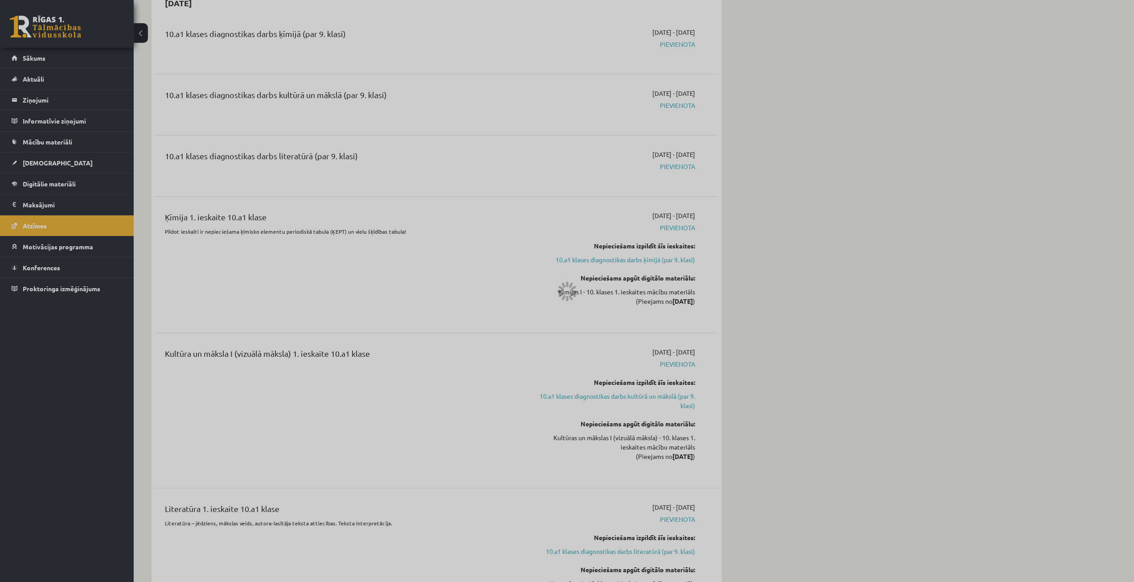
scroll to position [789, 0]
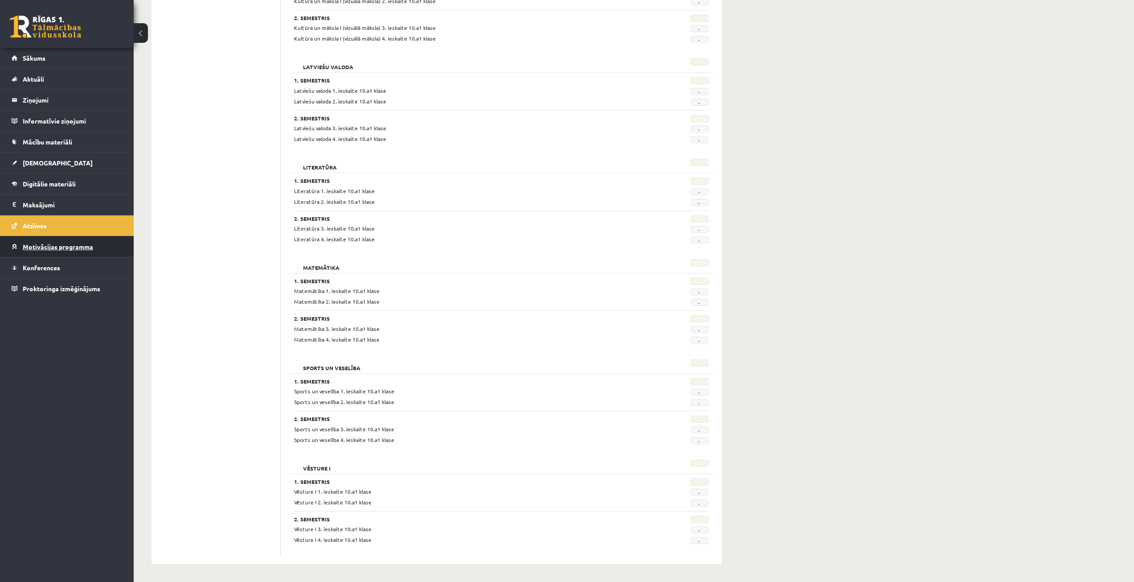
click at [24, 250] on link "Motivācijas programma" at bounding box center [67, 246] width 111 height 21
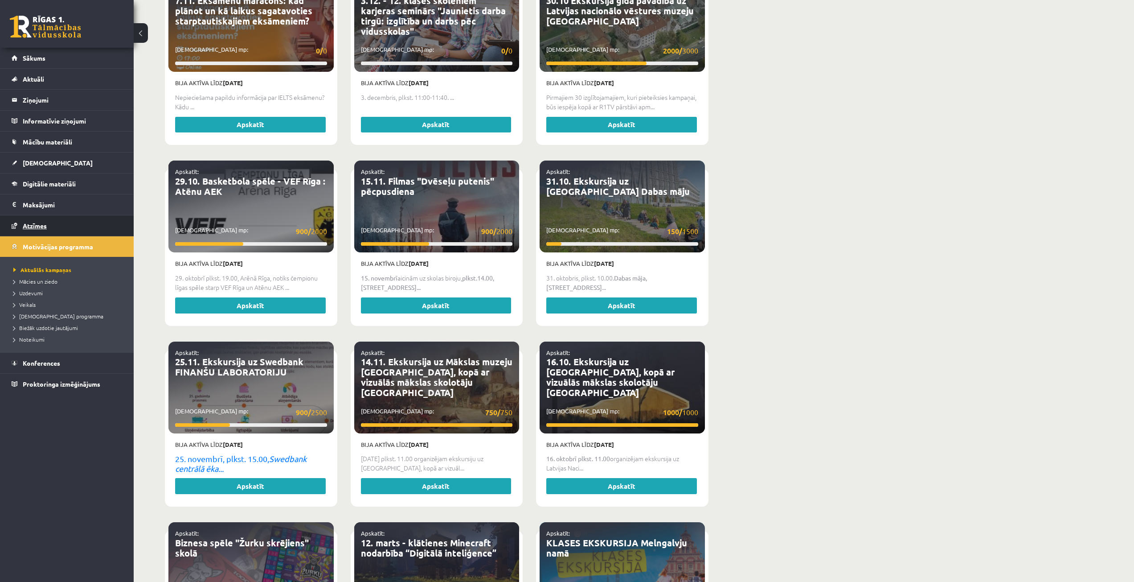
click at [36, 220] on link "Atzīmes" at bounding box center [67, 225] width 111 height 21
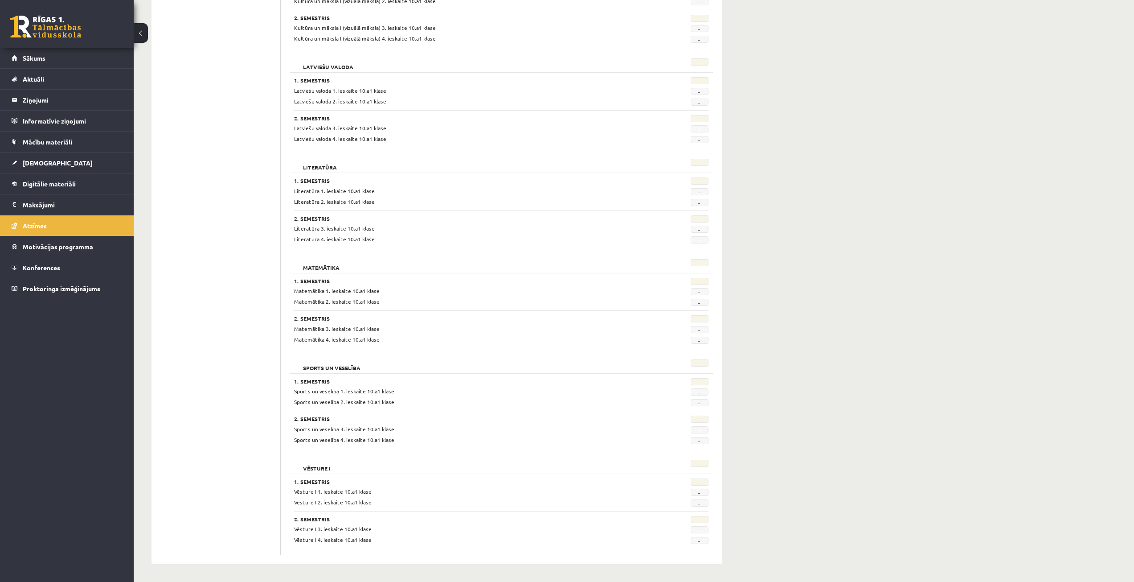
click at [37, 202] on legend "Maksājumi 0" at bounding box center [73, 204] width 100 height 21
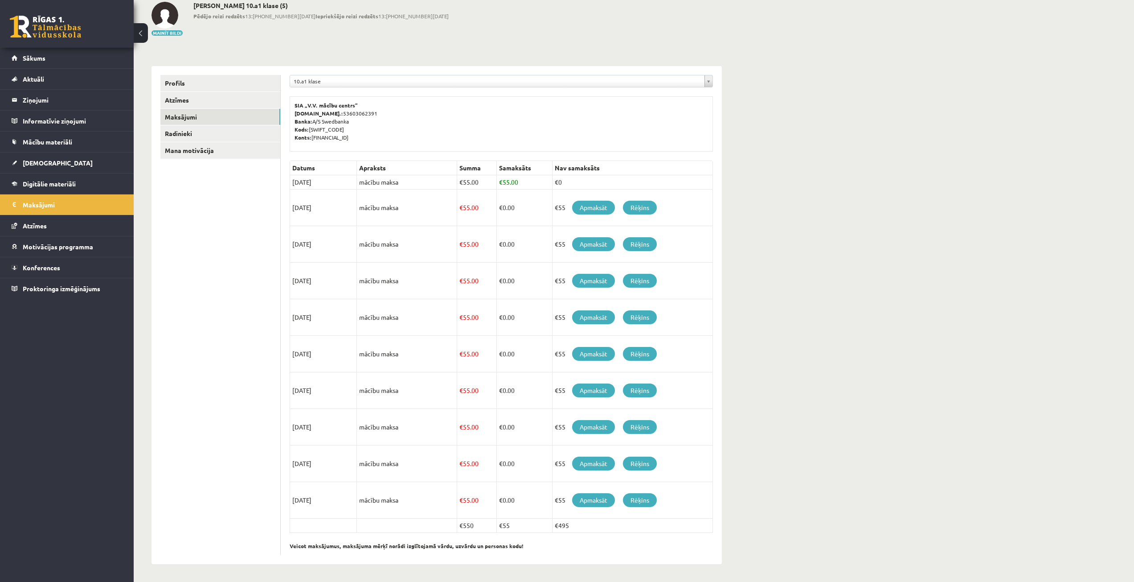
scroll to position [50, 0]
click at [80, 189] on link "Digitālie materiāli" at bounding box center [67, 183] width 111 height 21
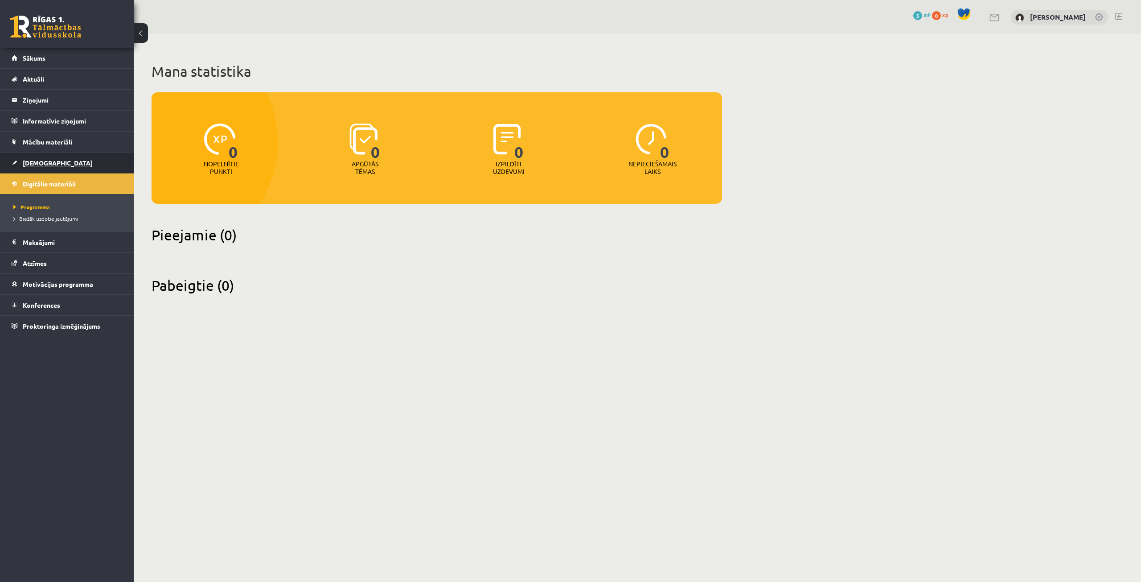
click at [24, 163] on span "[DEMOGRAPHIC_DATA]" at bounding box center [58, 163] width 70 height 8
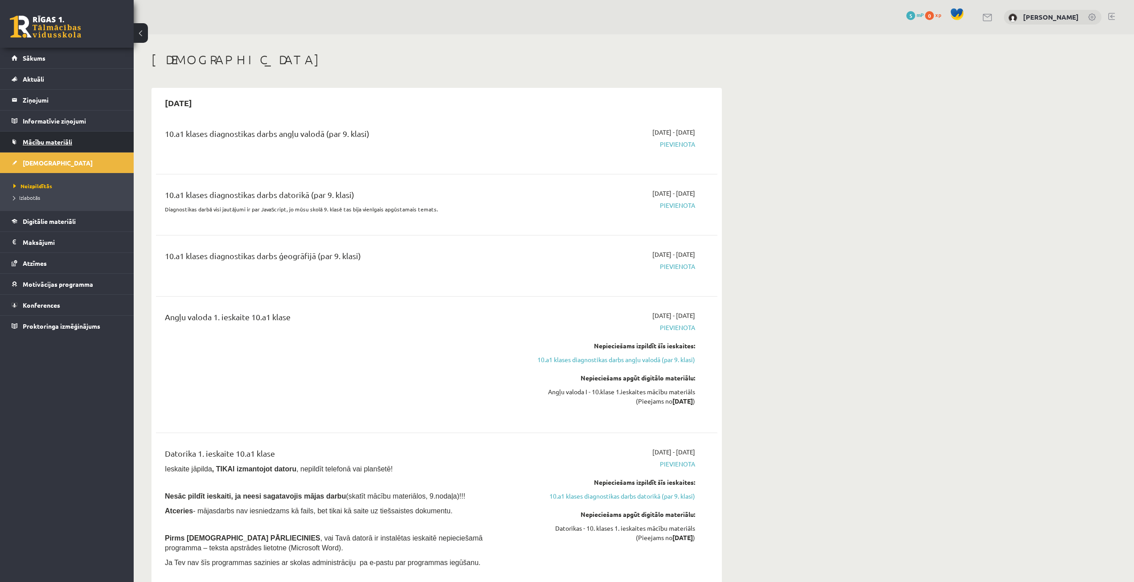
click at [48, 146] on link "Mācību materiāli" at bounding box center [67, 141] width 111 height 21
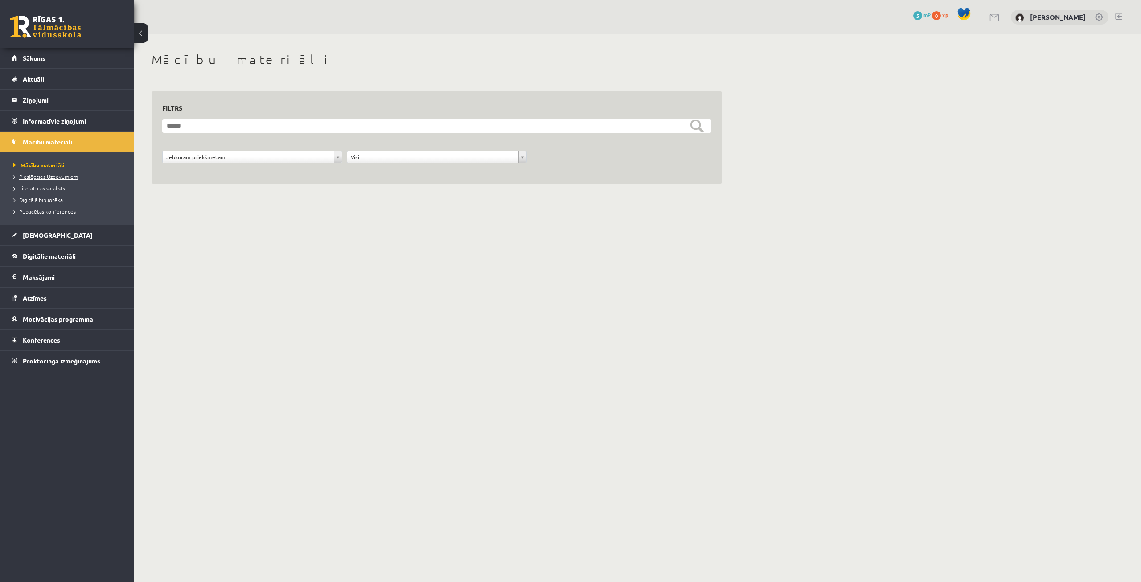
click at [44, 176] on span "Pieslēgties Uzdevumiem" at bounding box center [45, 176] width 65 height 7
click at [50, 127] on legend "Informatīvie ziņojumi 0" at bounding box center [73, 121] width 100 height 21
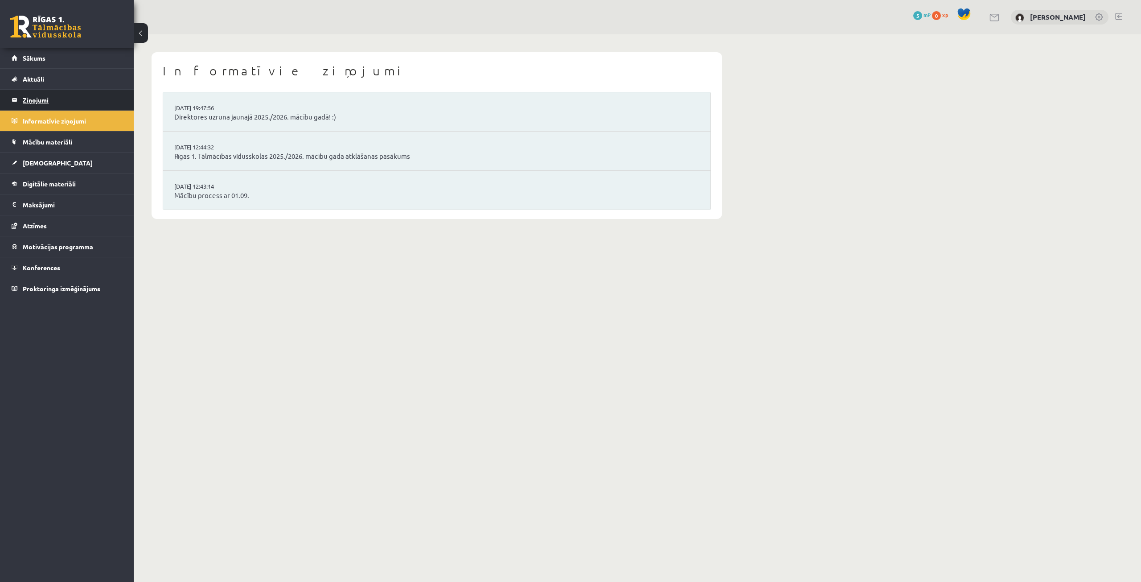
click at [42, 98] on legend "Ziņojumi 0" at bounding box center [73, 100] width 100 height 21
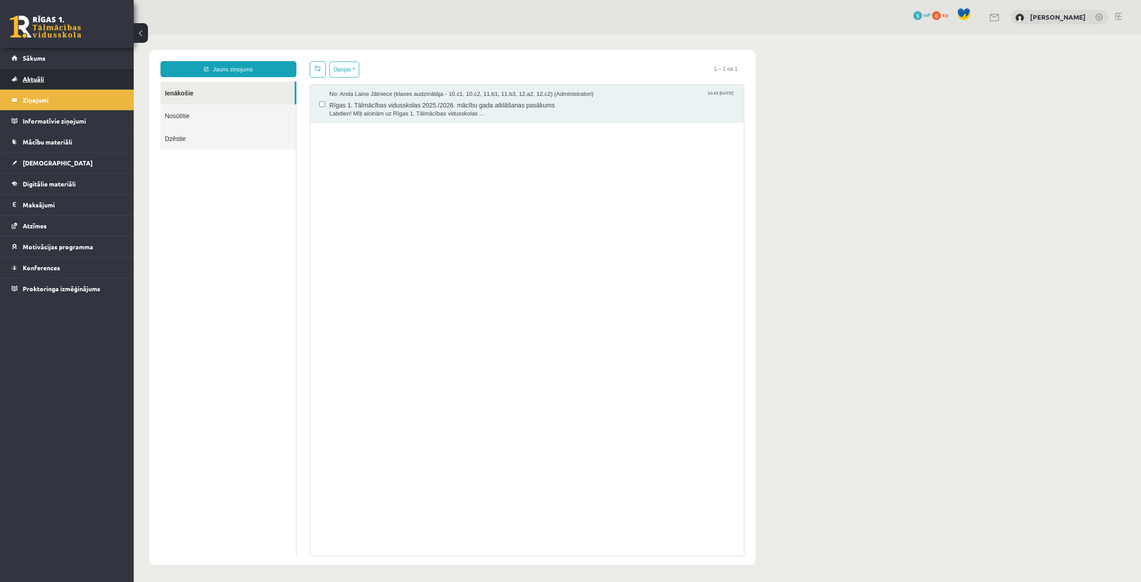
click at [39, 75] on link "Aktuāli" at bounding box center [67, 79] width 111 height 21
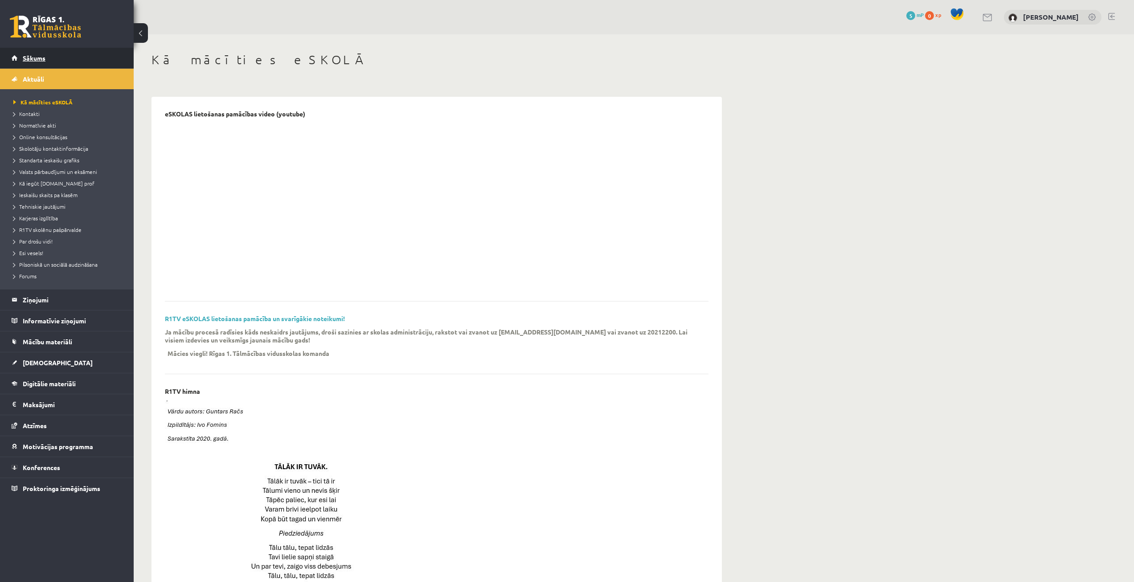
click at [32, 66] on link "Sākums" at bounding box center [67, 58] width 111 height 21
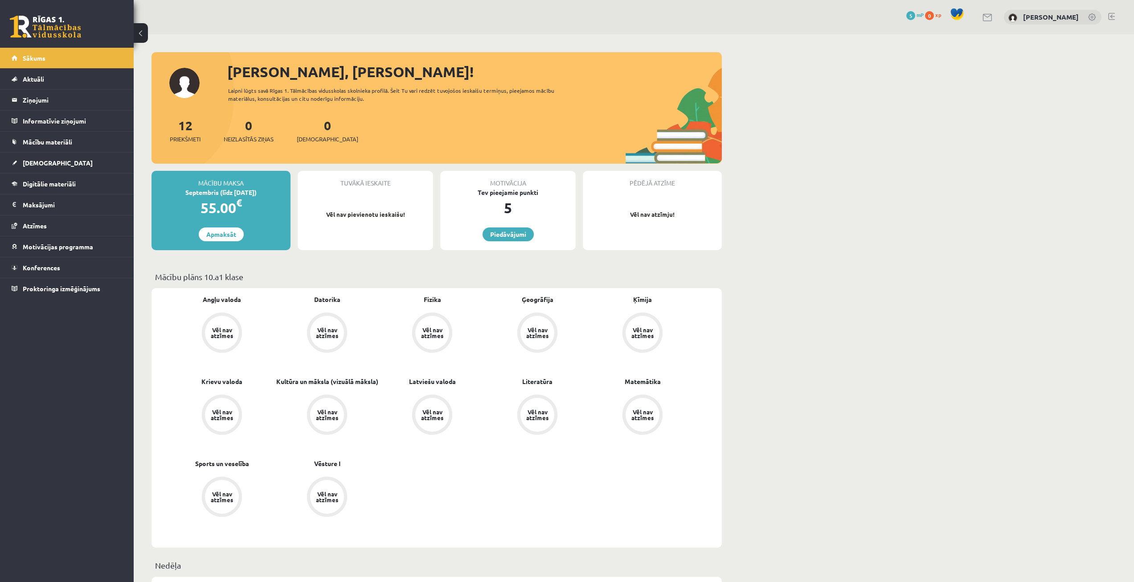
drag, startPoint x: 380, startPoint y: 205, endPoint x: 366, endPoint y: 207, distance: 14.0
click at [379, 205] on div "Tuvākā ieskaite Vēl nav pievienotu ieskaišu!" at bounding box center [365, 210] width 135 height 79
click at [62, 185] on span "Digitālie materiāli" at bounding box center [49, 184] width 53 height 8
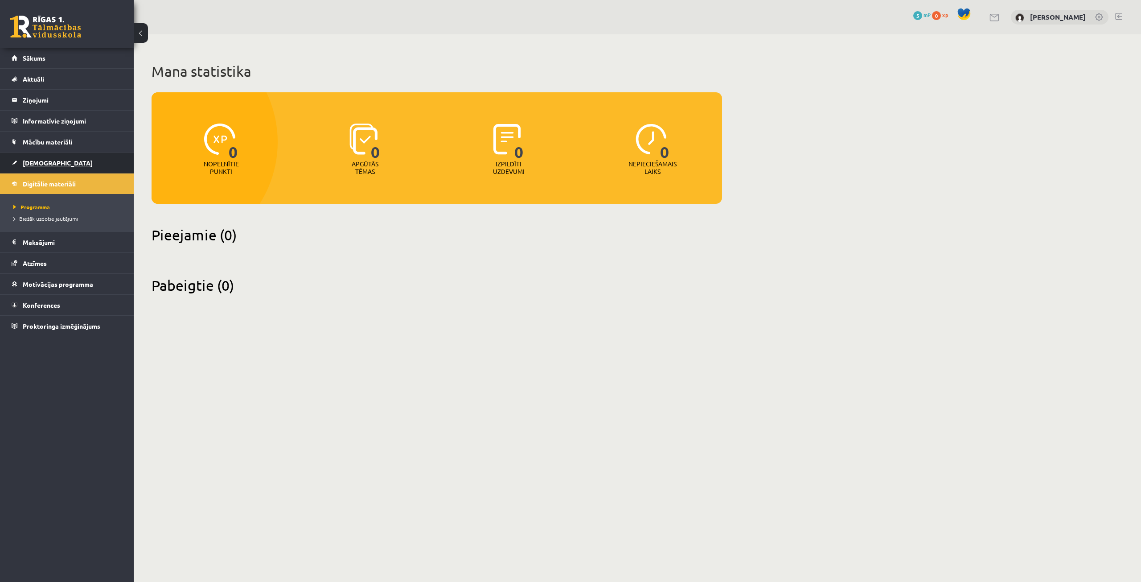
click at [38, 161] on span "[DEMOGRAPHIC_DATA]" at bounding box center [58, 163] width 70 height 8
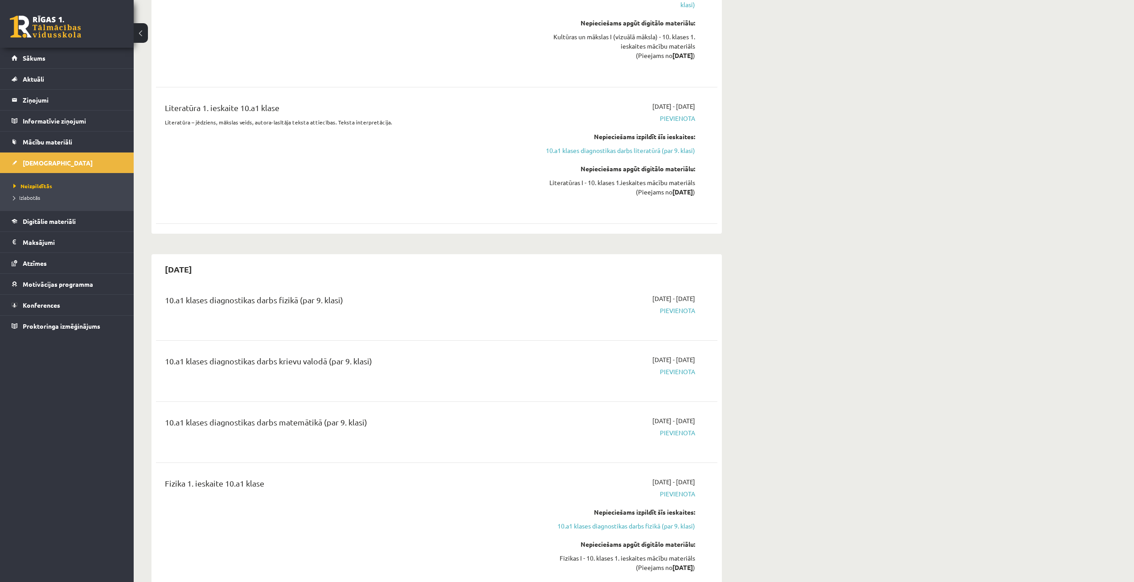
scroll to position [1337, 0]
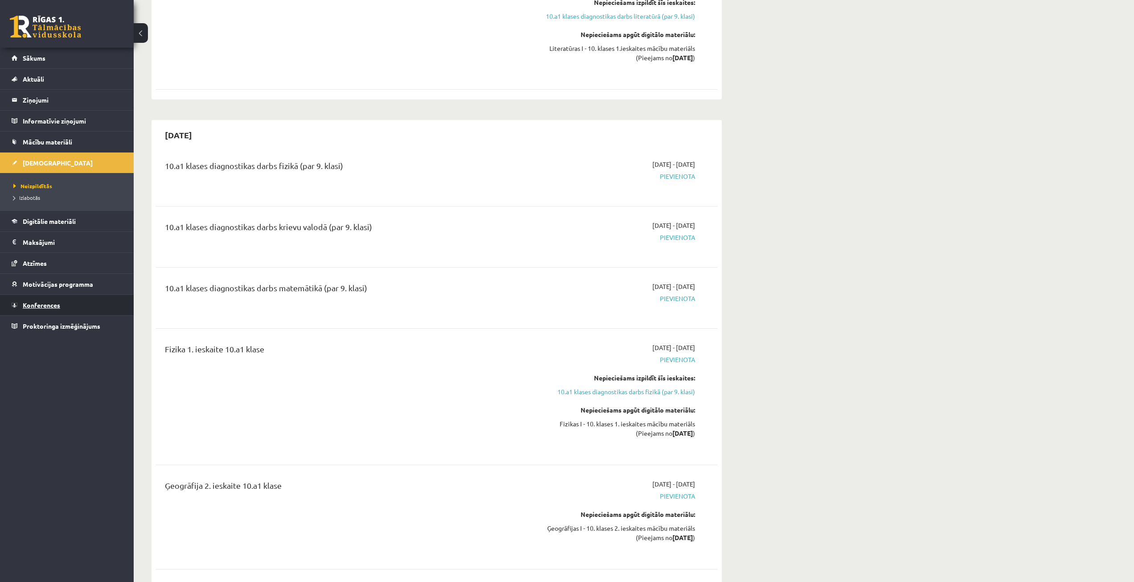
click at [33, 303] on span "Konferences" at bounding box center [41, 305] width 37 height 8
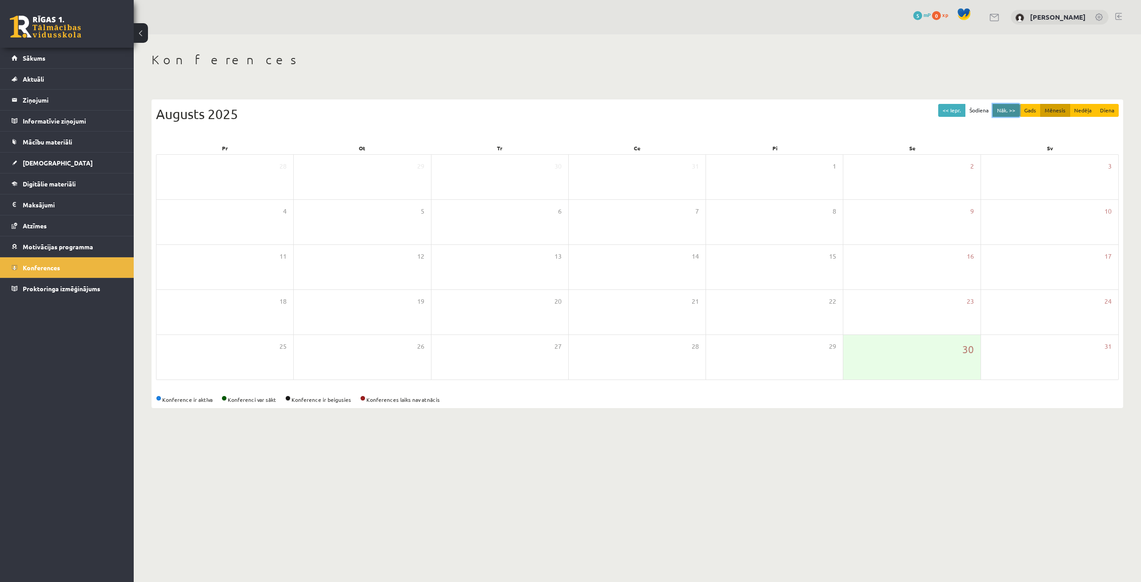
click at [1014, 108] on button "Nāk. >>" at bounding box center [1006, 110] width 27 height 13
click at [1078, 108] on button "Nedēļa" at bounding box center [1083, 110] width 26 height 13
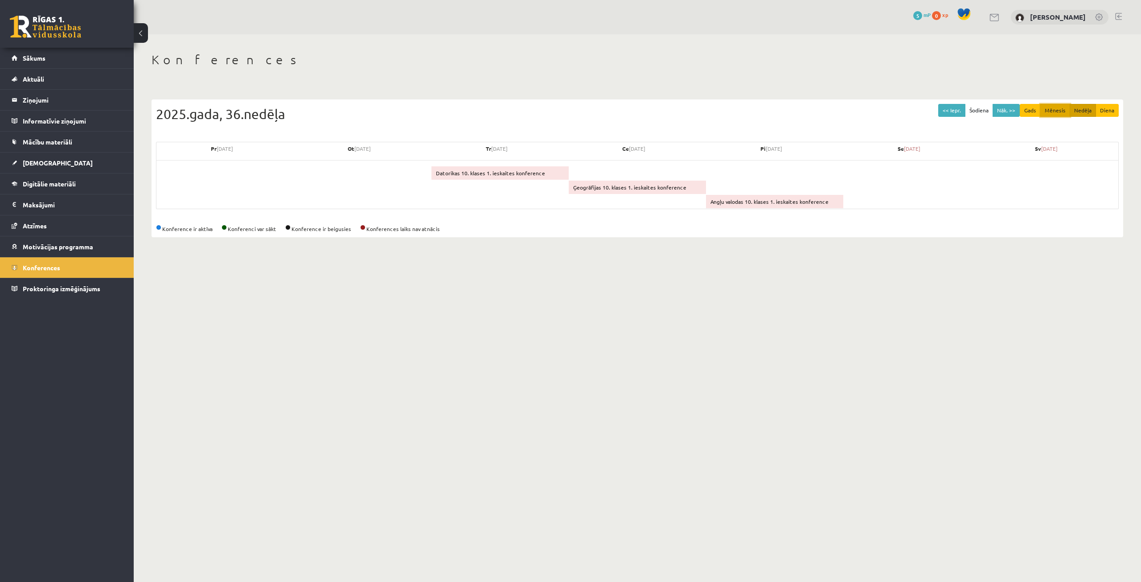
click at [1052, 115] on button "Mēnesis" at bounding box center [1055, 110] width 30 height 13
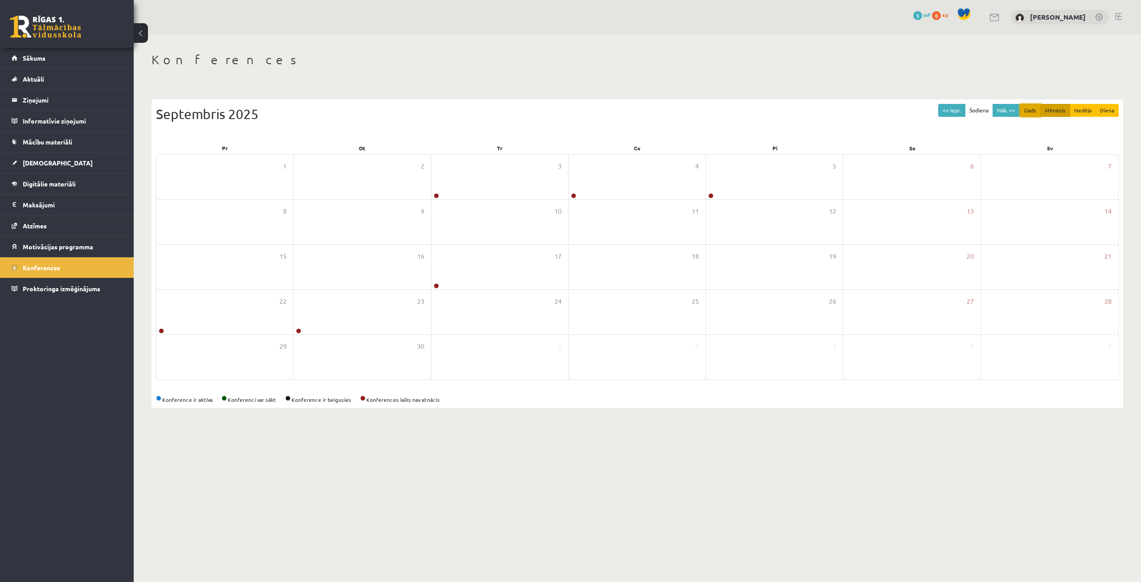
click at [1025, 113] on button "Gads" at bounding box center [1030, 110] width 21 height 13
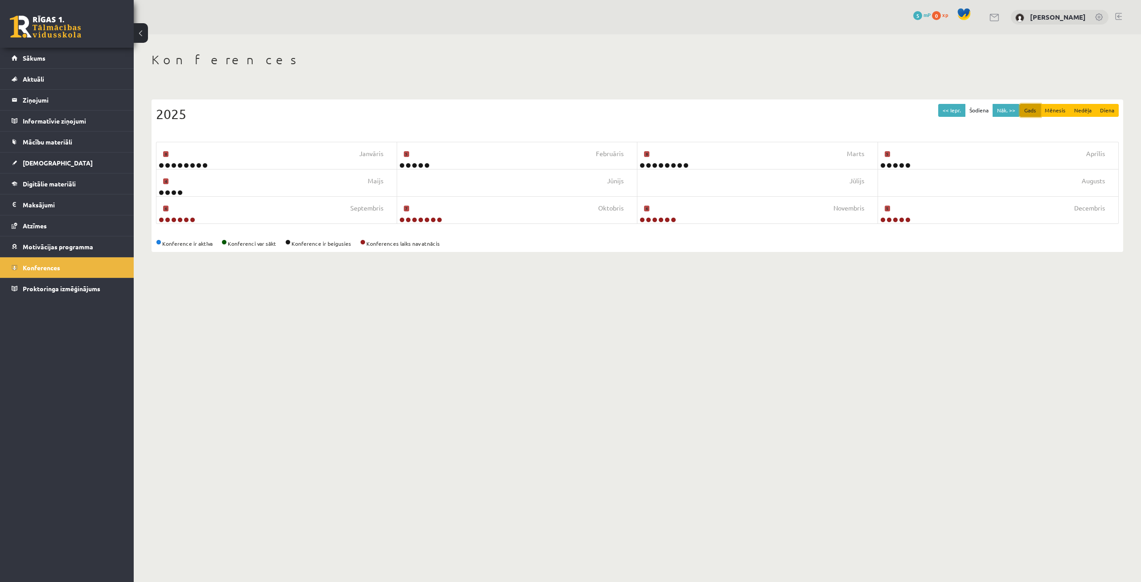
click at [1036, 110] on button "Gads" at bounding box center [1030, 110] width 21 height 13
click at [1051, 108] on button "Mēnesis" at bounding box center [1055, 110] width 30 height 13
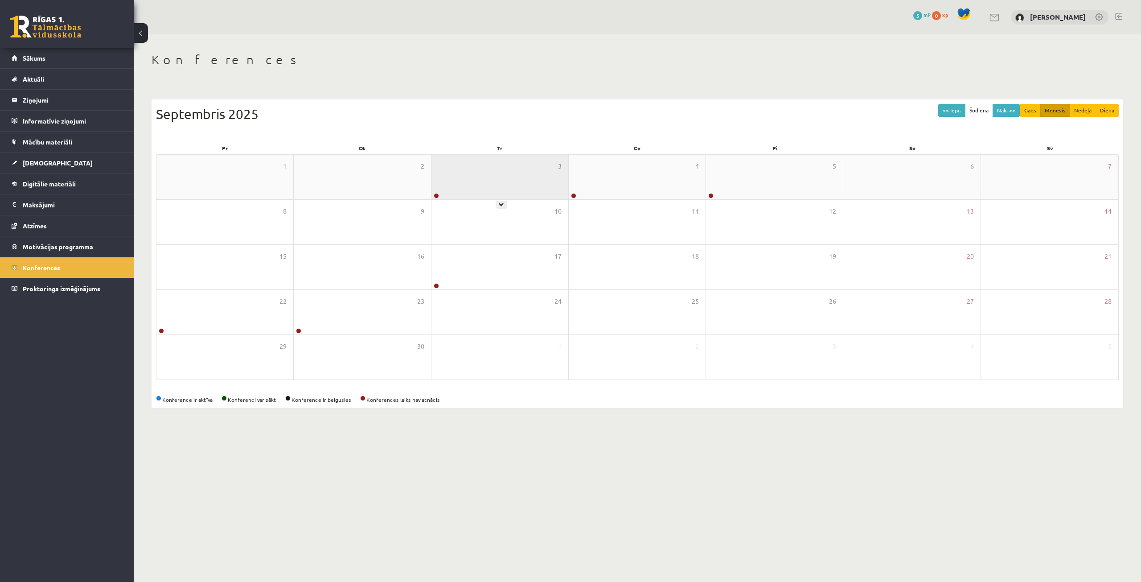
click at [497, 196] on div "3" at bounding box center [499, 177] width 137 height 45
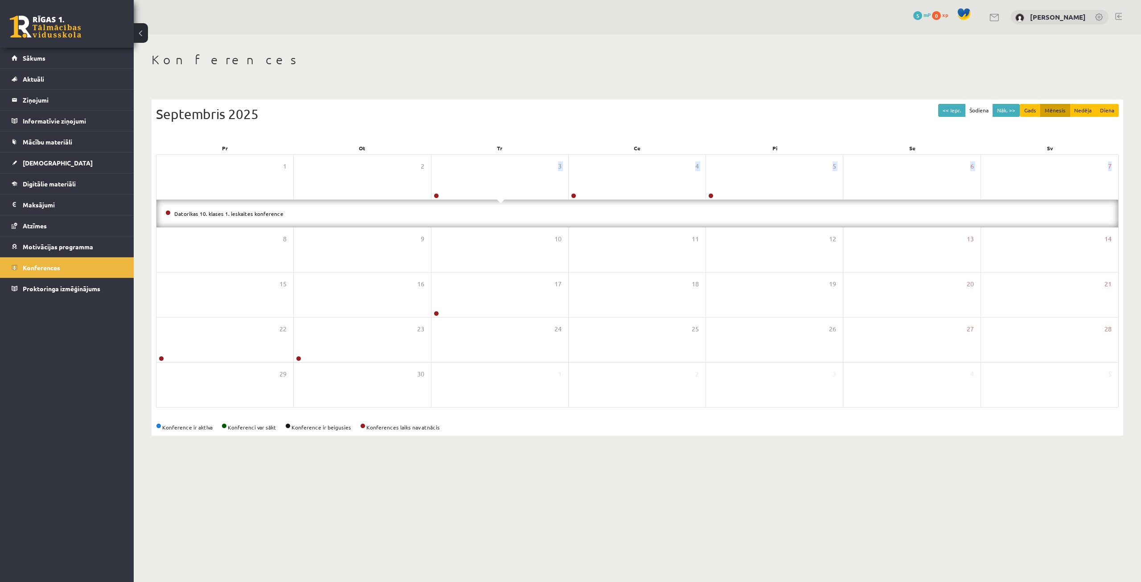
click at [498, 200] on div "1 2 3 4 5 6 7 Datorikas 10. klases 1. ieskaites konference 8 9 10 11 12 13 14 1…" at bounding box center [637, 280] width 963 height 253
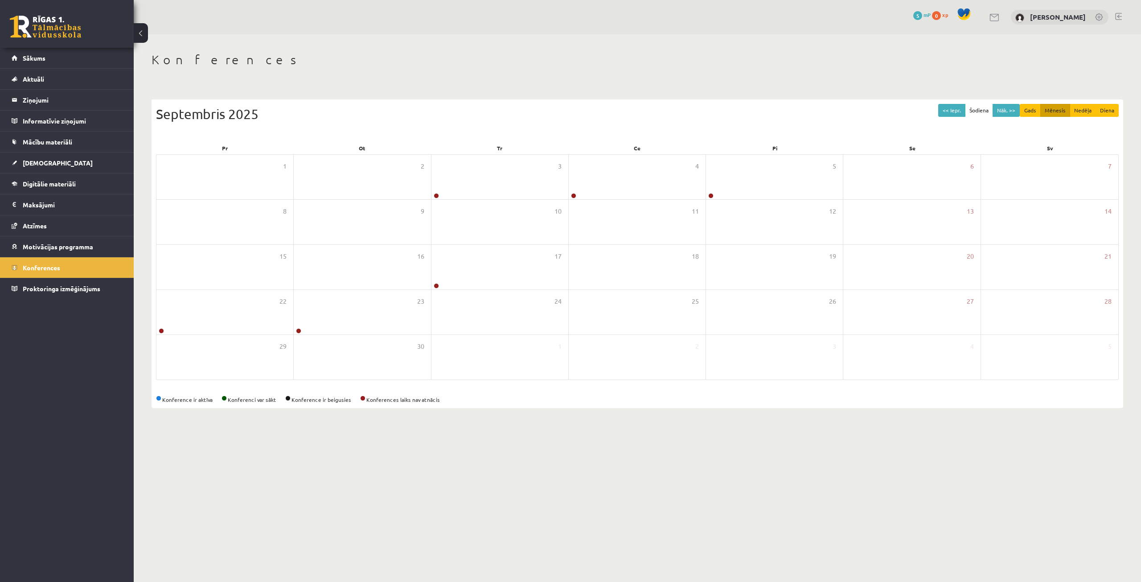
click at [498, 200] on div "10" at bounding box center [499, 222] width 137 height 45
click at [500, 191] on div "3" at bounding box center [499, 177] width 137 height 45
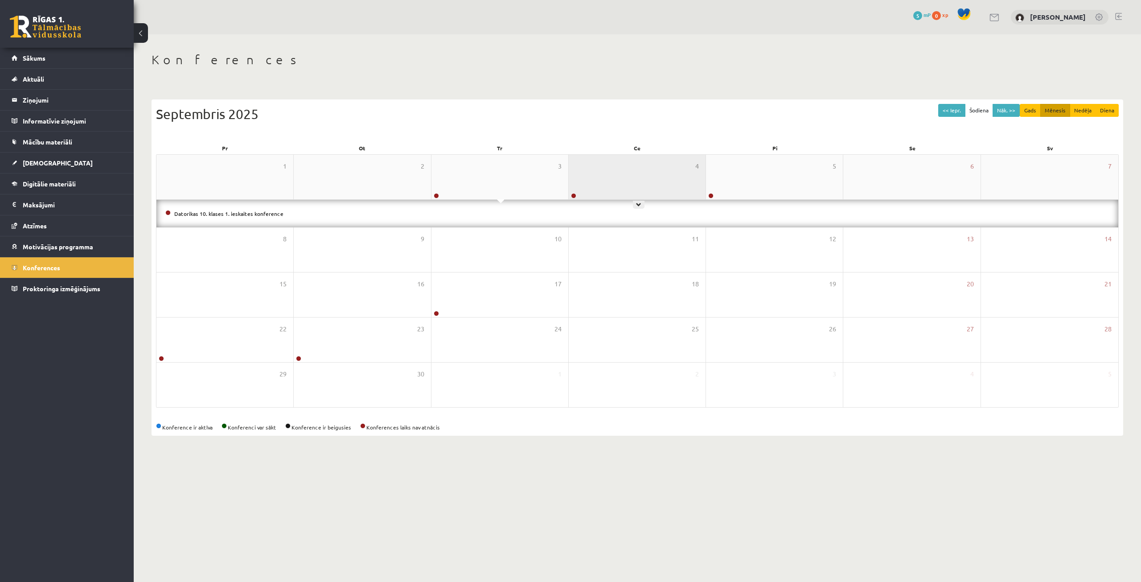
click at [638, 177] on div "4" at bounding box center [637, 177] width 137 height 45
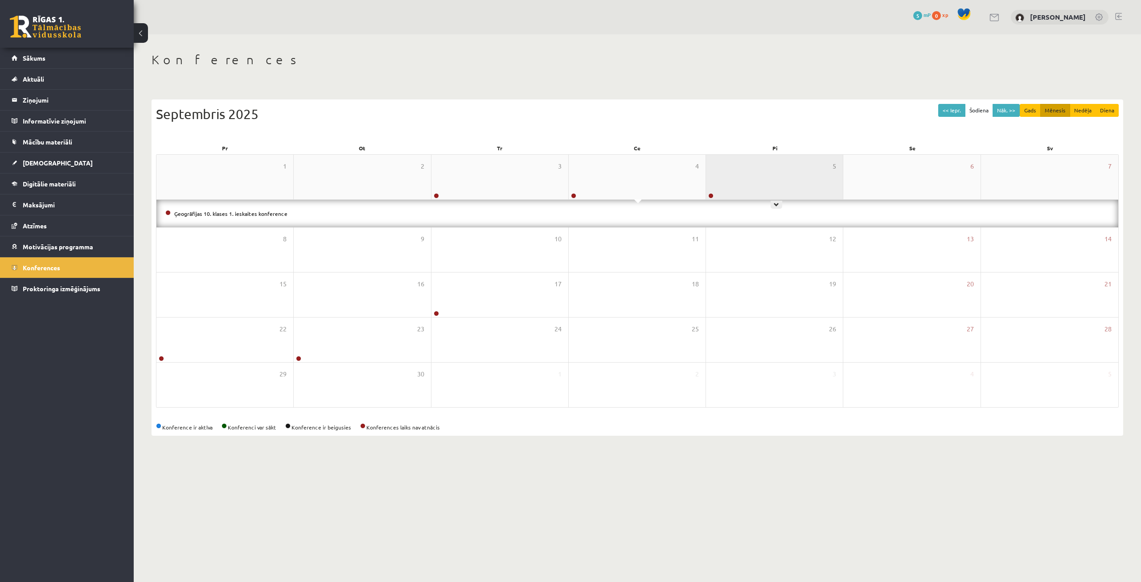
click at [736, 178] on div "5" at bounding box center [774, 177] width 137 height 45
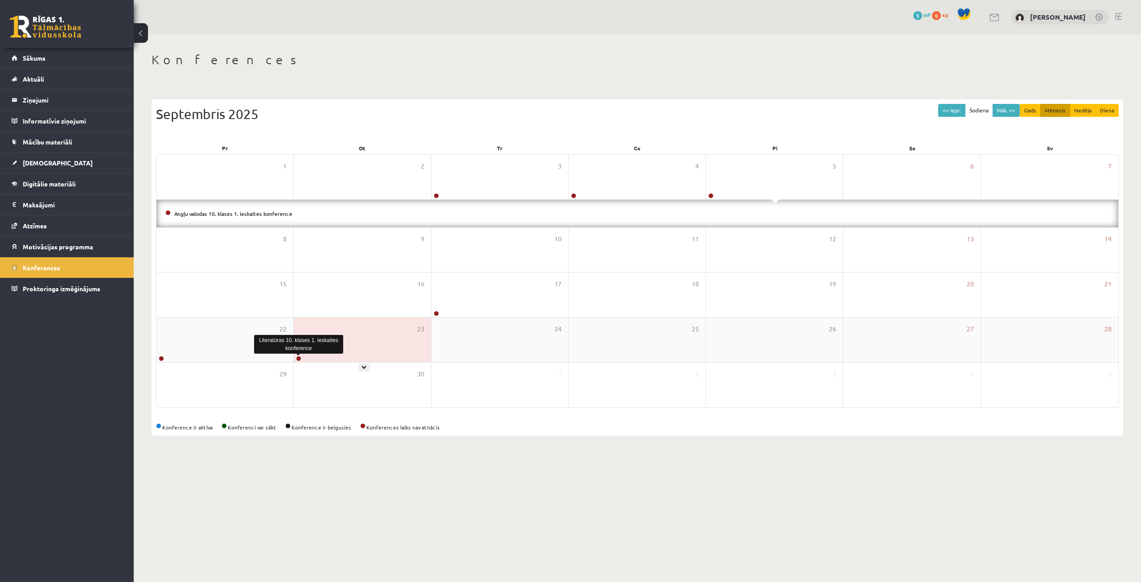
click at [297, 358] on link at bounding box center [298, 358] width 5 height 5
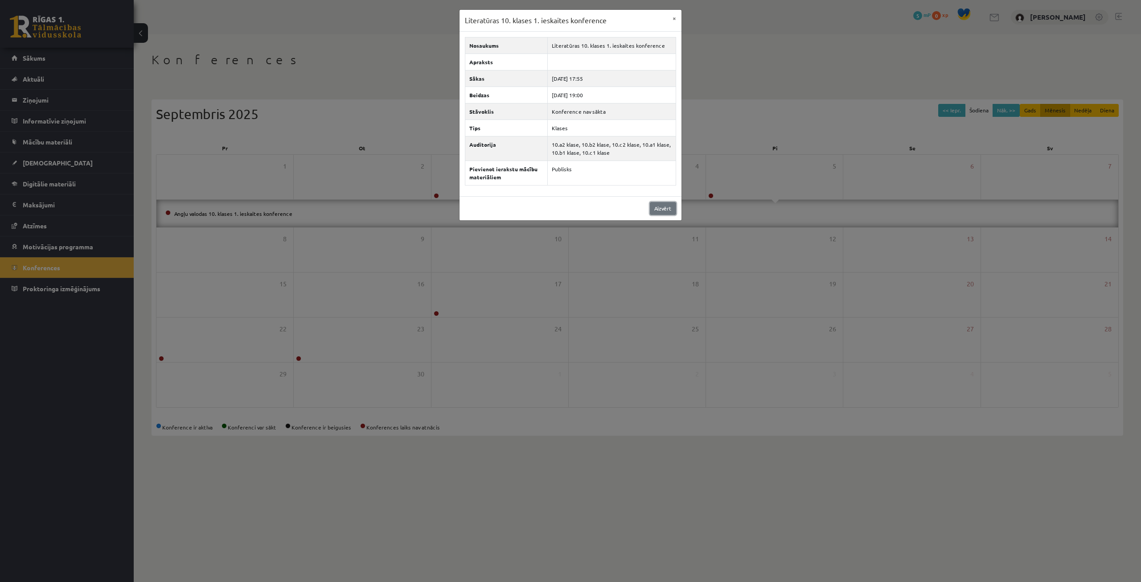
click at [655, 207] on link "Aizvērt" at bounding box center [663, 208] width 26 height 13
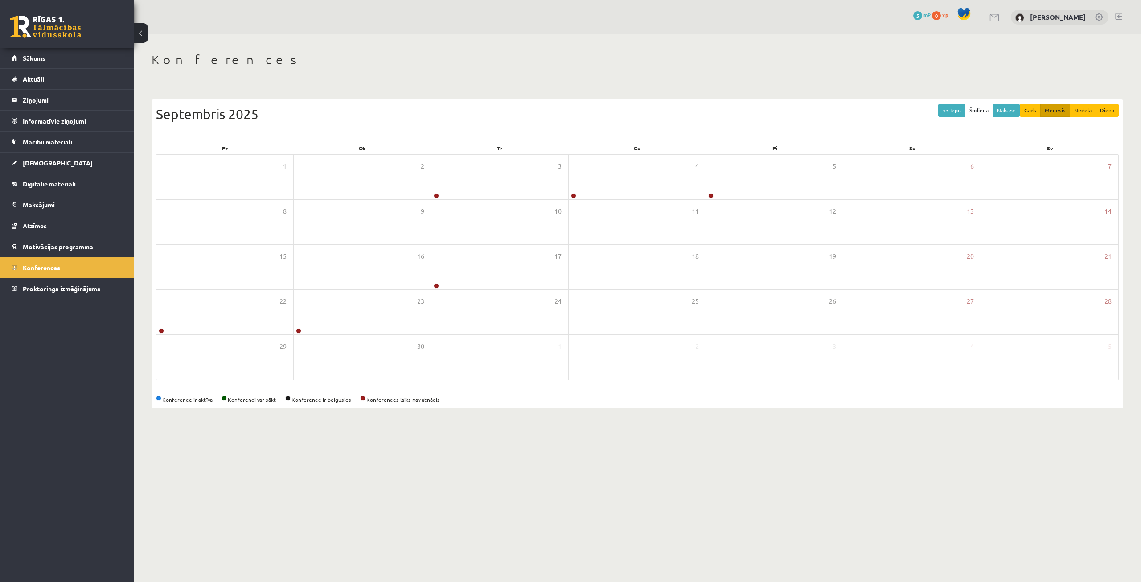
click at [792, 453] on body "0 Dāvanas 5 mP 0 xp [PERSON_NAME] Sākums Aktuāli Kā mācīties eSKOLĀ Kontakti No…" at bounding box center [570, 291] width 1141 height 582
click at [328, 42] on div "Konferences << Iepr. Šodiena Nāk. >> Gads Mēnesis Nedēļa Diena [DATE] Pr Ot Tr …" at bounding box center [637, 229] width 1007 height 391
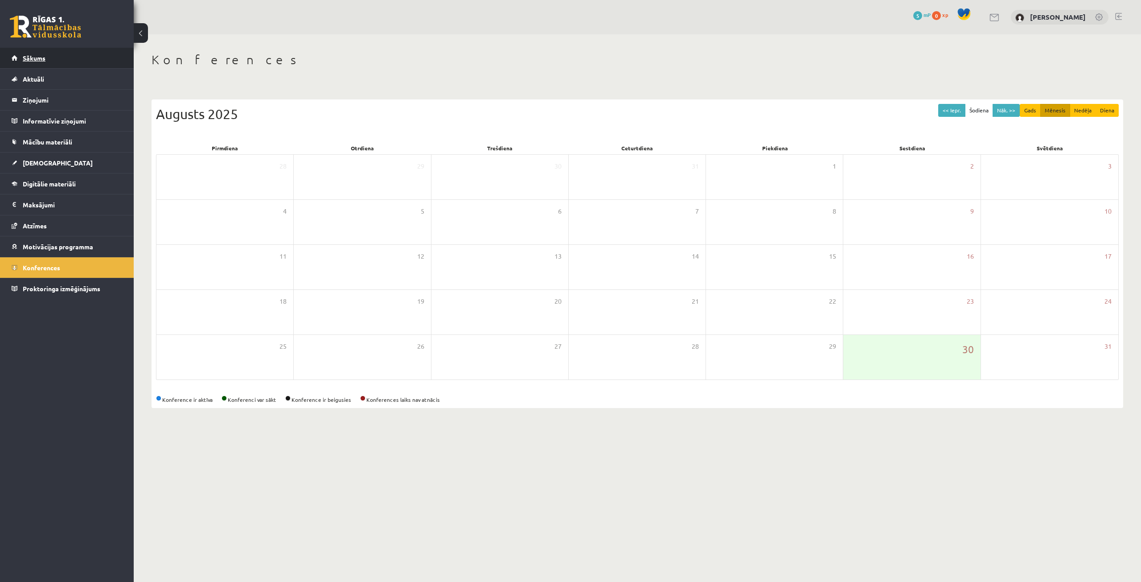
click at [38, 58] on span "Sākums" at bounding box center [34, 58] width 23 height 8
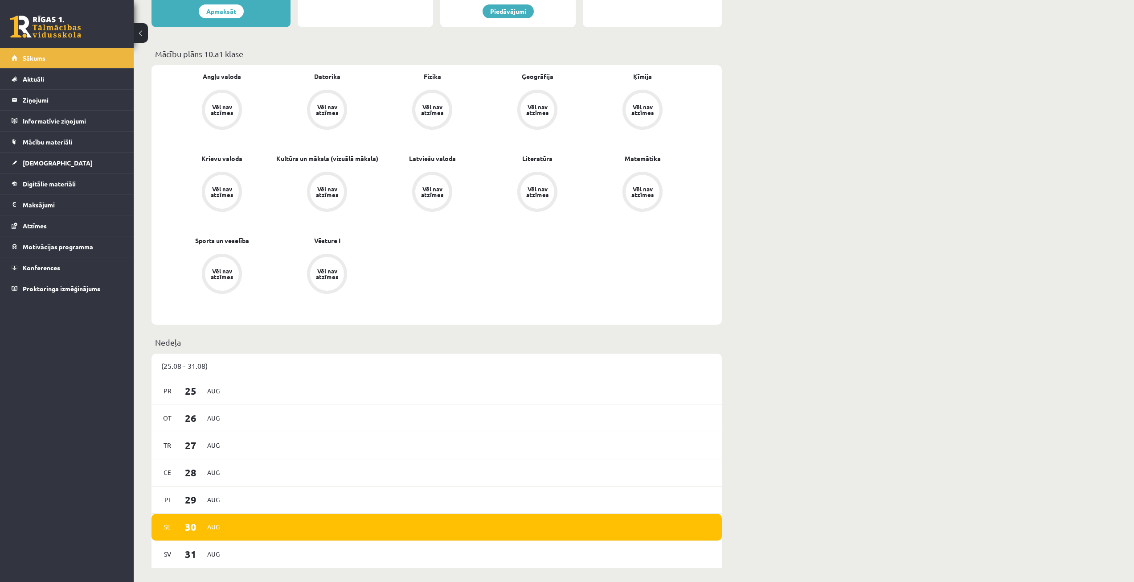
scroll to position [446, 0]
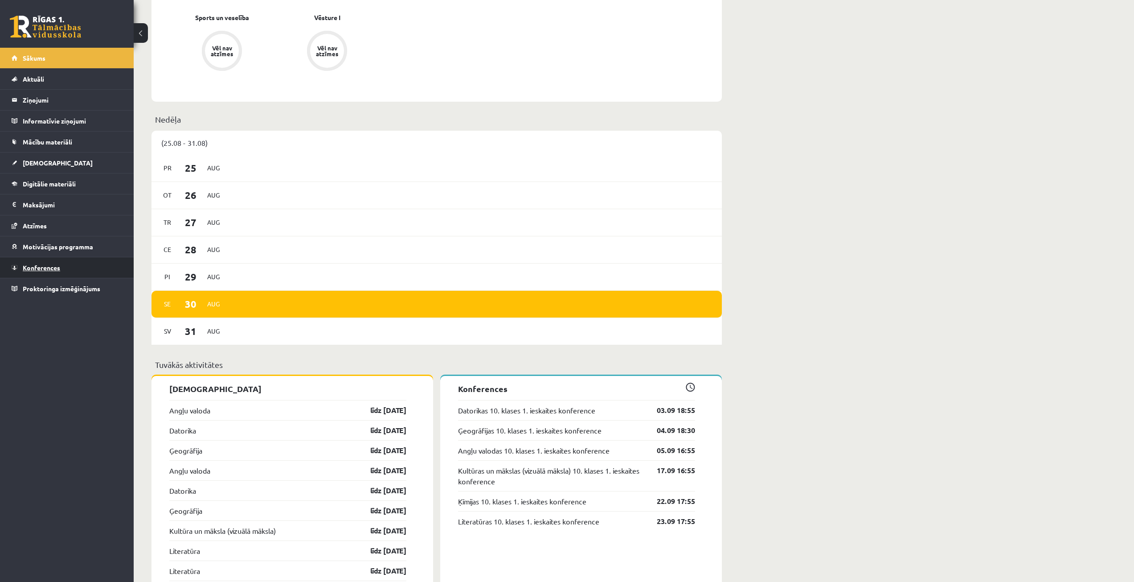
click at [38, 265] on span "Konferences" at bounding box center [41, 267] width 37 height 8
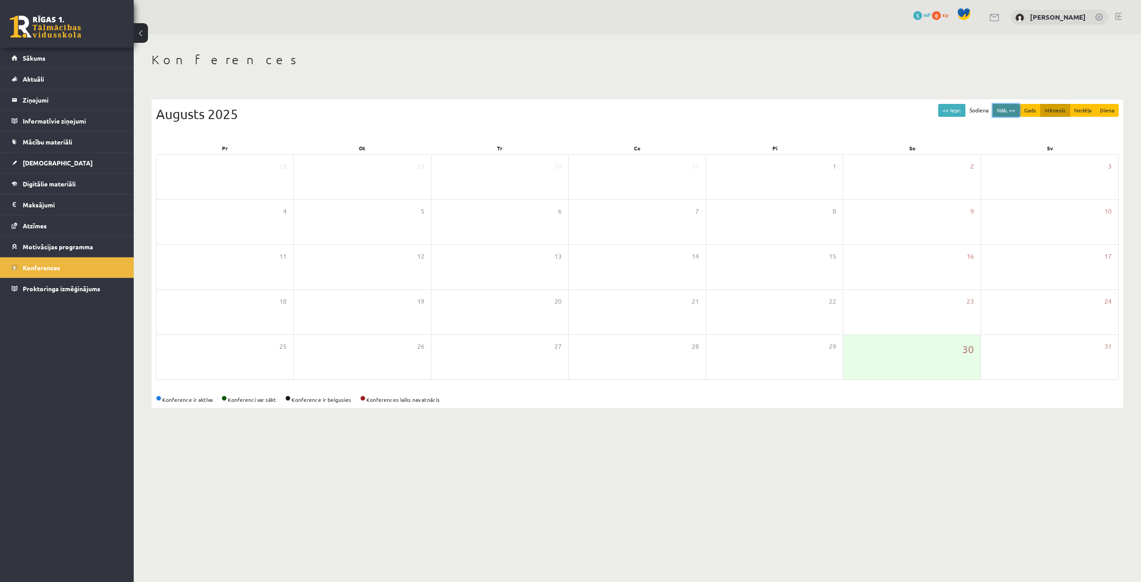
click at [1009, 111] on button "Nāk. >>" at bounding box center [1006, 110] width 27 height 13
click at [749, 514] on body "0 Dāvanas 5 mP 0 xp [PERSON_NAME] Sākums Aktuāli Kā mācīties eSKOLĀ Kontakti No…" at bounding box center [570, 291] width 1141 height 582
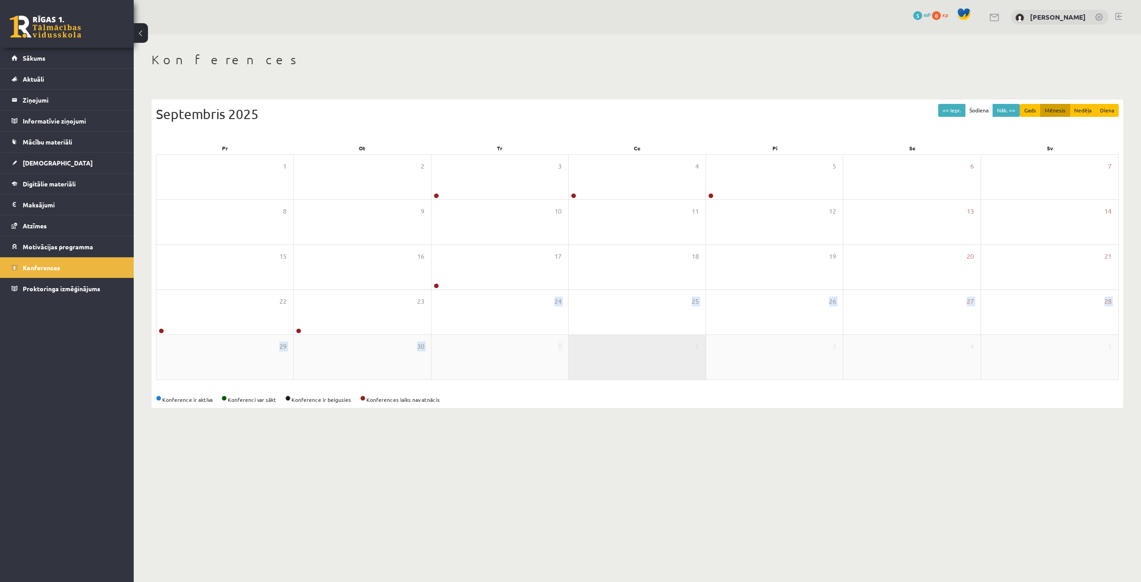
drag, startPoint x: 523, startPoint y: 319, endPoint x: 577, endPoint y: 351, distance: 62.1
click at [577, 351] on div "1 2 3 4 5 6 7 8 9 10 11 12 13 14 15 16 17 18 19 20 21 22 23 24 25 26 27 28 29 3…" at bounding box center [637, 267] width 963 height 226
click at [547, 419] on div "Konferences << Iepr. Šodiena Nāk. >> Gads Mēnesis Nedēļa Diena [DATE] Pr Ot Tr …" at bounding box center [637, 229] width 1007 height 391
click at [1015, 113] on button "Nāk. >>" at bounding box center [1006, 110] width 27 height 13
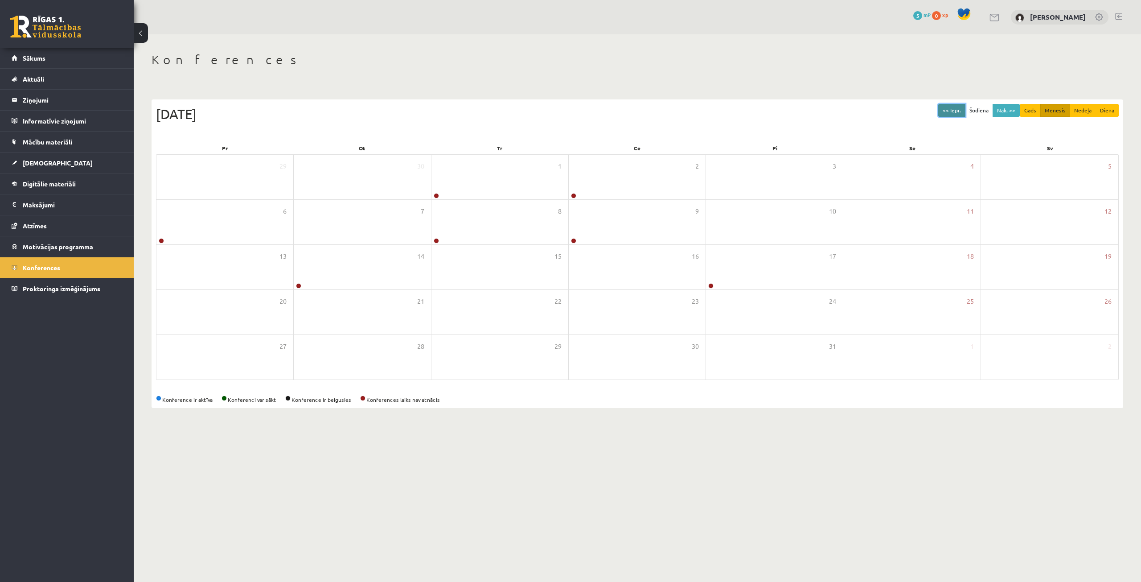
click at [948, 108] on button "<< Iepr." at bounding box center [951, 110] width 27 height 13
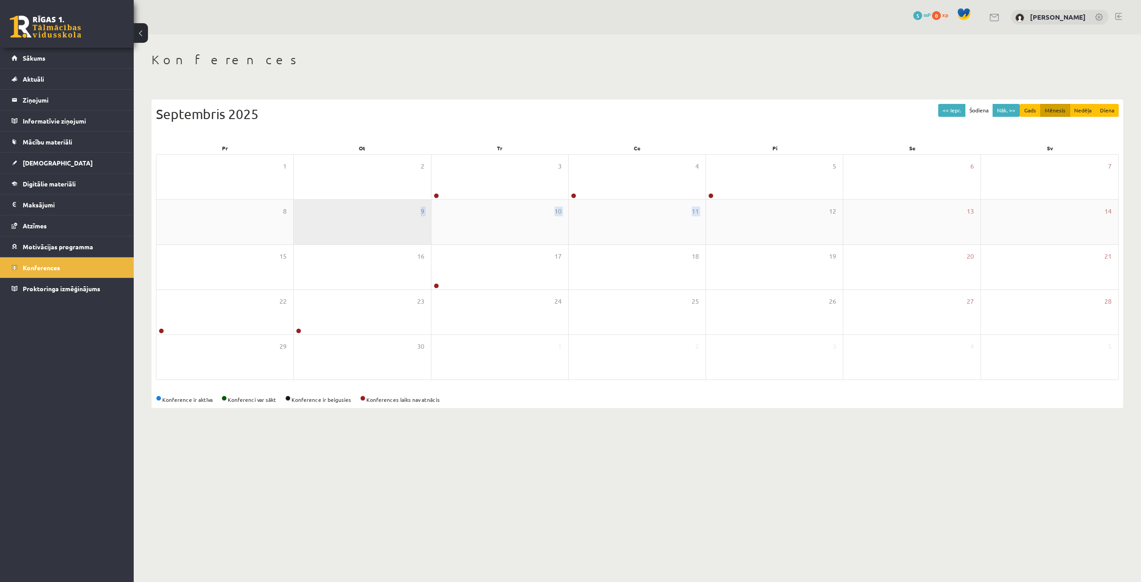
drag, startPoint x: 663, startPoint y: 239, endPoint x: 418, endPoint y: 241, distance: 245.1
click at [418, 241] on div "8 9 10 11 12 13 14" at bounding box center [637, 222] width 962 height 45
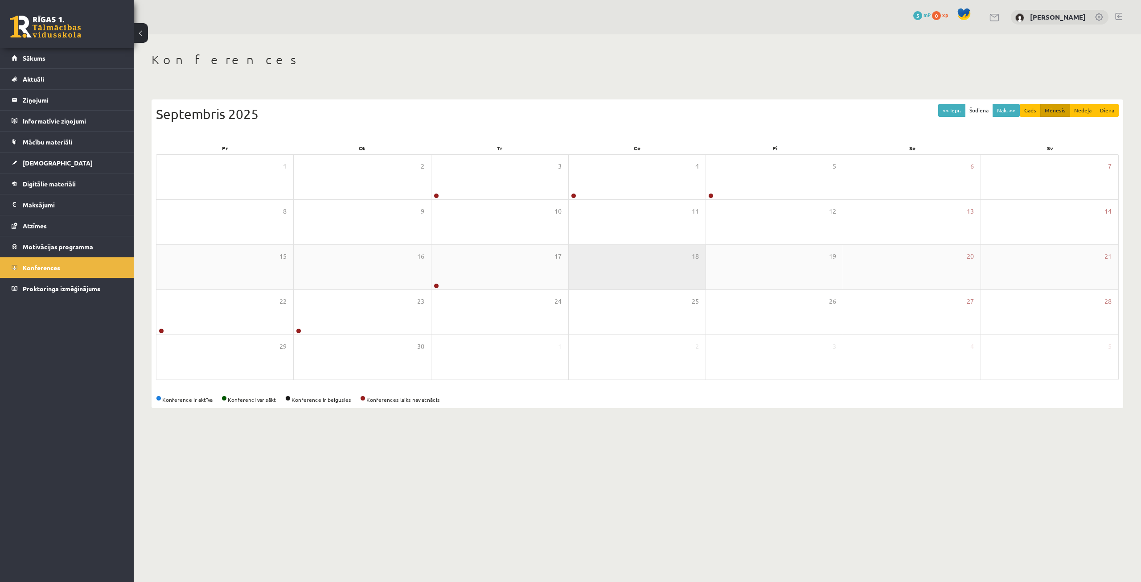
click at [665, 266] on div "18" at bounding box center [637, 267] width 137 height 45
click at [70, 95] on legend "Ziņojumi 0" at bounding box center [73, 100] width 100 height 21
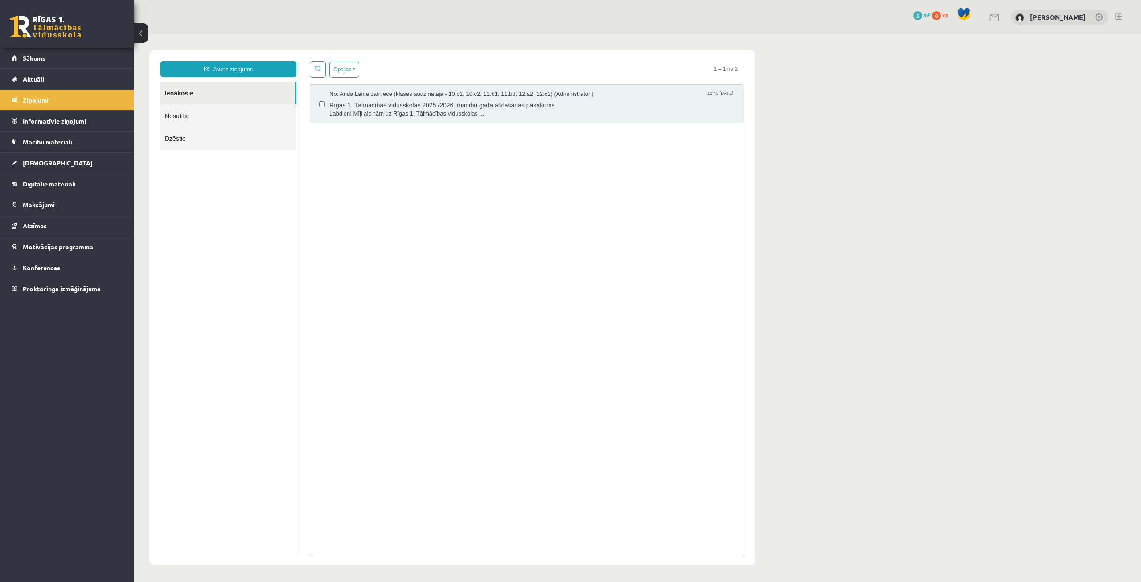
click at [177, 119] on link "Nosūtītie" at bounding box center [227, 115] width 135 height 23
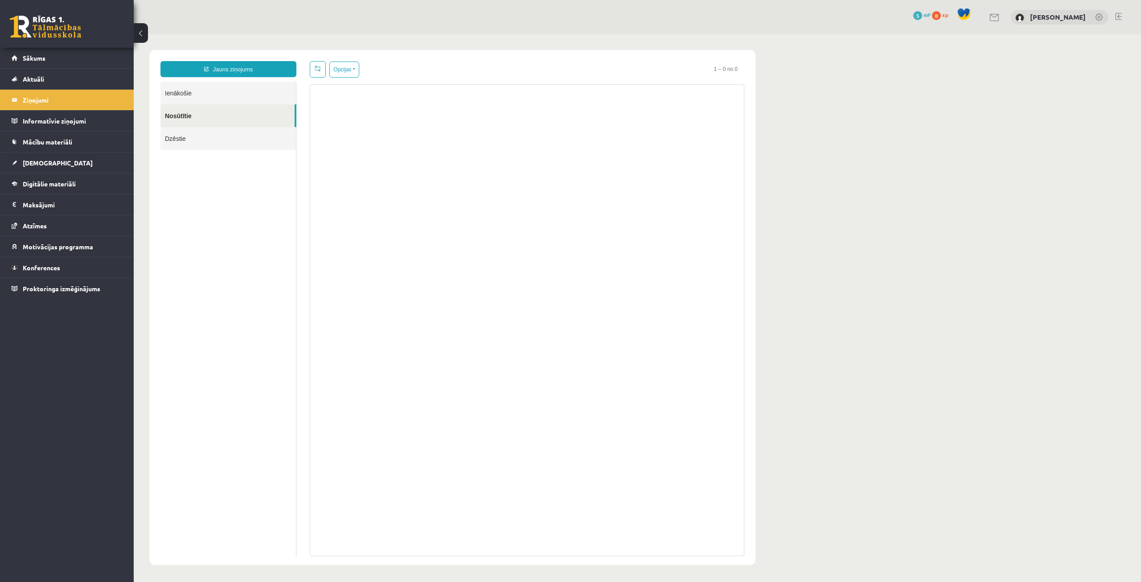
click at [176, 132] on link "Dzēstie" at bounding box center [227, 138] width 135 height 23
click at [192, 94] on link "Ienākošie" at bounding box center [227, 93] width 135 height 23
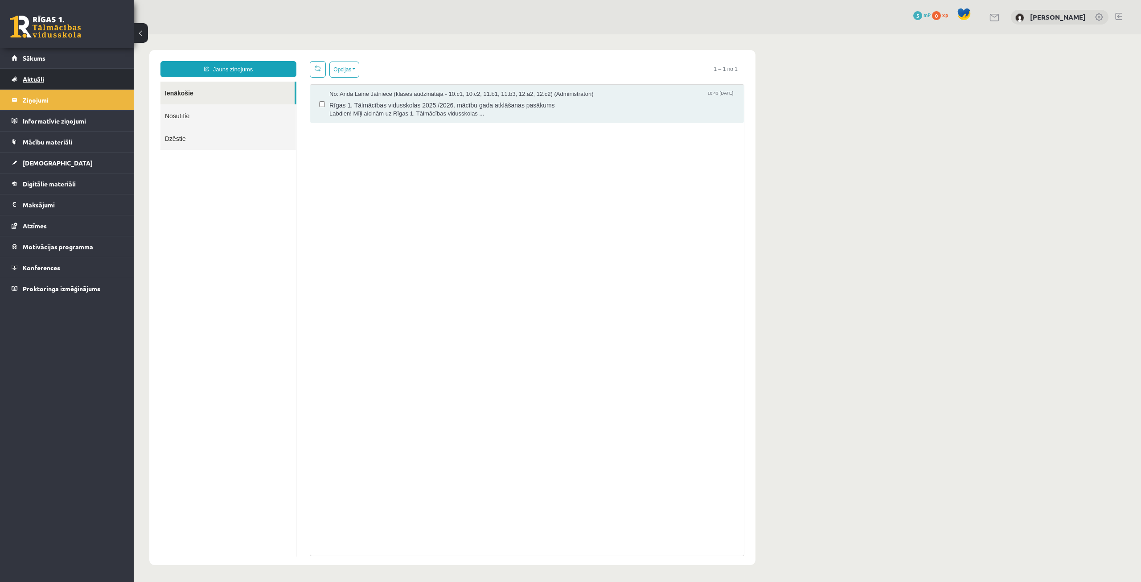
click at [45, 81] on link "Aktuāli" at bounding box center [67, 79] width 111 height 21
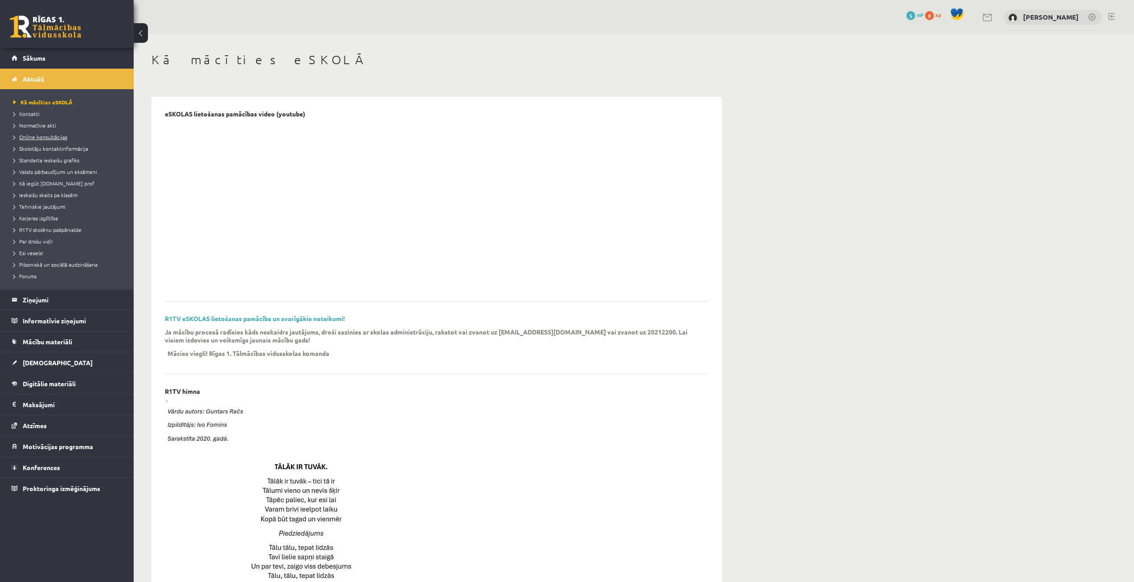
click at [48, 135] on span "Online konsultācijas" at bounding box center [40, 136] width 54 height 7
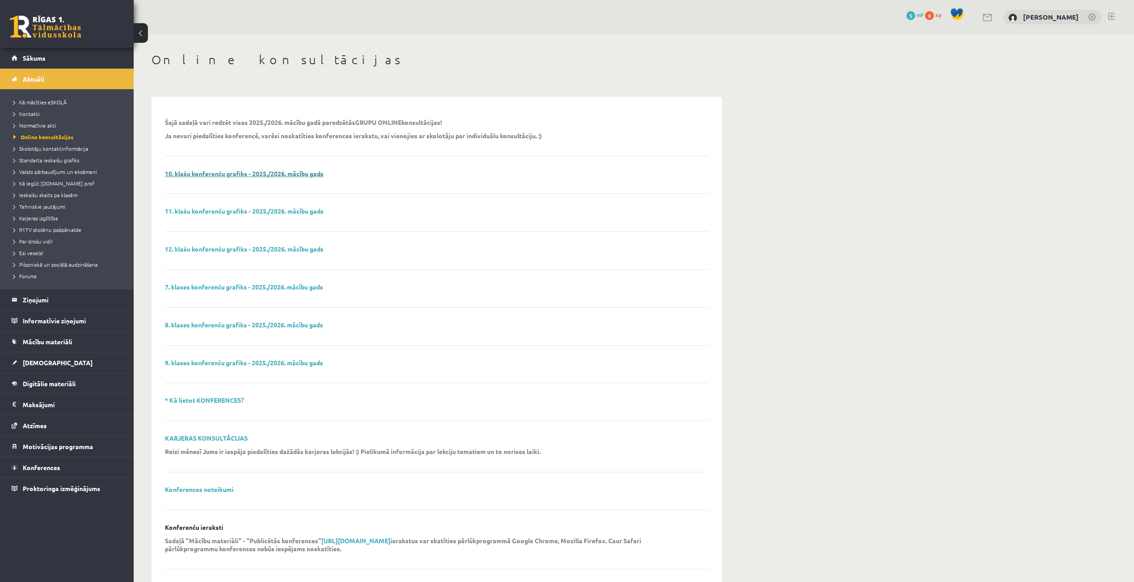
click at [227, 174] on link "10. klašu konferenču grafiks - 2025./2026. mācību gads" at bounding box center [244, 173] width 159 height 8
click at [28, 467] on span "Konferences" at bounding box center [41, 467] width 37 height 8
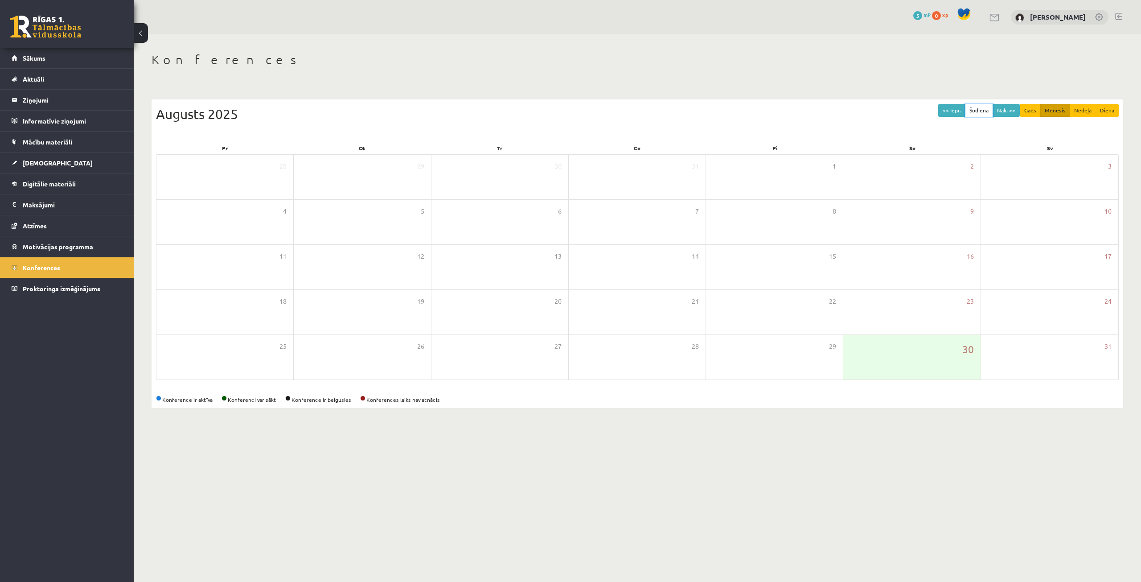
click at [993, 109] on button "Šodiena" at bounding box center [979, 110] width 28 height 13
click at [1009, 113] on button "Nāk. >>" at bounding box center [1006, 110] width 27 height 13
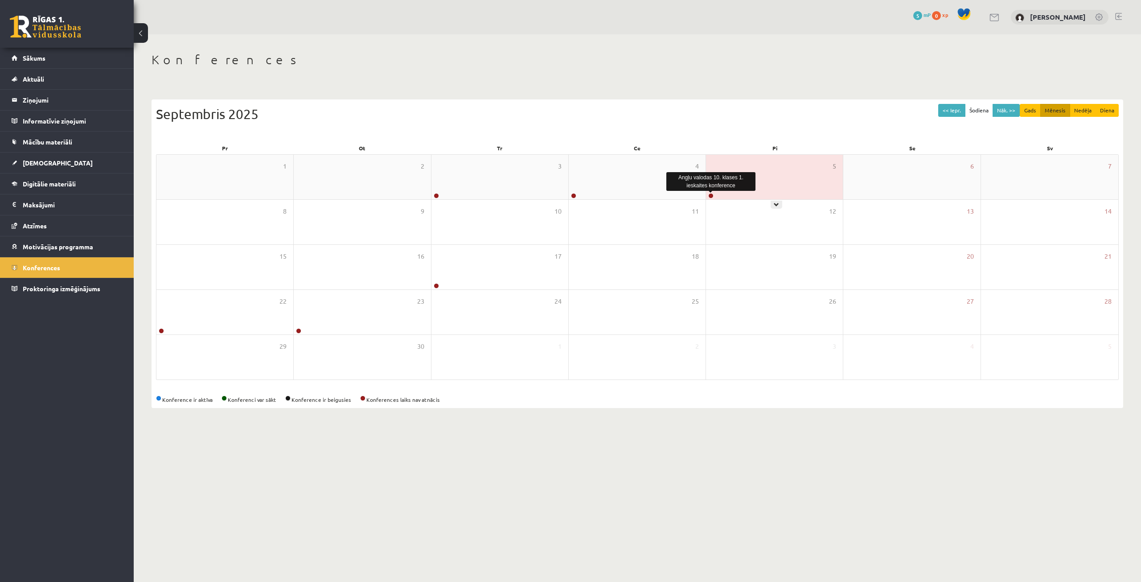
click at [710, 195] on link at bounding box center [710, 195] width 5 height 5
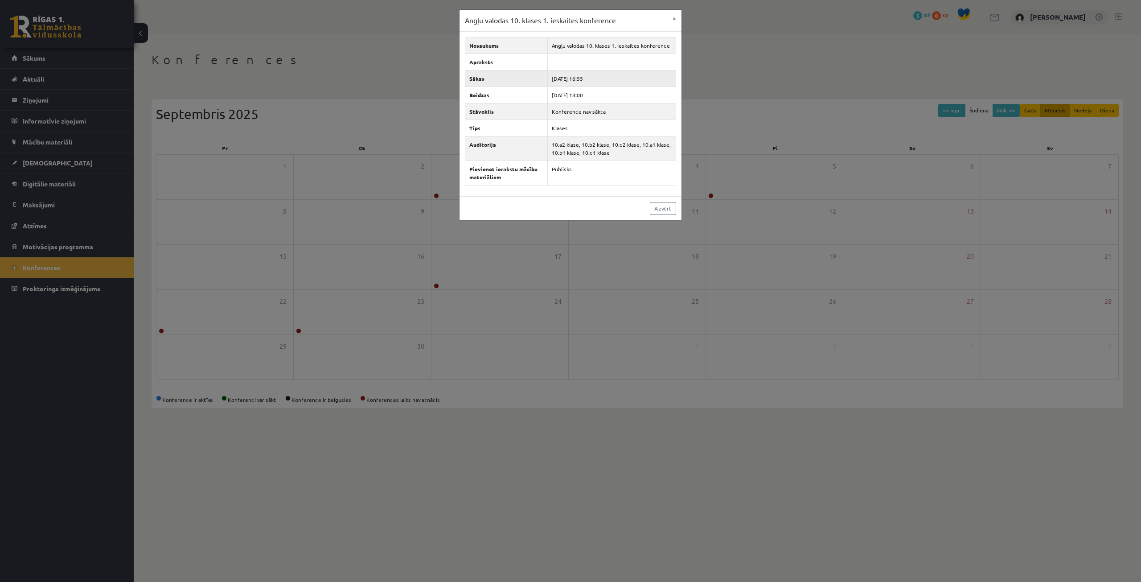
drag, startPoint x: 596, startPoint y: 79, endPoint x: 583, endPoint y: 85, distance: 14.2
click at [579, 83] on td "[DATE] 16:55" at bounding box center [611, 78] width 128 height 16
drag, startPoint x: 596, startPoint y: 96, endPoint x: 577, endPoint y: 96, distance: 19.2
click at [577, 96] on td "[DATE] 18:00" at bounding box center [611, 94] width 128 height 16
drag, startPoint x: 625, startPoint y: 153, endPoint x: 528, endPoint y: 143, distance: 97.7
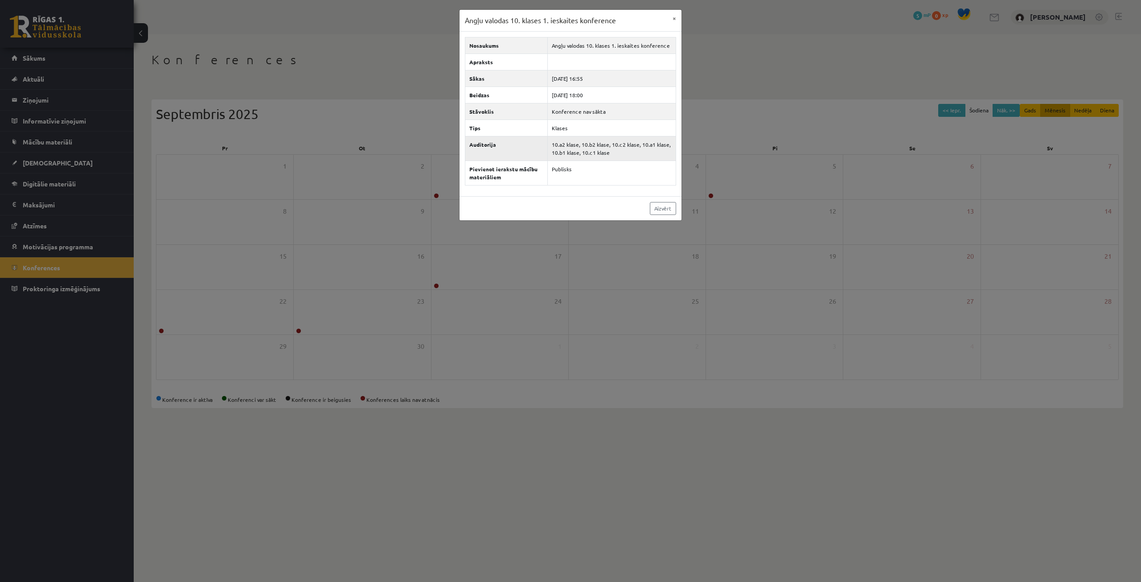
click at [528, 143] on tr "Auditorija 10.a2 klase, 10.b2 klase, 10.c2 klase, 10.a1 klase, 10.b1 klase, 10.…" at bounding box center [570, 148] width 211 height 25
click at [567, 182] on td "Publisks" at bounding box center [611, 172] width 128 height 25
click at [658, 208] on link "Aizvērt" at bounding box center [663, 208] width 26 height 13
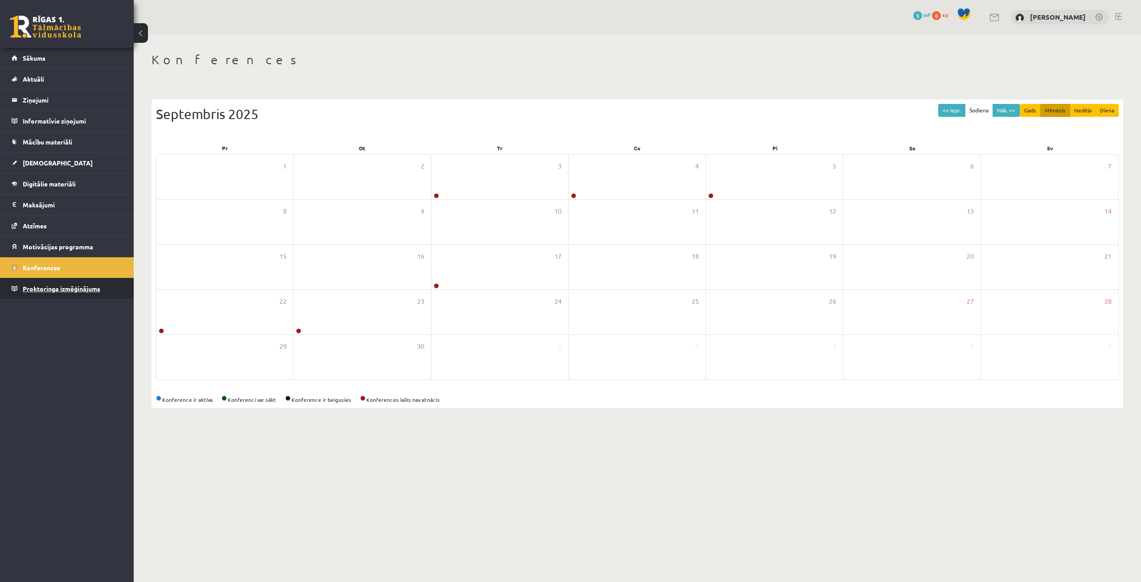
click at [77, 290] on span "Proktoringa izmēģinājums" at bounding box center [62, 288] width 78 height 8
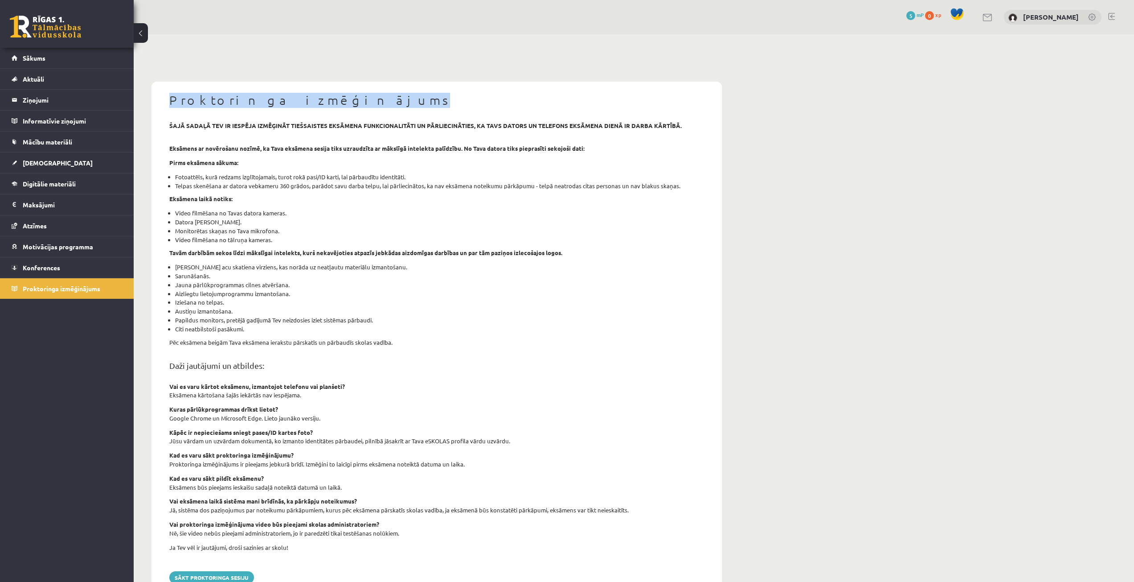
drag, startPoint x: 170, startPoint y: 98, endPoint x: 341, endPoint y: 107, distance: 171.0
click at [341, 104] on h1 "Proktoringa izmēģinājums" at bounding box center [436, 100] width 535 height 15
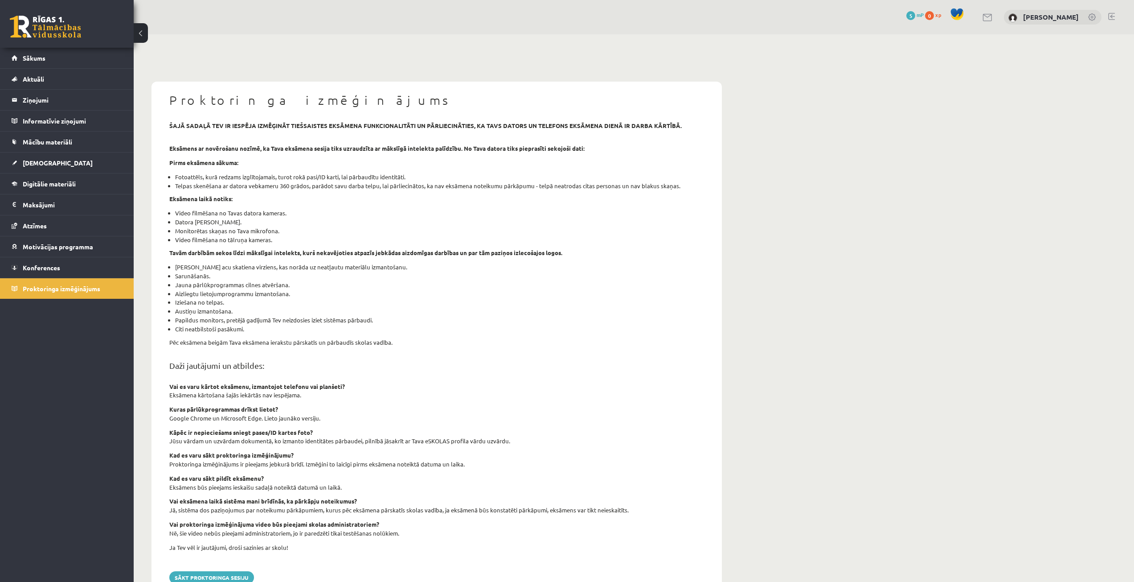
drag, startPoint x: 333, startPoint y: 131, endPoint x: 331, endPoint y: 137, distance: 7.2
click at [331, 137] on div "šajā sadaļā tev ir iespēja izmēģināt tiešsaistes eksāmena funkcionalitāti un pā…" at bounding box center [437, 343] width 548 height 445
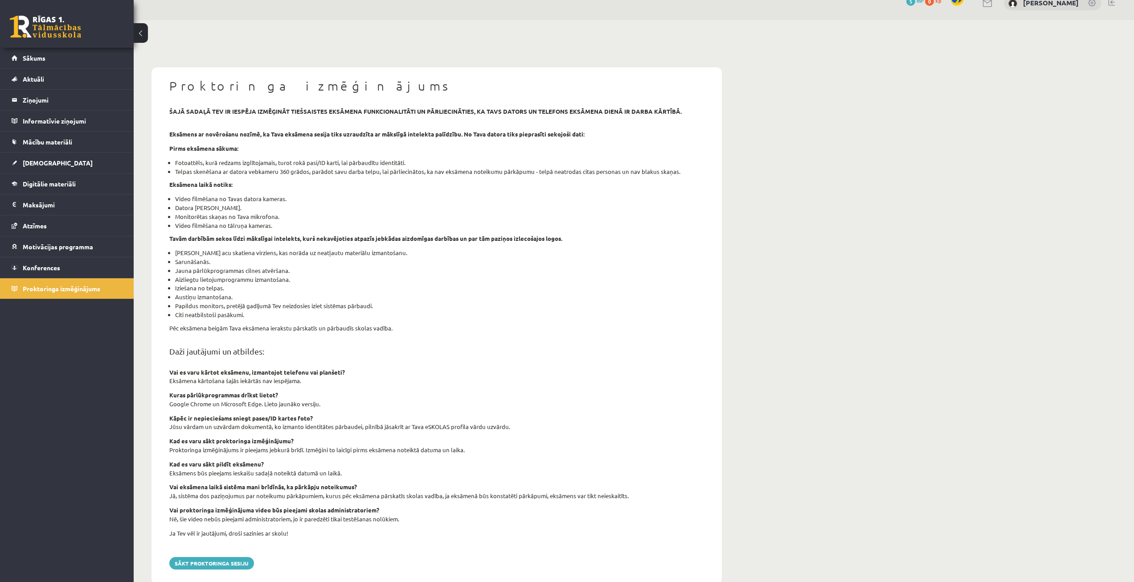
scroll to position [34, 0]
